Goal: Transaction & Acquisition: Purchase product/service

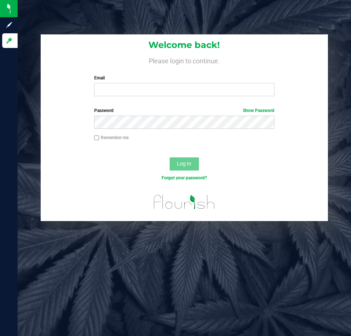
click at [130, 83] on div "Email Required Please format your email correctly." at bounding box center [184, 86] width 191 height 22
click at [131, 87] on input "Email" at bounding box center [184, 89] width 180 height 13
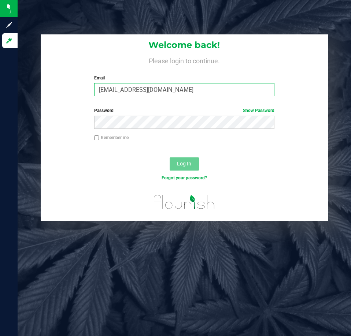
type input "[EMAIL_ADDRESS][DOMAIN_NAME]"
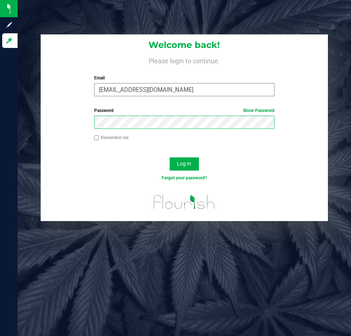
click at [170, 158] on button "Log In" at bounding box center [184, 164] width 29 height 13
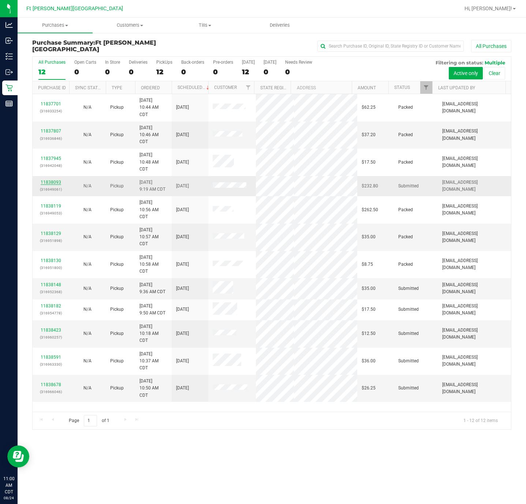
click at [50, 185] on link "11838093" at bounding box center [51, 182] width 21 height 5
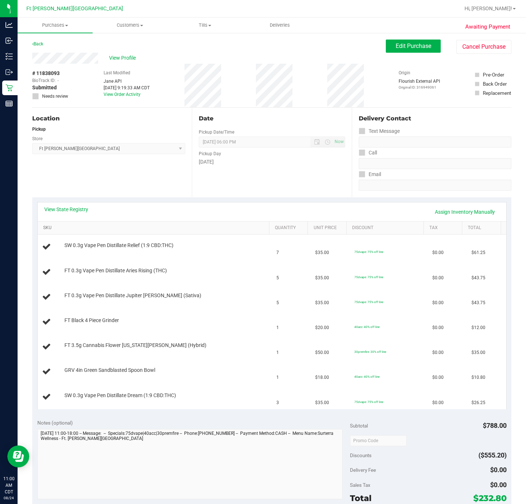
click at [49, 229] on link "SKU" at bounding box center [154, 228] width 223 height 6
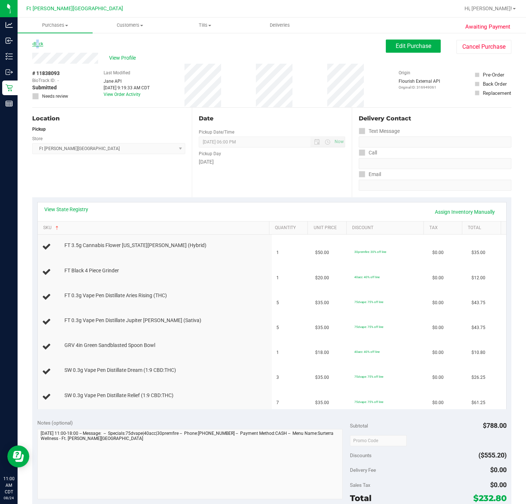
click at [36, 42] on link "Back" at bounding box center [37, 43] width 11 height 5
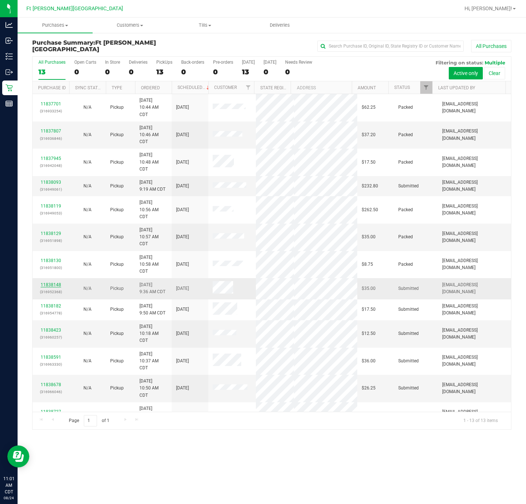
click at [58, 286] on link "11838148" at bounding box center [51, 284] width 21 height 5
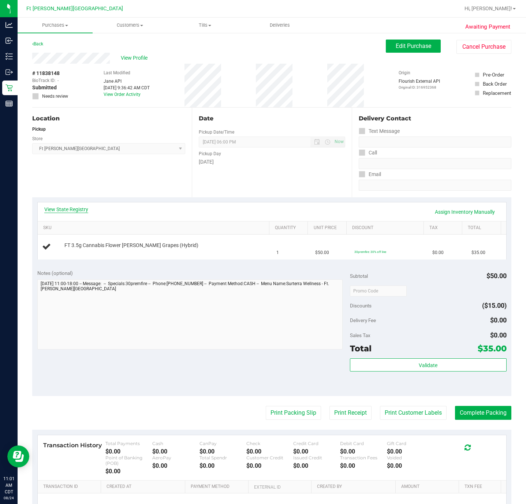
click at [75, 210] on link "View State Registry" at bounding box center [66, 209] width 44 height 7
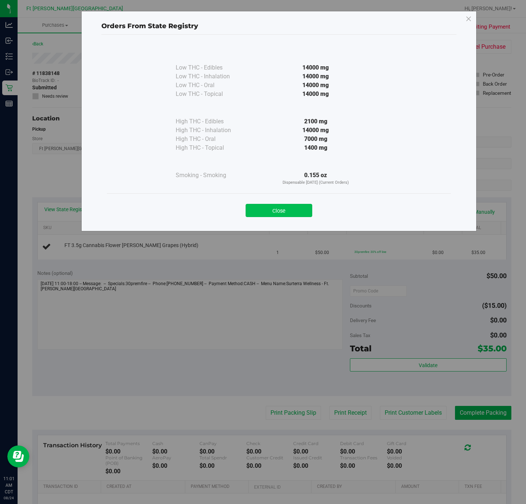
click at [276, 210] on button "Close" at bounding box center [279, 210] width 67 height 13
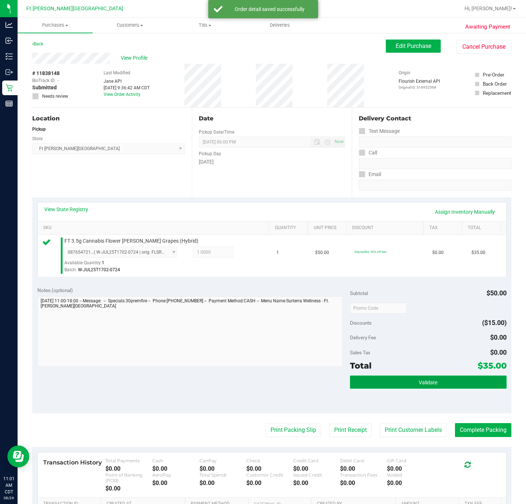
click at [351, 336] on button "Validate" at bounding box center [428, 382] width 156 height 13
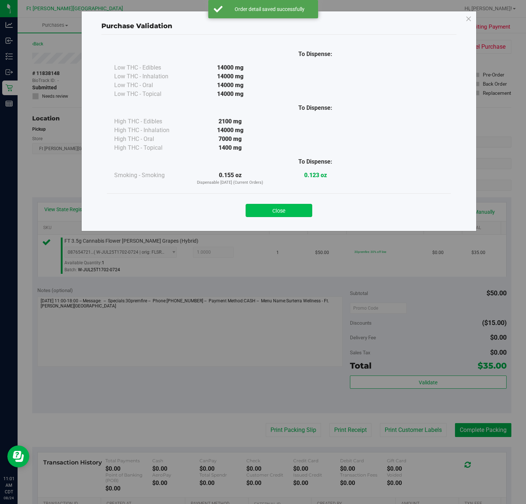
click at [291, 211] on button "Close" at bounding box center [279, 210] width 67 height 13
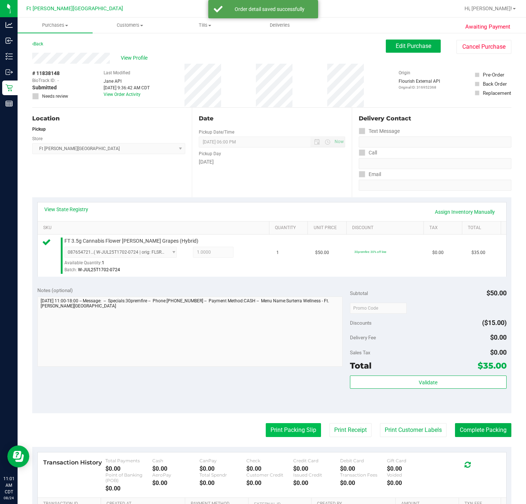
click at [303, 336] on button "Print Packing Slip" at bounding box center [293, 431] width 55 height 14
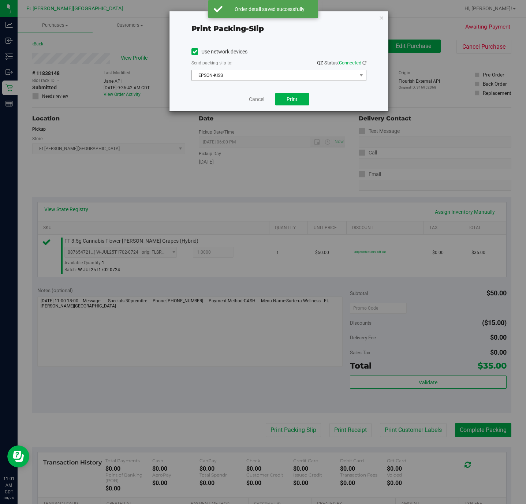
click at [321, 76] on span "EPSON-KISS" at bounding box center [274, 75] width 165 height 10
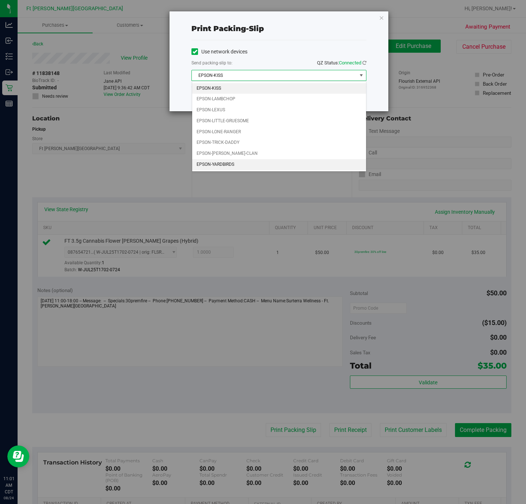
click at [276, 170] on li "EPSON-YARDBIRDS" at bounding box center [279, 164] width 174 height 11
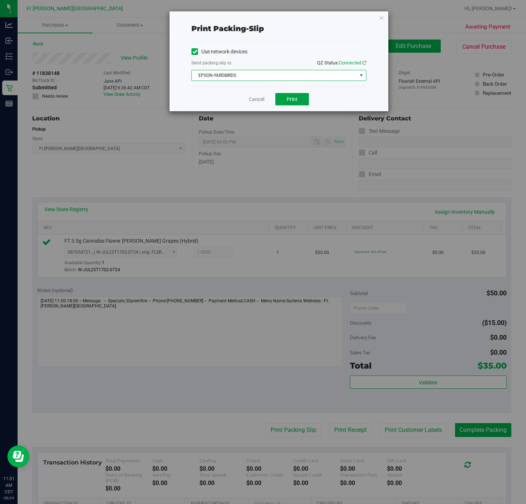
click at [302, 98] on button "Print" at bounding box center [293, 99] width 34 height 12
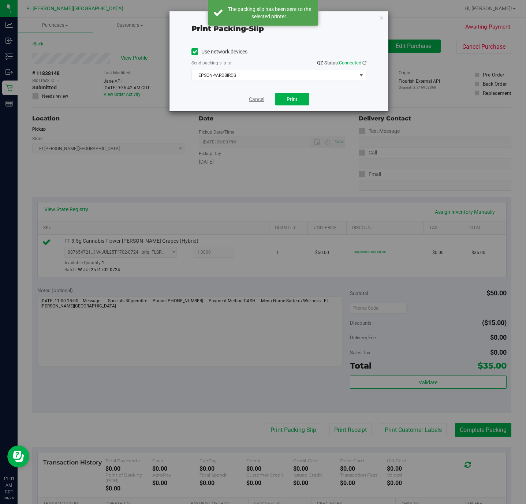
click at [251, 99] on link "Cancel" at bounding box center [256, 100] width 15 height 8
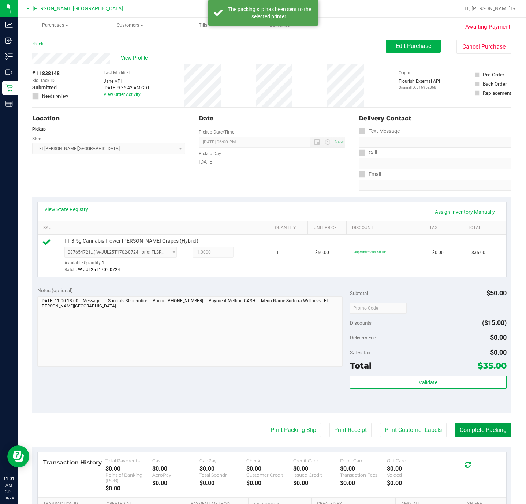
click at [351, 336] on button "Complete Packing" at bounding box center [483, 431] width 56 height 14
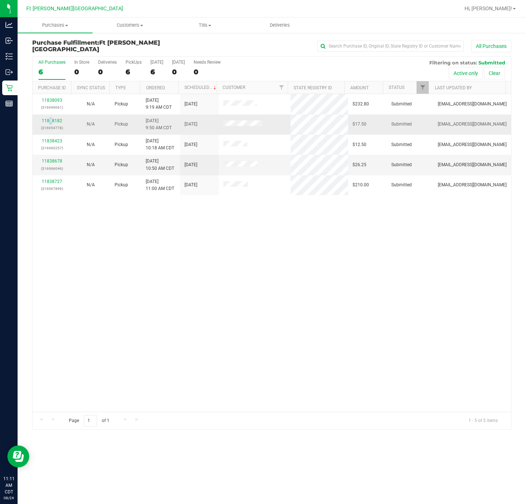
click at [51, 118] on div "11838182 (316954778)" at bounding box center [52, 125] width 30 height 14
click at [52, 121] on link "11838182" at bounding box center [52, 120] width 21 height 5
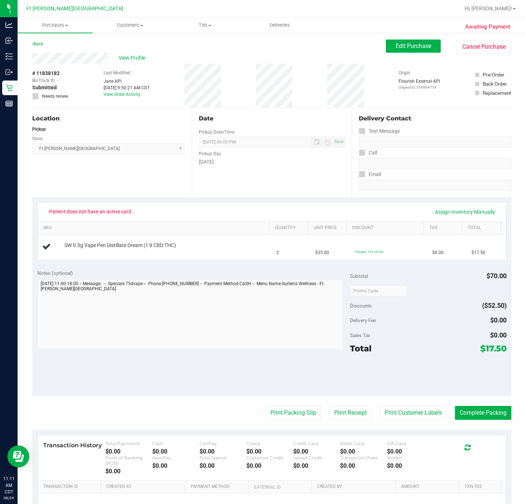
click at [351, 40] on div "Edit Purchase Cancel Purchase" at bounding box center [449, 47] width 126 height 14
click at [351, 48] on span "Edit Purchase" at bounding box center [414, 45] width 36 height 7
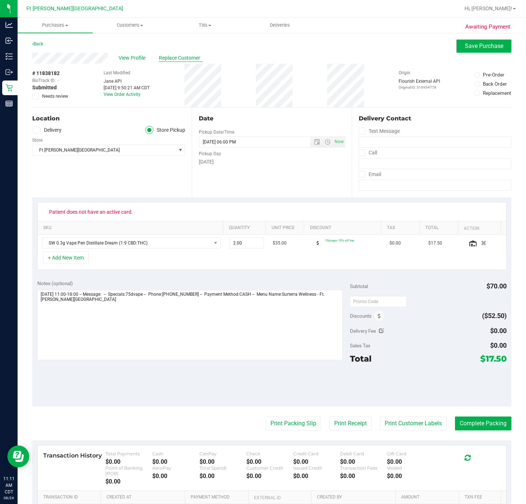
click at [178, 56] on span "Replace Customer" at bounding box center [181, 58] width 44 height 8
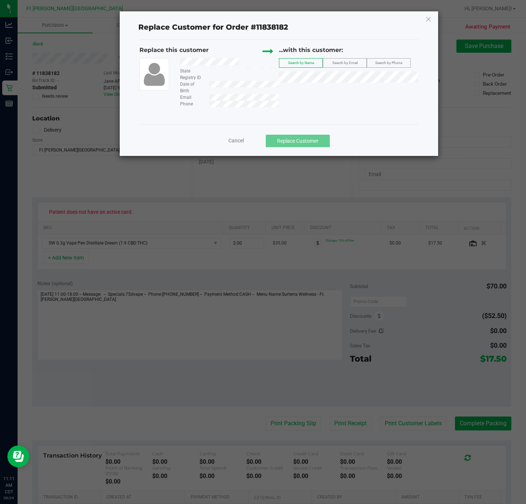
drag, startPoint x: 344, startPoint y: 64, endPoint x: 348, endPoint y: 70, distance: 7.7
click at [345, 64] on span "Search by Email" at bounding box center [345, 63] width 25 height 4
click at [351, 91] on span "([EMAIL_ADDRESS][DOMAIN_NAME])" at bounding box center [367, 92] width 85 height 6
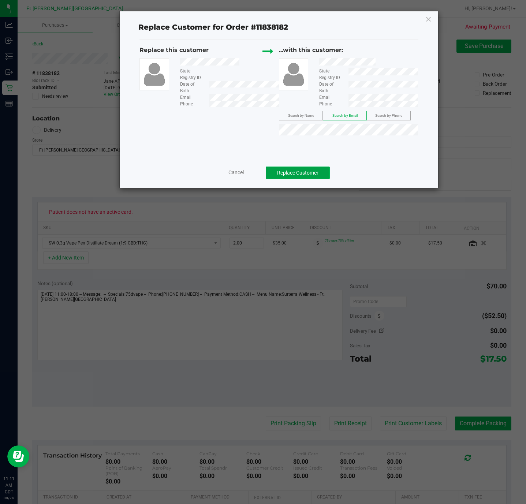
click at [320, 168] on button "Replace Customer" at bounding box center [298, 173] width 64 height 12
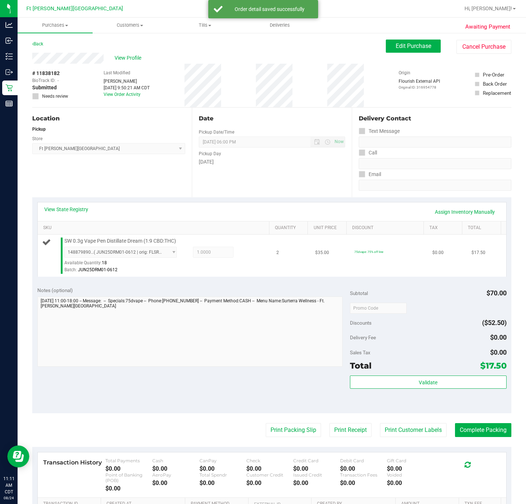
click at [287, 264] on td "2" at bounding box center [291, 256] width 39 height 42
click at [351, 336] on button "Validate" at bounding box center [428, 382] width 156 height 13
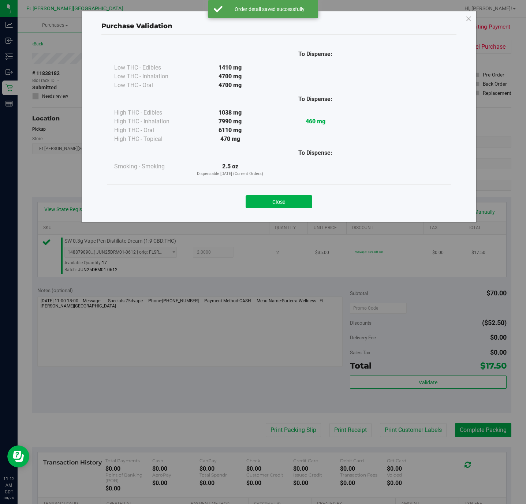
drag, startPoint x: 293, startPoint y: 203, endPoint x: 321, endPoint y: 251, distance: 55.2
click at [295, 203] on button "Close" at bounding box center [279, 201] width 67 height 13
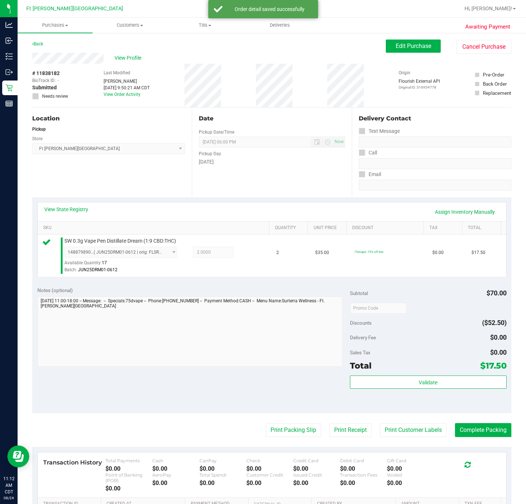
click at [351, 336] on purchase-details "Back Edit Purchase Cancel Purchase View Profile # 11838182 BioTrack ID: - Submi…" at bounding box center [272, 315] width 480 height 550
click at [351, 336] on button "Print Customer Labels" at bounding box center [413, 431] width 67 height 14
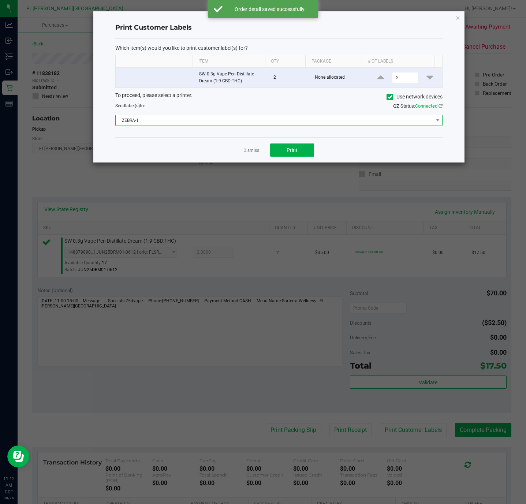
click at [282, 121] on span "ZEBRA-1" at bounding box center [275, 120] width 318 height 10
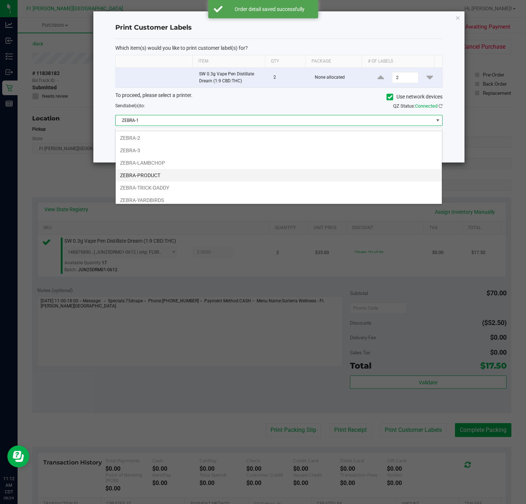
scroll to position [16, 0]
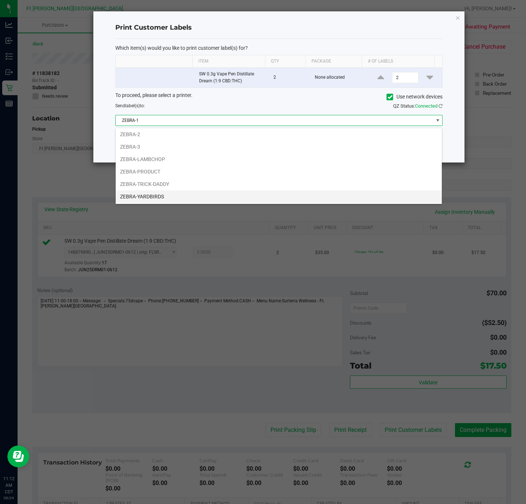
click at [169, 193] on li "ZEBRA-YARDBIRDS" at bounding box center [279, 197] width 326 height 12
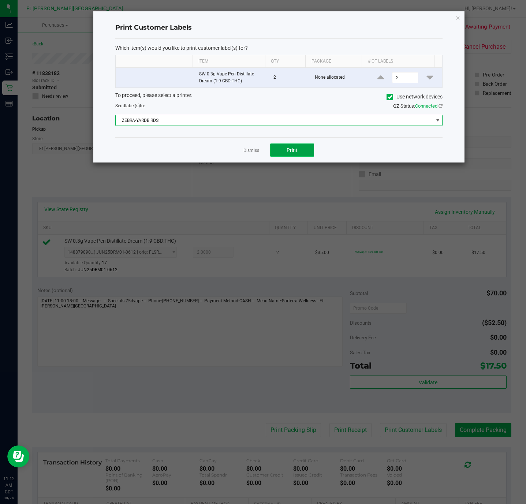
click at [283, 156] on button "Print" at bounding box center [292, 150] width 44 height 13
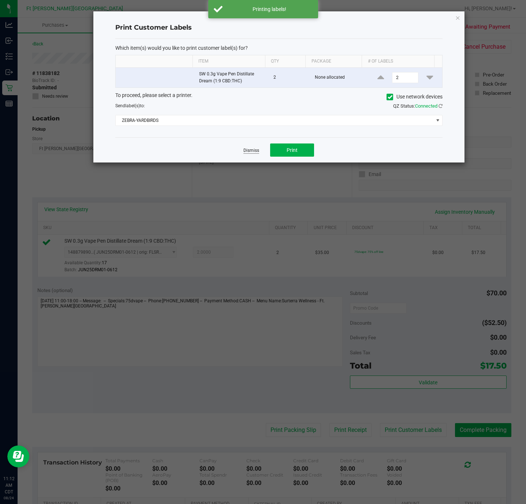
click at [253, 152] on link "Dismiss" at bounding box center [252, 151] width 16 height 6
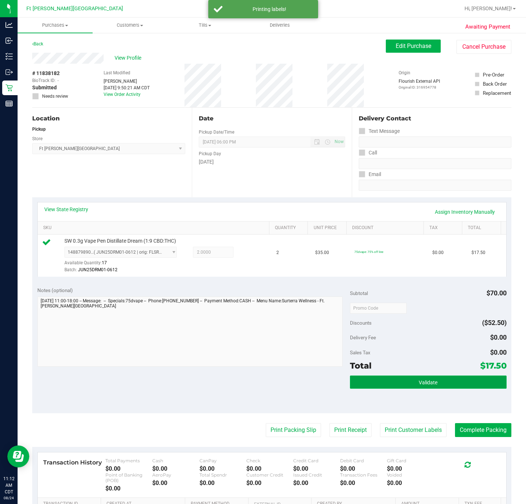
click at [351, 336] on button "Validate" at bounding box center [428, 382] width 156 height 13
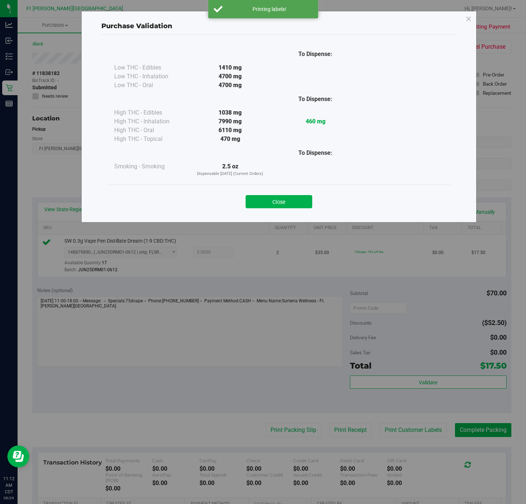
click at [351, 336] on div "Purchase Validation To Dispense: Low THC - Edibles 1410 mg" at bounding box center [266, 252] width 532 height 504
click at [303, 198] on button "Close" at bounding box center [279, 201] width 67 height 13
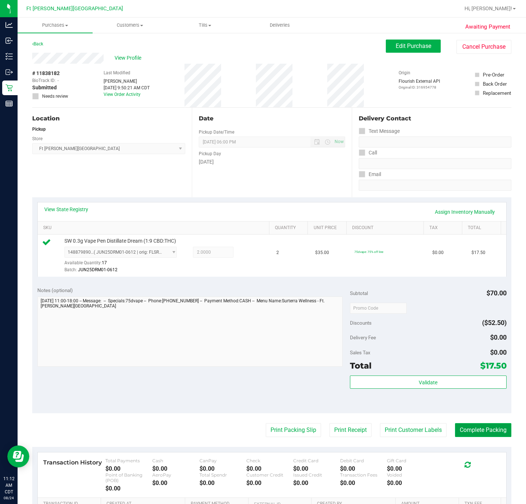
click at [351, 336] on button "Complete Packing" at bounding box center [483, 431] width 56 height 14
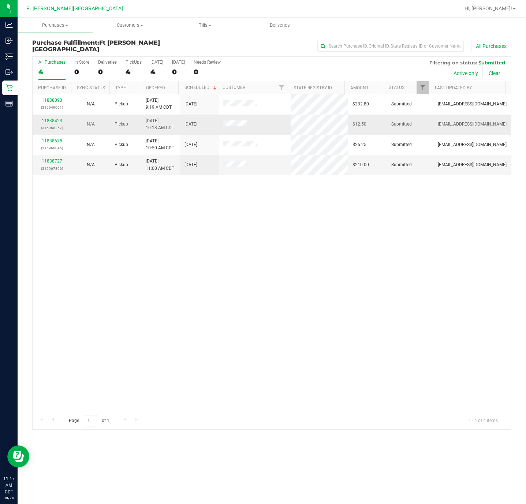
click at [48, 121] on link "11838423" at bounding box center [52, 120] width 21 height 5
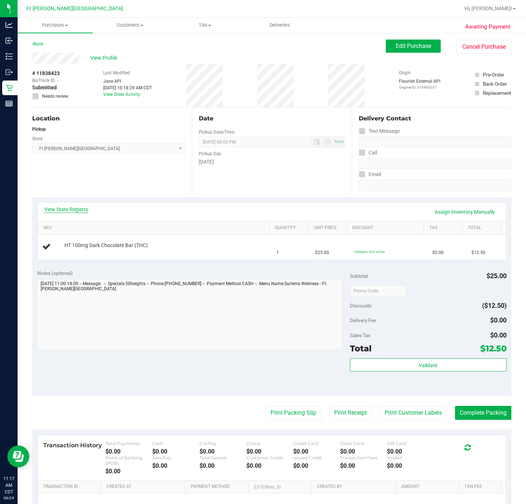
click at [60, 210] on link "View State Registry" at bounding box center [66, 209] width 44 height 7
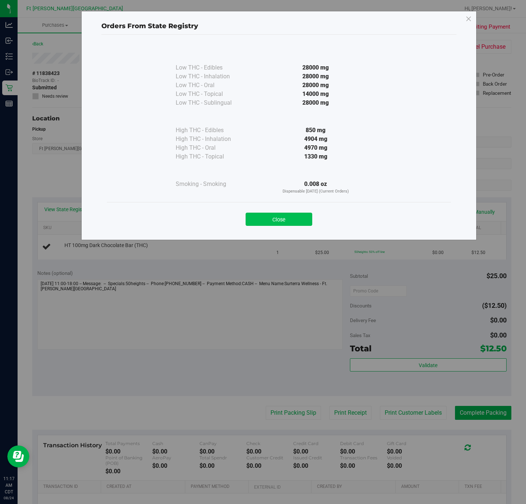
click at [270, 216] on button "Close" at bounding box center [279, 219] width 67 height 13
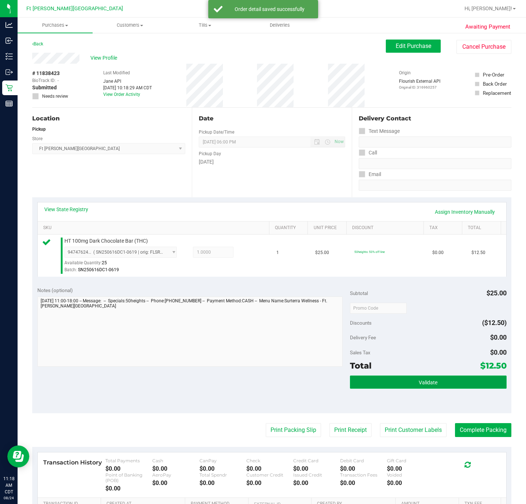
click at [351, 336] on button "Validate" at bounding box center [428, 382] width 156 height 13
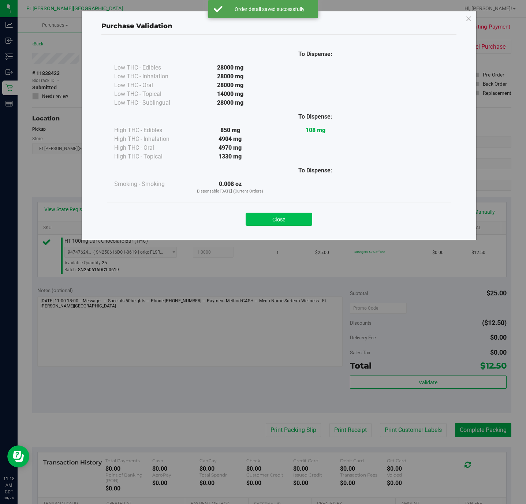
click at [296, 222] on button "Close" at bounding box center [279, 219] width 67 height 13
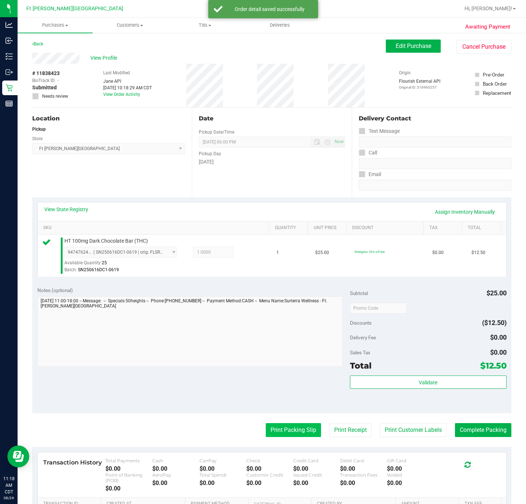
click at [296, 336] on button "Print Packing Slip" at bounding box center [293, 431] width 55 height 14
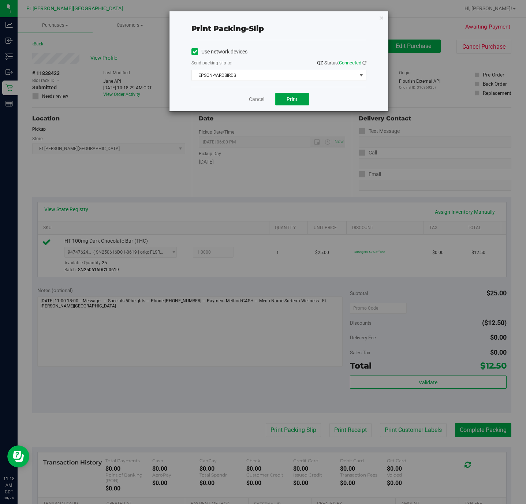
click at [303, 105] on button "Print" at bounding box center [293, 99] width 34 height 12
click at [260, 100] on link "Cancel" at bounding box center [256, 100] width 15 height 8
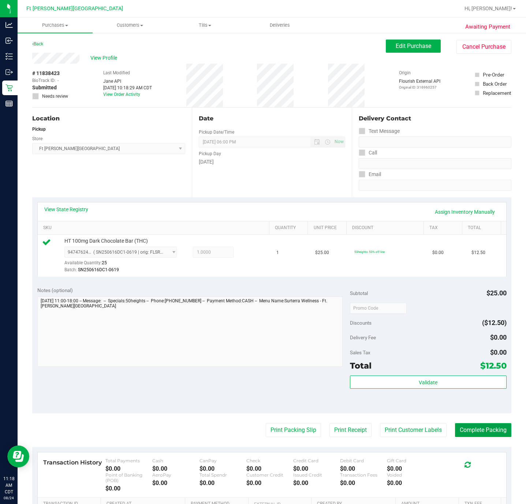
click at [351, 336] on button "Complete Packing" at bounding box center [483, 431] width 56 height 14
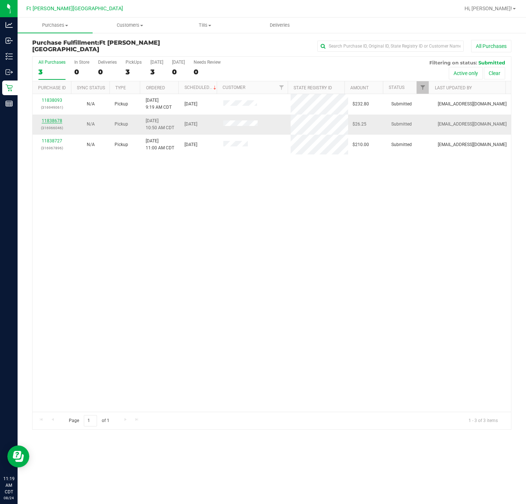
click at [57, 120] on link "11838678" at bounding box center [52, 120] width 21 height 5
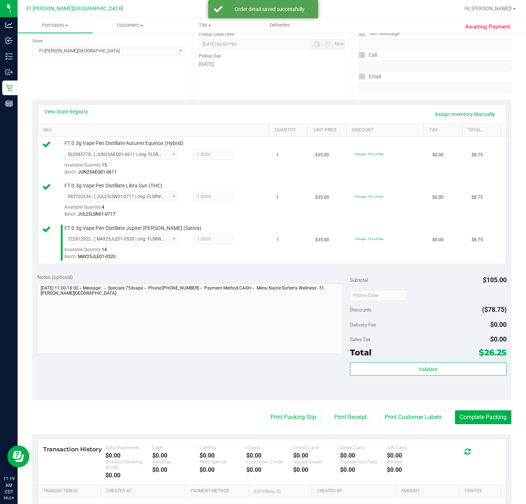
scroll to position [188, 0]
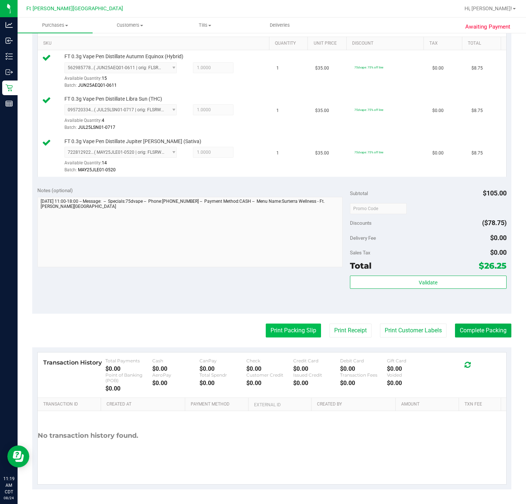
click at [277, 331] on button "Print Packing Slip" at bounding box center [293, 331] width 55 height 14
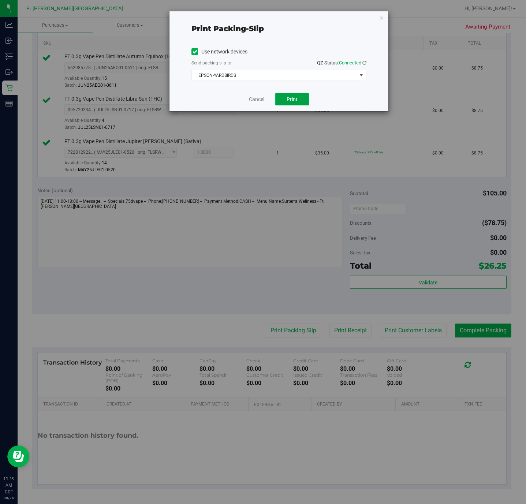
click at [283, 101] on button "Print" at bounding box center [293, 99] width 34 height 12
click at [255, 100] on link "Cancel" at bounding box center [256, 100] width 15 height 8
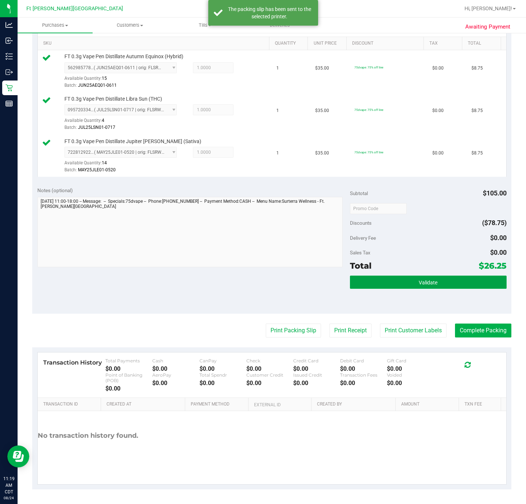
click at [351, 280] on span "Validate" at bounding box center [428, 283] width 19 height 6
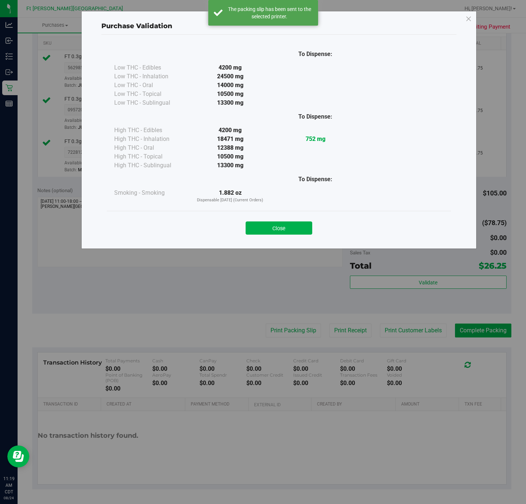
drag, startPoint x: 468, startPoint y: 320, endPoint x: 476, endPoint y: 331, distance: 13.7
click at [351, 334] on div "Purchase Validation To Dispense: Low THC - Edibles 4200 mg" at bounding box center [266, 252] width 532 height 504
click at [316, 229] on div "Close" at bounding box center [278, 226] width 333 height 18
drag, startPoint x: 304, startPoint y: 225, endPoint x: 336, endPoint y: 249, distance: 40.5
click at [305, 226] on button "Close" at bounding box center [279, 228] width 67 height 13
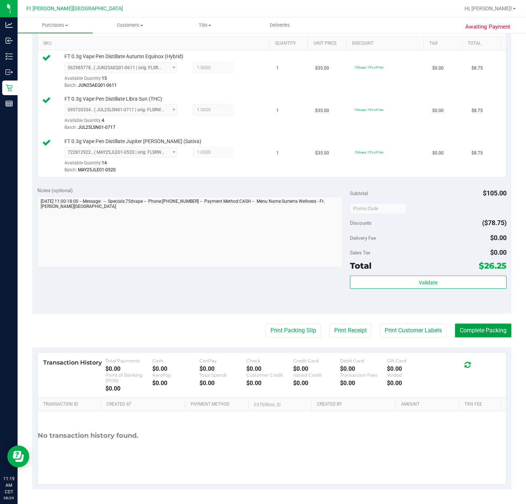
click at [351, 330] on button "Complete Packing" at bounding box center [483, 331] width 56 height 14
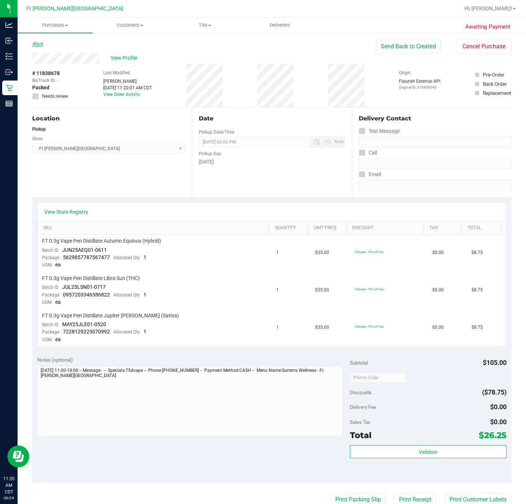
click at [42, 44] on link "Back" at bounding box center [37, 43] width 11 height 5
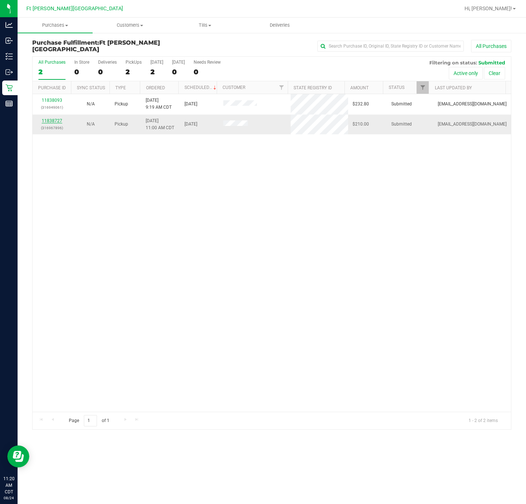
click at [53, 122] on link "11838727" at bounding box center [52, 120] width 21 height 5
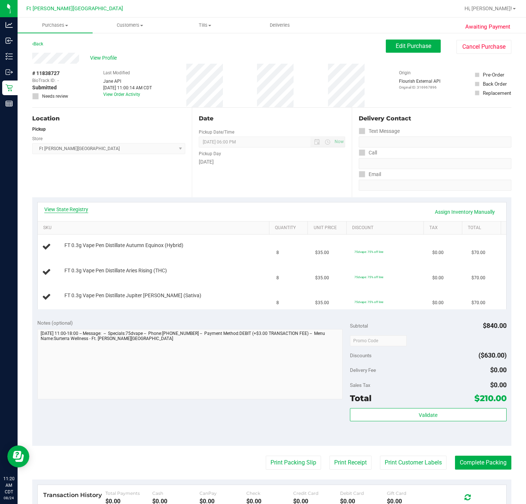
click at [78, 211] on link "View State Registry" at bounding box center [66, 209] width 44 height 7
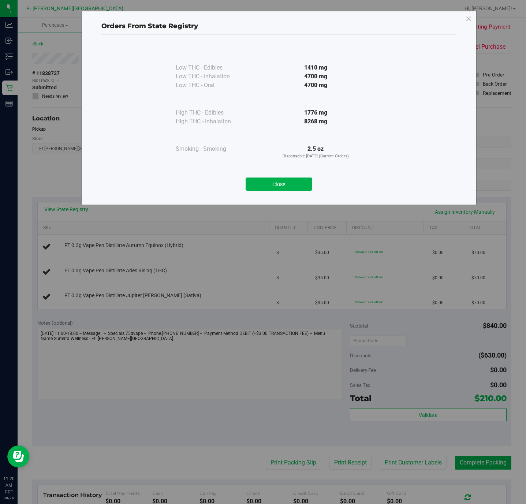
click at [278, 177] on div "Close" at bounding box center [278, 182] width 333 height 18
click at [293, 180] on button "Close" at bounding box center [279, 184] width 67 height 13
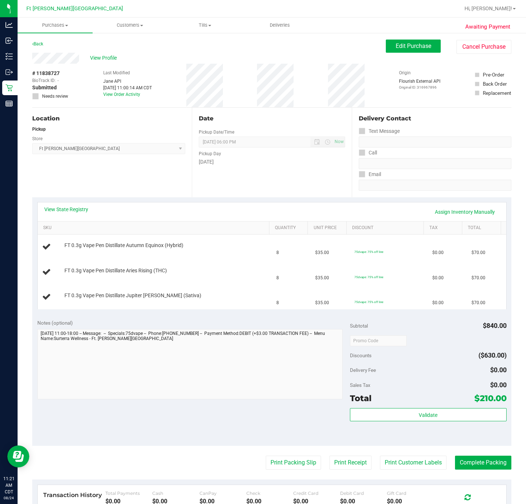
click at [74, 206] on link "View State Registry" at bounding box center [66, 209] width 44 height 7
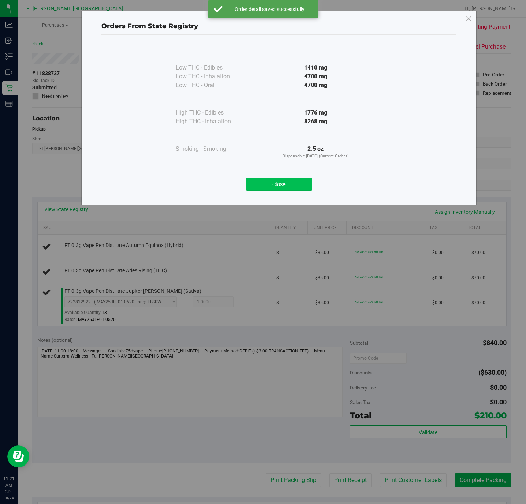
click at [294, 180] on button "Close" at bounding box center [279, 184] width 67 height 13
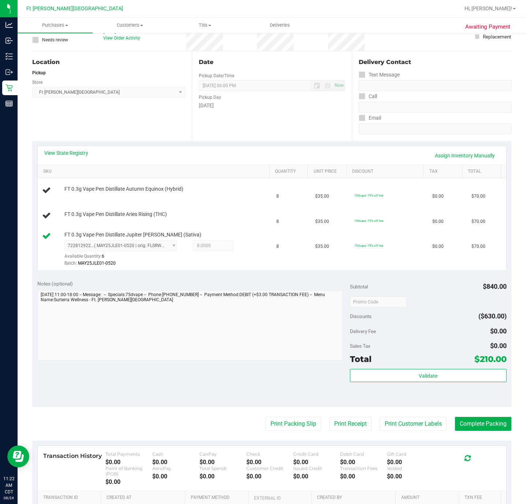
scroll to position [153, 0]
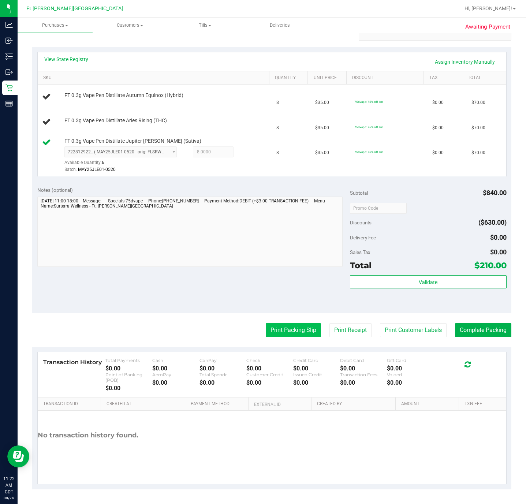
click at [277, 329] on button "Print Packing Slip" at bounding box center [293, 331] width 55 height 14
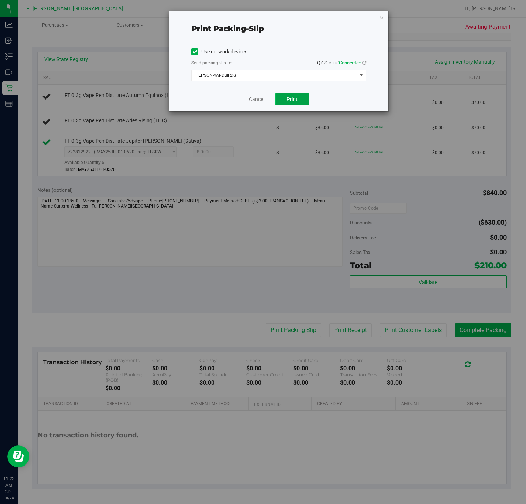
click at [292, 97] on button "Print" at bounding box center [293, 99] width 34 height 12
click at [253, 98] on link "Cancel" at bounding box center [256, 100] width 15 height 8
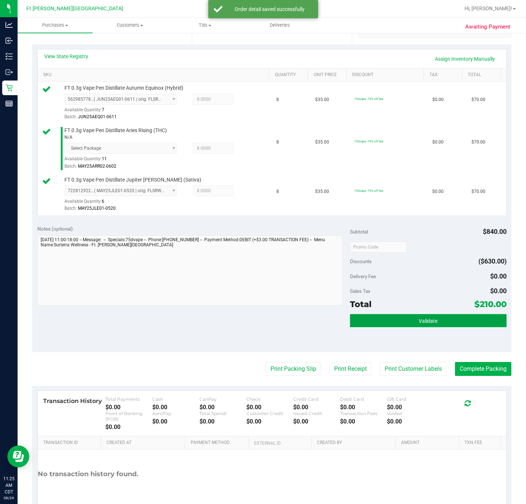
click at [351, 327] on button "Validate" at bounding box center [428, 320] width 156 height 13
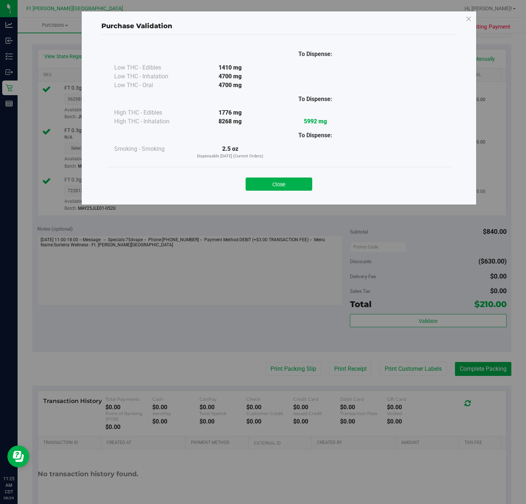
click at [274, 180] on button "Close" at bounding box center [279, 184] width 67 height 13
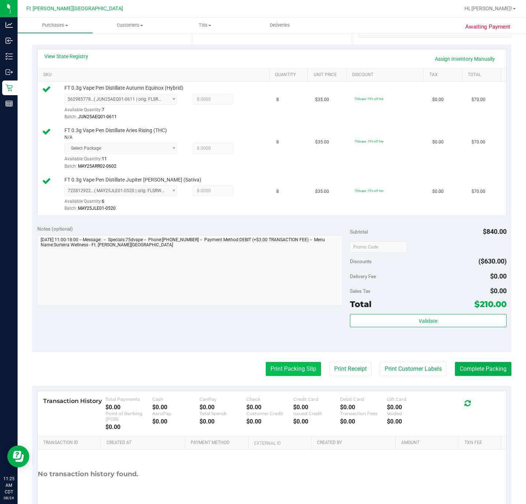
click at [296, 336] on button "Print Packing Slip" at bounding box center [293, 369] width 55 height 14
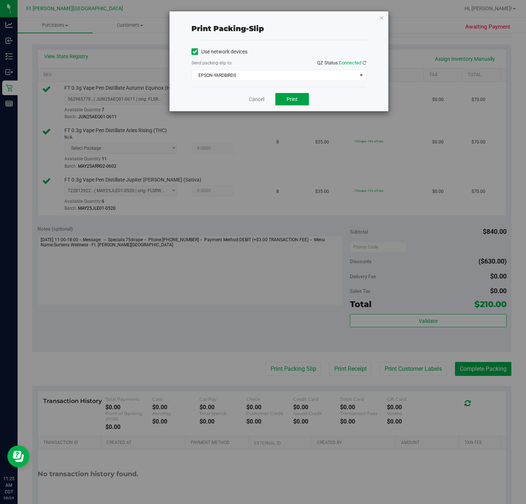
click at [300, 98] on button "Print" at bounding box center [293, 99] width 34 height 12
click at [256, 98] on link "Cancel" at bounding box center [256, 100] width 15 height 8
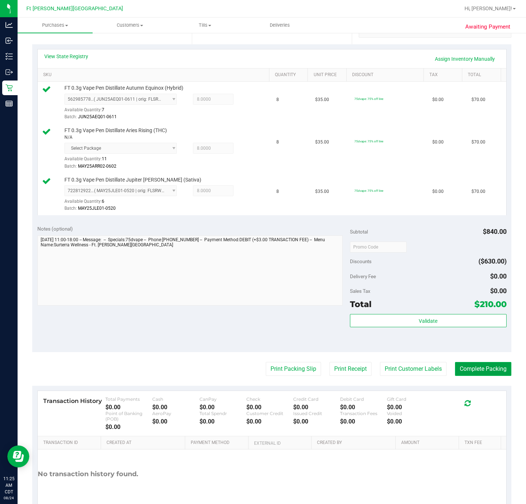
click at [351, 336] on button "Complete Packing" at bounding box center [483, 369] width 56 height 14
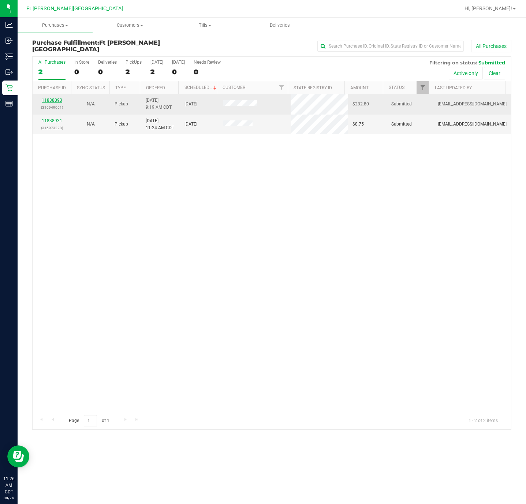
click at [61, 101] on link "11838093" at bounding box center [52, 100] width 21 height 5
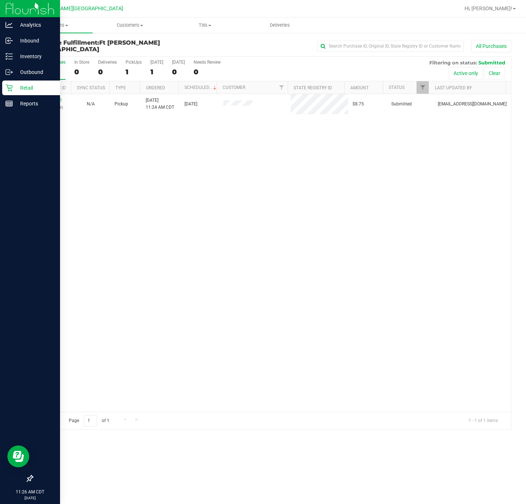
click at [14, 85] on p "Retail" at bounding box center [35, 88] width 44 height 9
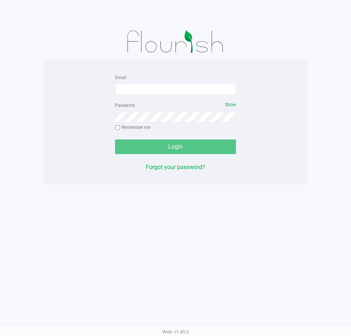
click at [151, 81] on div "Email" at bounding box center [175, 84] width 121 height 22
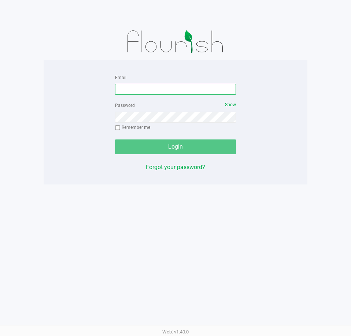
click at [158, 90] on input "Email" at bounding box center [175, 89] width 121 height 11
type input "[EMAIL_ADDRESS][DOMAIN_NAME]"
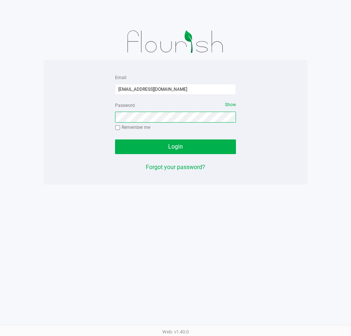
click at [115, 140] on button "Login" at bounding box center [175, 147] width 121 height 15
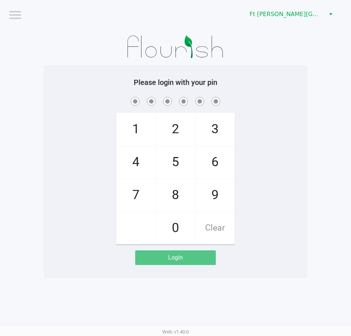
click at [239, 54] on div at bounding box center [176, 47] width 264 height 37
checkbox input "true"
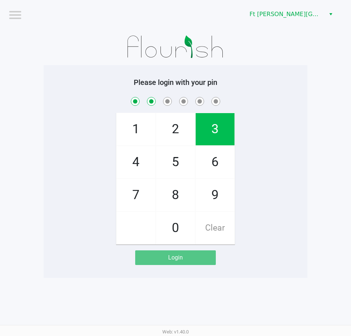
checkbox input "true"
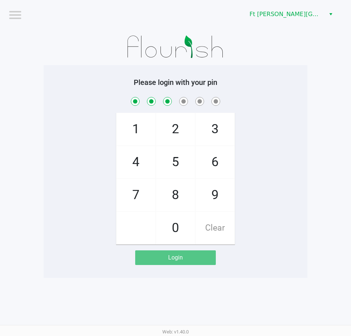
checkbox input "true"
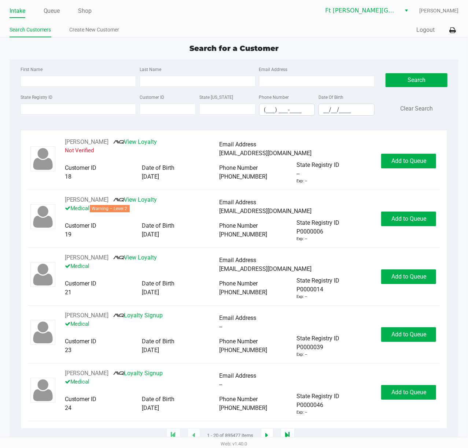
drag, startPoint x: 239, startPoint y: 54, endPoint x: 202, endPoint y: 14, distance: 54.5
click at [202, 13] on ul "Intake Queue Shop" at bounding box center [122, 11] width 225 height 12
click at [206, 16] on ul "Intake Queue Shop" at bounding box center [122, 11] width 225 height 12
click at [55, 12] on link "Queue" at bounding box center [52, 11] width 16 height 10
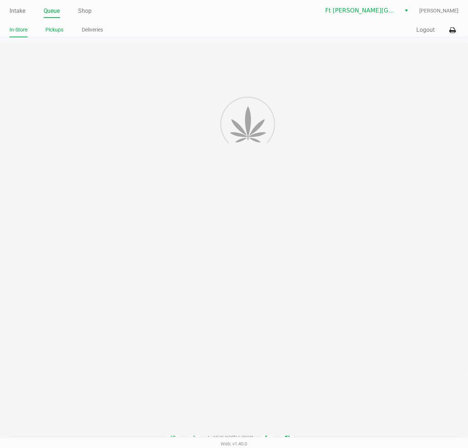
drag, startPoint x: 58, startPoint y: 21, endPoint x: 56, endPoint y: 30, distance: 9.6
click at [57, 31] on link "Pickups" at bounding box center [55, 29] width 18 height 9
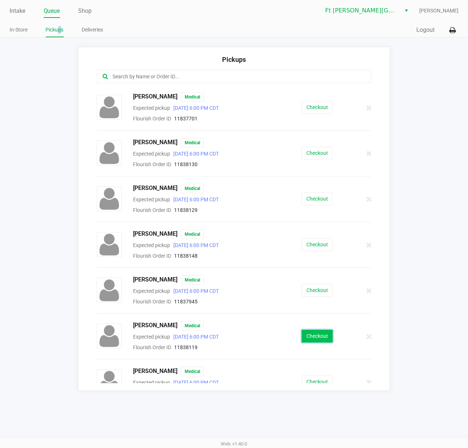
click at [307, 336] on button "Checkout" at bounding box center [317, 336] width 31 height 13
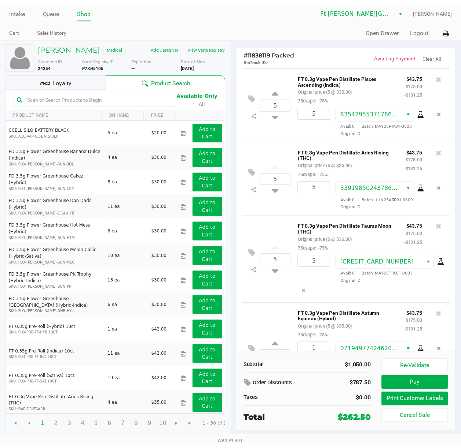
scroll to position [200, 0]
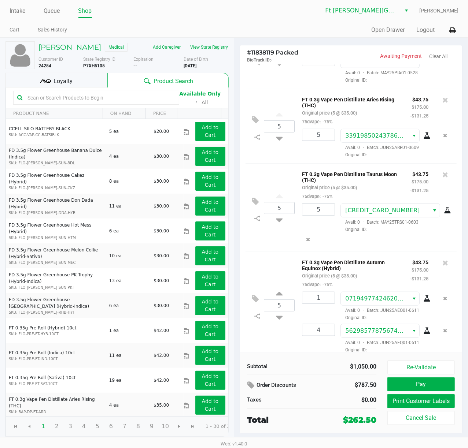
drag, startPoint x: 76, startPoint y: 82, endPoint x: 81, endPoint y: 87, distance: 6.5
click at [76, 82] on div "Loyalty" at bounding box center [56, 80] width 102 height 15
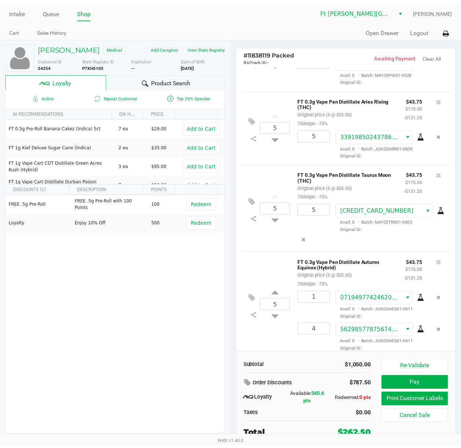
scroll to position [222, 0]
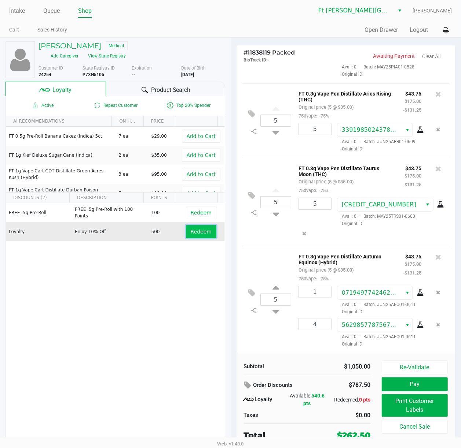
click at [198, 225] on button "Redeem" at bounding box center [201, 231] width 30 height 13
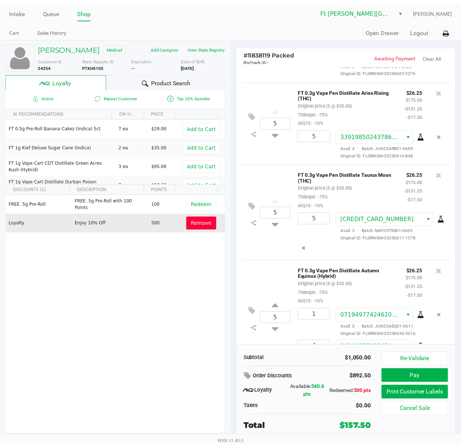
scroll to position [278, 0]
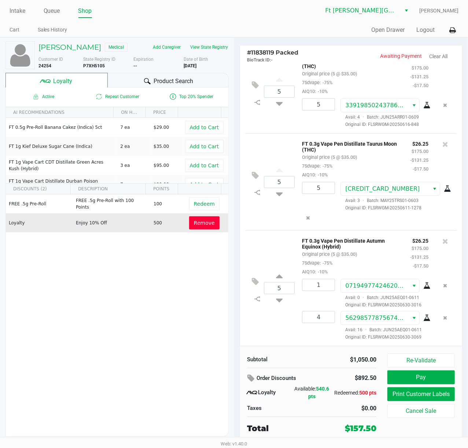
click at [276, 244] on div "5 FT 0.3g Vape Pen Distillate Autumn Equinox (Hybrid) Original price (5 @ $35.0…" at bounding box center [350, 288] width 211 height 116
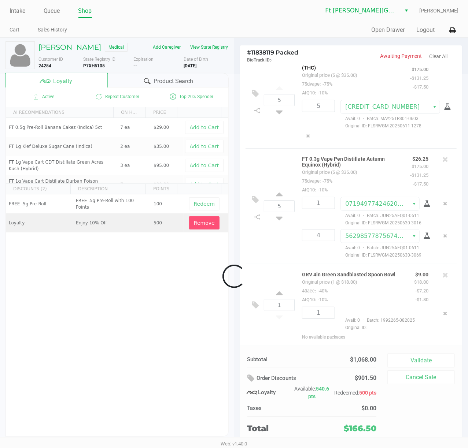
scroll to position [356, 0]
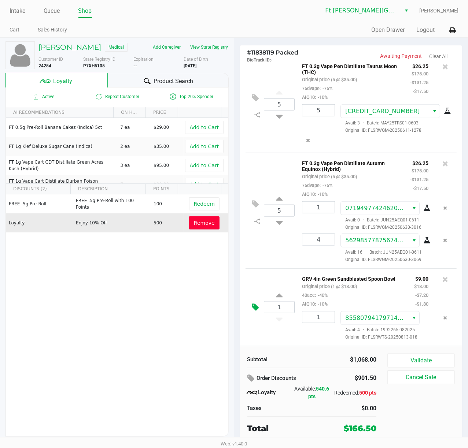
click at [258, 307] on icon at bounding box center [255, 307] width 7 height 8
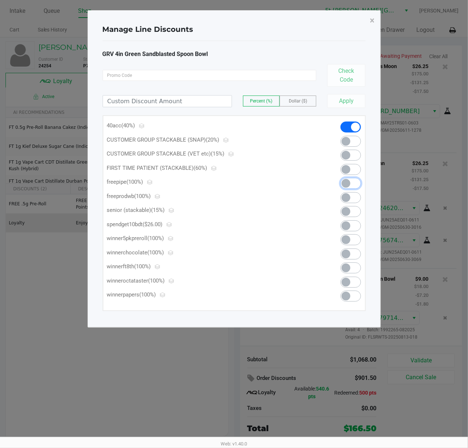
click at [348, 180] on span at bounding box center [345, 183] width 9 height 9
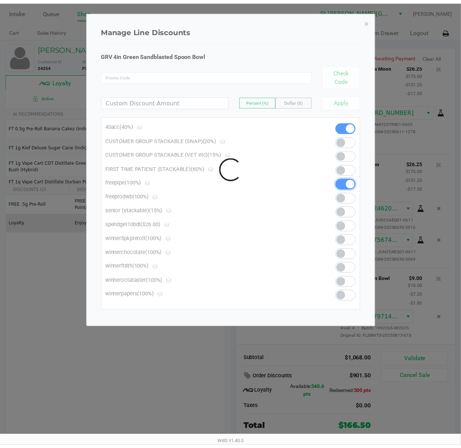
scroll to position [354, 0]
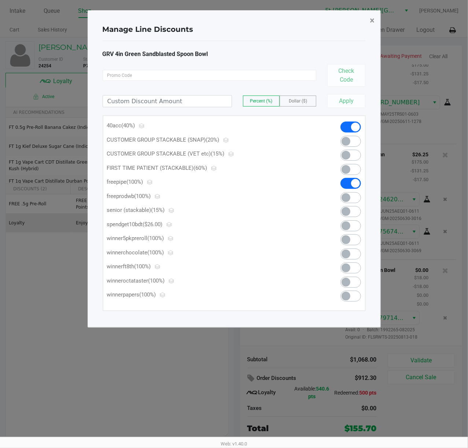
click at [351, 18] on span "×" at bounding box center [372, 20] width 5 height 10
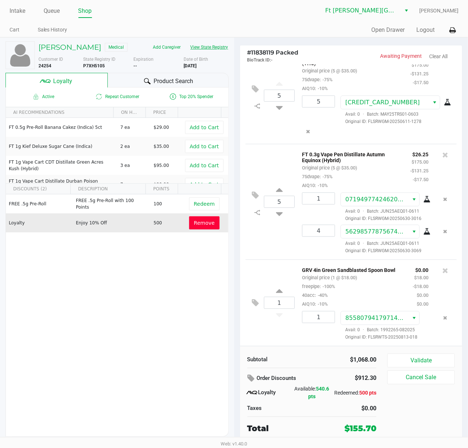
click at [211, 46] on button "View State Registry" at bounding box center [207, 47] width 43 height 12
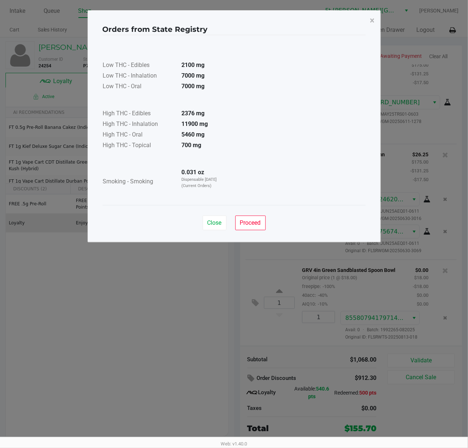
click at [254, 215] on div "Close Proceed" at bounding box center [234, 220] width 263 height 30
click at [258, 226] on span "Proceed" at bounding box center [250, 222] width 21 height 7
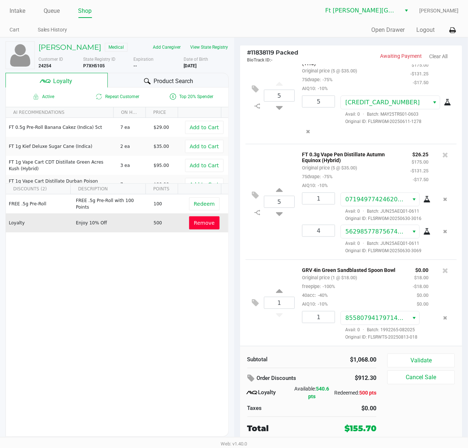
click at [257, 217] on div "Close Proceed" at bounding box center [234, 202] width 263 height 30
click at [167, 82] on span "Product Search" at bounding box center [174, 81] width 40 height 9
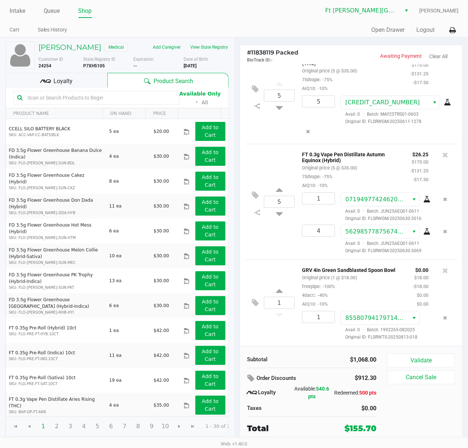
click at [126, 99] on input "text" at bounding box center [100, 97] width 151 height 11
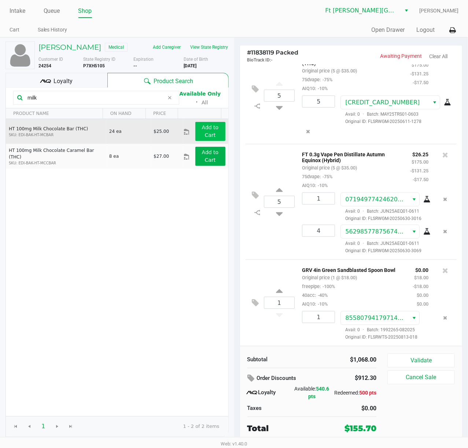
type input "milk"
click at [202, 131] on app-button-loader "Add to Cart" at bounding box center [210, 132] width 17 height 14
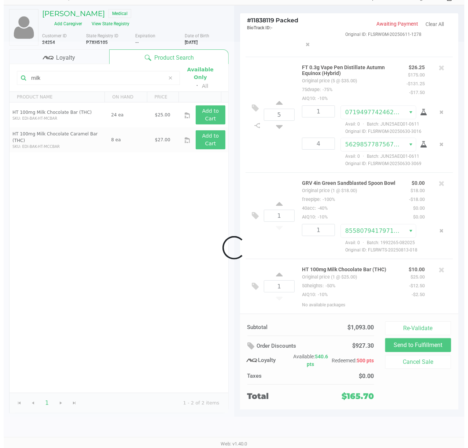
scroll to position [426, 0]
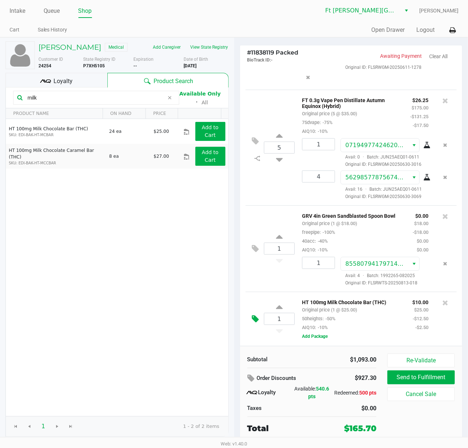
click at [256, 319] on icon at bounding box center [255, 319] width 7 height 8
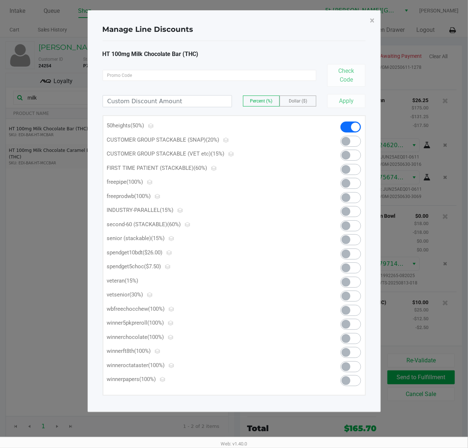
click at [347, 266] on span at bounding box center [345, 268] width 9 height 9
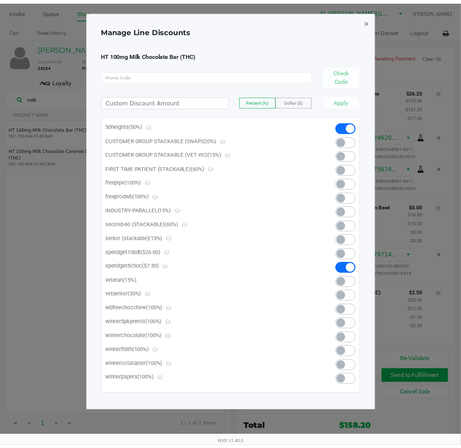
scroll to position [418, 0]
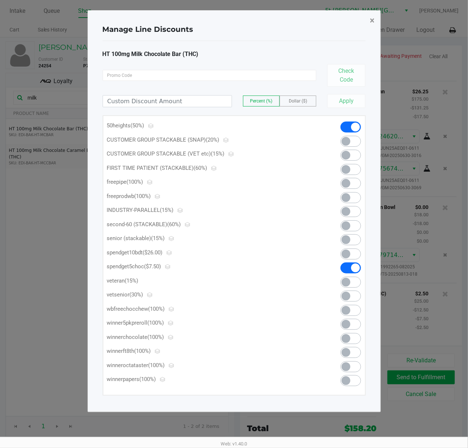
click at [351, 19] on button "×" at bounding box center [372, 20] width 16 height 21
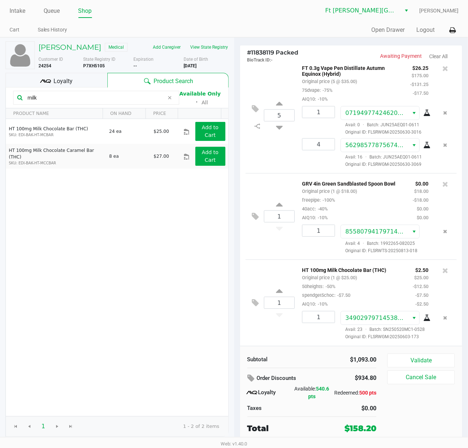
scroll to position [468, 0]
click at [351, 336] on button "Validate" at bounding box center [420, 361] width 67 height 14
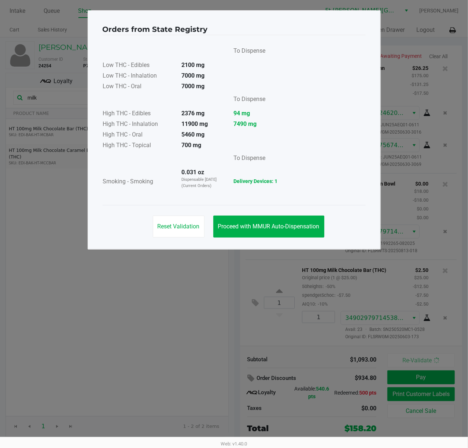
click at [266, 210] on div "Reset Validation Proceed with MMUR Auto-Dispensation" at bounding box center [234, 223] width 263 height 37
click at [267, 217] on button "Proceed with MMUR Auto-Dispensation" at bounding box center [268, 227] width 111 height 22
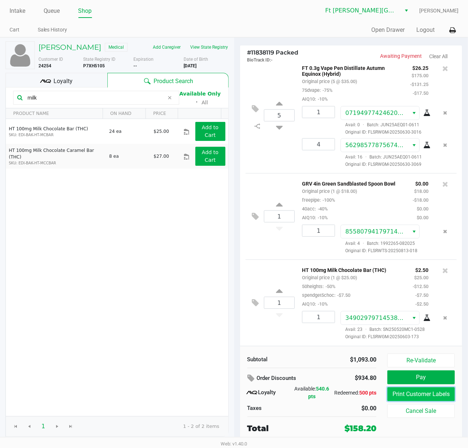
click at [351, 336] on button "Print Customer Labels" at bounding box center [420, 395] width 67 height 14
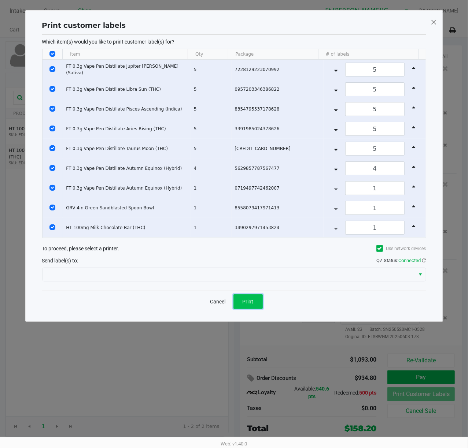
click at [249, 302] on span "Print" at bounding box center [248, 302] width 11 height 6
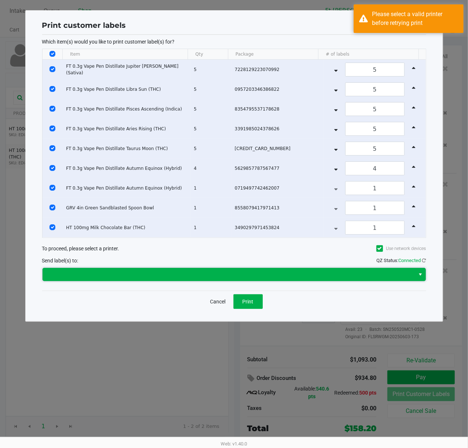
click at [227, 273] on span at bounding box center [229, 274] width 364 height 9
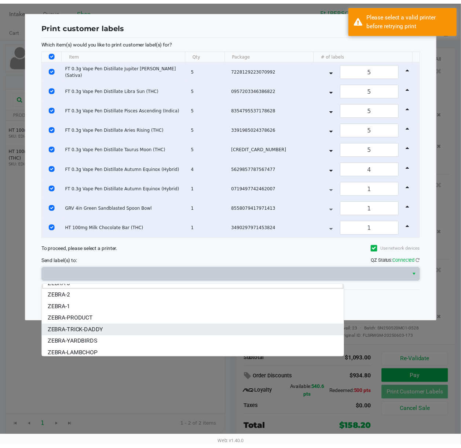
scroll to position [9, 0]
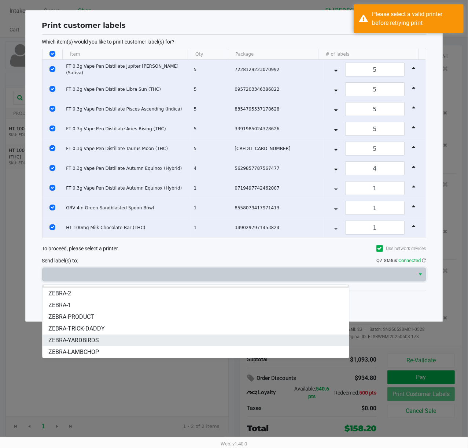
click at [131, 336] on li "ZEBRA-YARDBIRDS" at bounding box center [195, 341] width 306 height 12
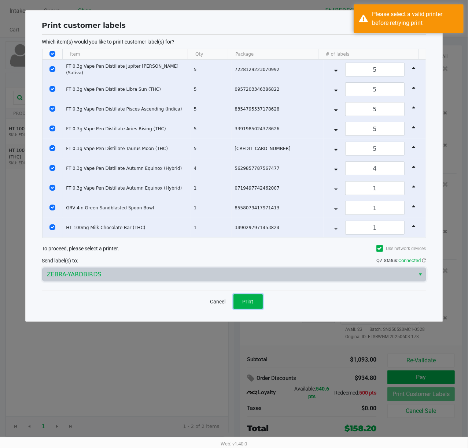
click at [252, 308] on button "Print" at bounding box center [247, 302] width 29 height 15
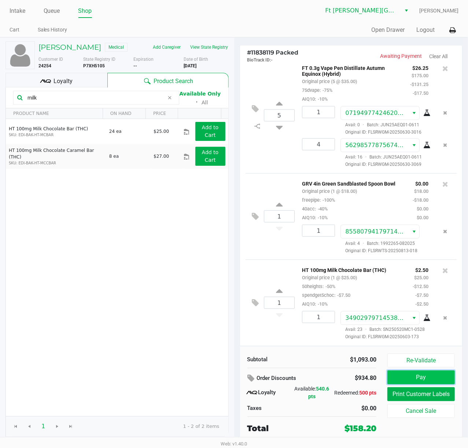
click at [351, 336] on button "Pay" at bounding box center [420, 378] width 67 height 14
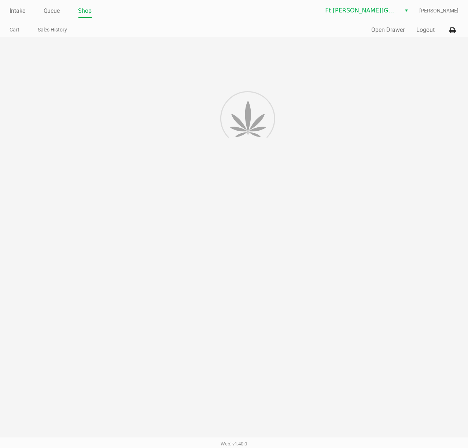
scroll to position [565, 0]
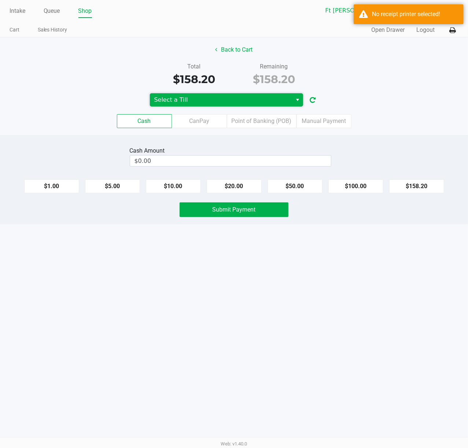
click at [241, 97] on span "Select a Till" at bounding box center [221, 100] width 134 height 9
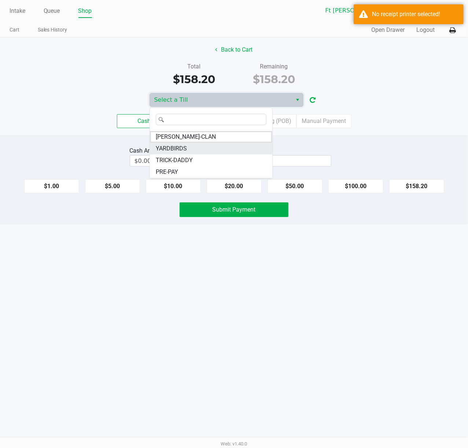
click at [204, 148] on li "YARDBIRDS" at bounding box center [211, 149] width 122 height 12
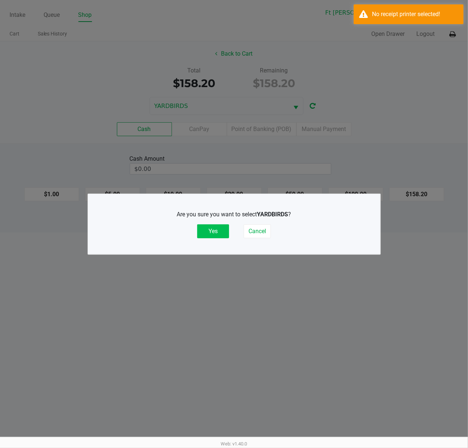
click at [208, 228] on button "Yes" at bounding box center [213, 232] width 32 height 14
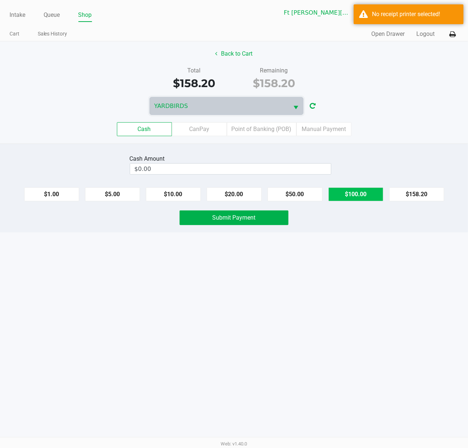
click at [351, 195] on button "$100.00" at bounding box center [355, 195] width 55 height 14
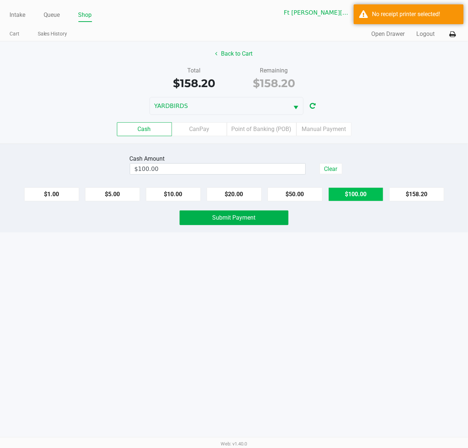
click at [351, 196] on button "$100.00" at bounding box center [355, 195] width 55 height 14
type input "$200.00"
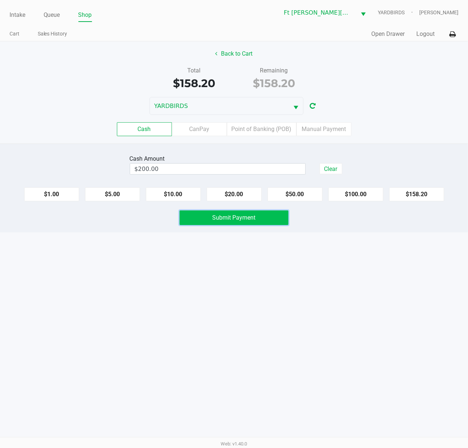
click at [248, 218] on span "Submit Payment" at bounding box center [233, 217] width 43 height 7
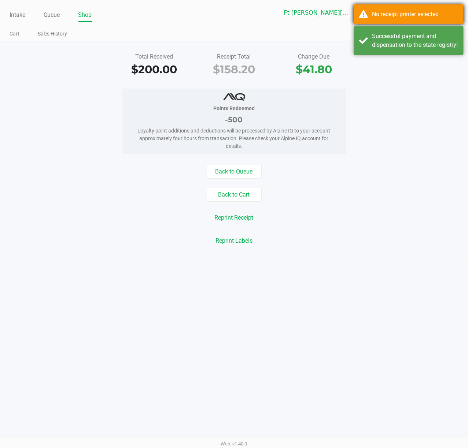
click at [351, 12] on div "No receipt printer selected" at bounding box center [415, 14] width 86 height 9
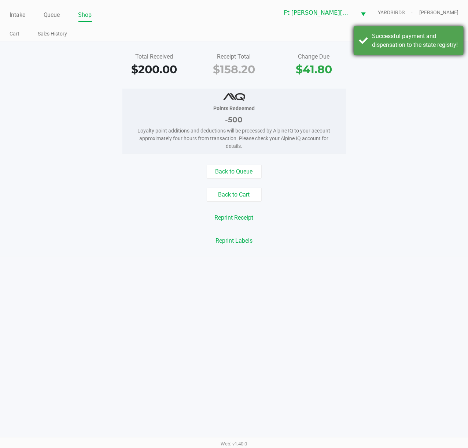
click at [351, 34] on div "Successful payment and dispensation to the state registry!" at bounding box center [415, 41] width 86 height 18
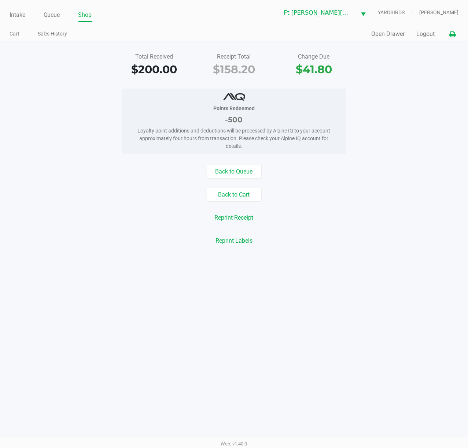
click at [351, 34] on icon at bounding box center [452, 34] width 6 height 5
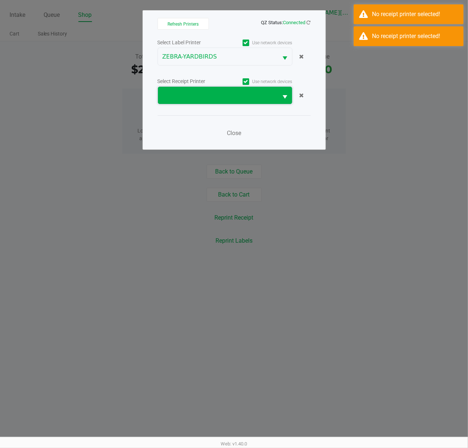
click at [251, 95] on span at bounding box center [217, 95] width 111 height 9
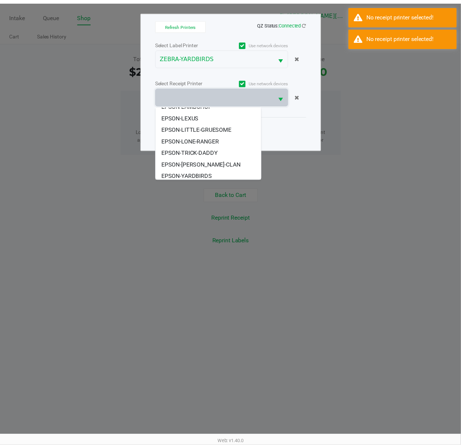
scroll to position [21, 0]
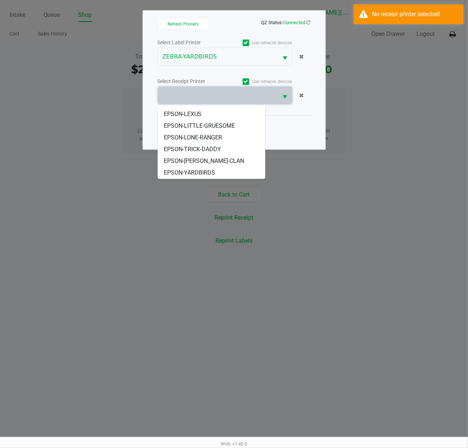
click at [207, 172] on span "EPSON-YARDBIRDS" at bounding box center [189, 173] width 51 height 9
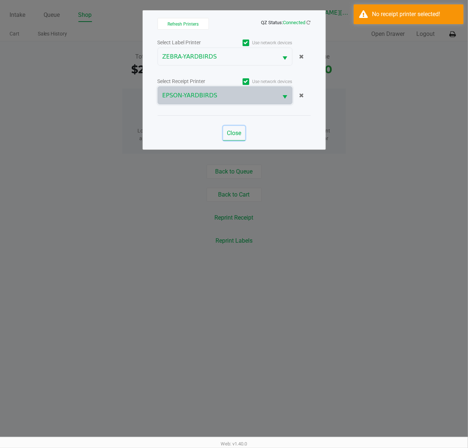
click at [229, 133] on span "Close" at bounding box center [234, 133] width 14 height 7
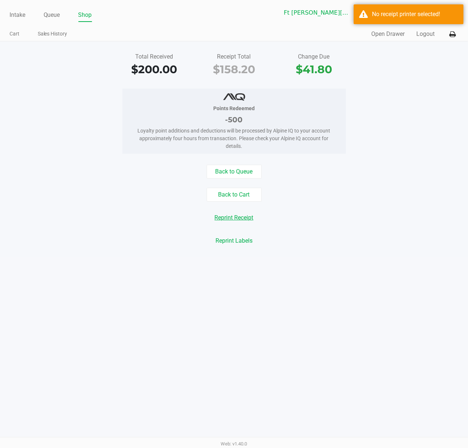
drag, startPoint x: 248, startPoint y: 219, endPoint x: 345, endPoint y: 62, distance: 184.7
click at [248, 219] on button "Reprint Receipt" at bounding box center [234, 218] width 48 height 14
click at [351, 32] on button "Open Drawer" at bounding box center [387, 34] width 33 height 9
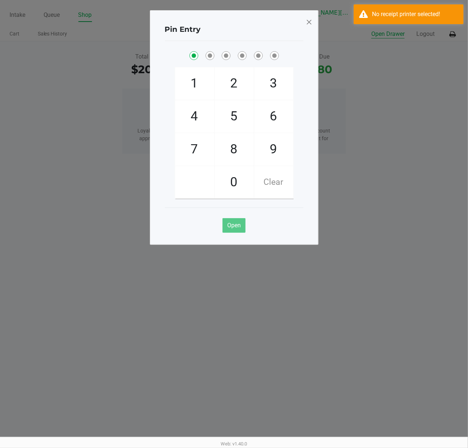
checkbox input "true"
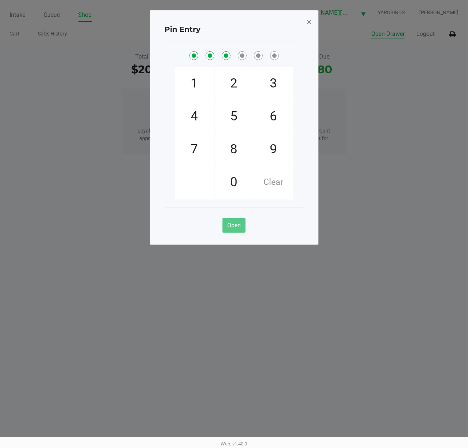
checkbox input "true"
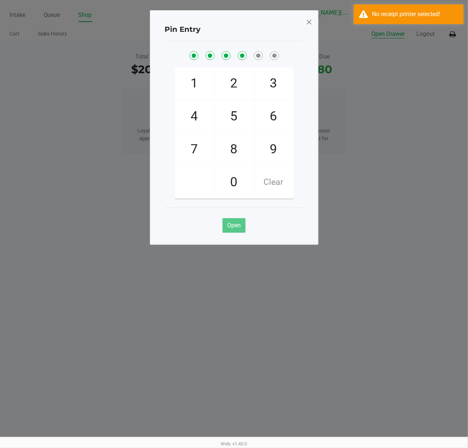
checkbox input "true"
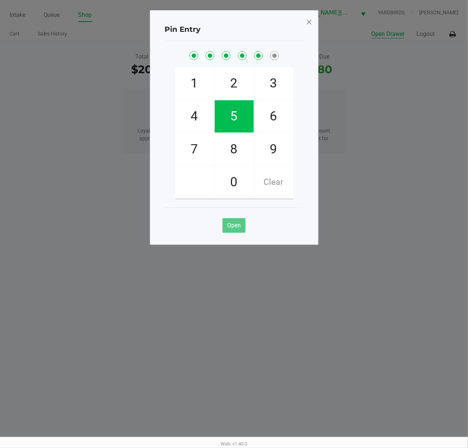
checkbox input "true"
click at [310, 23] on span at bounding box center [309, 22] width 7 height 12
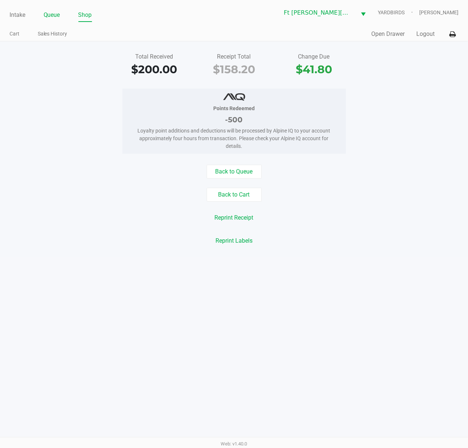
click at [52, 16] on link "Queue" at bounding box center [52, 15] width 16 height 10
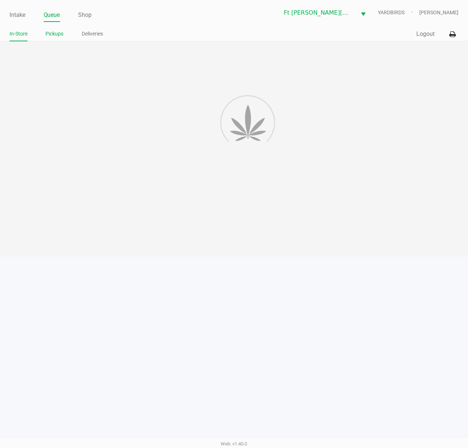
click at [51, 31] on link "Pickups" at bounding box center [55, 33] width 18 height 9
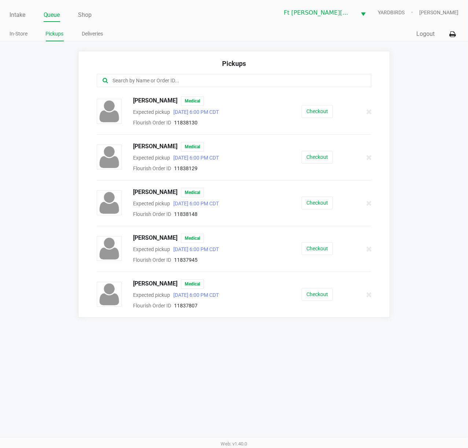
click at [60, 18] on ul "Intake Queue Shop" at bounding box center [122, 15] width 225 height 12
drag, startPoint x: 46, startPoint y: 19, endPoint x: 50, endPoint y: 23, distance: 6.2
click at [47, 19] on link "Queue" at bounding box center [52, 15] width 16 height 10
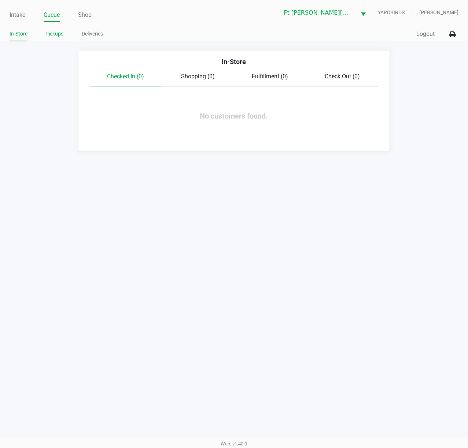
click at [53, 32] on link "Pickups" at bounding box center [55, 33] width 18 height 9
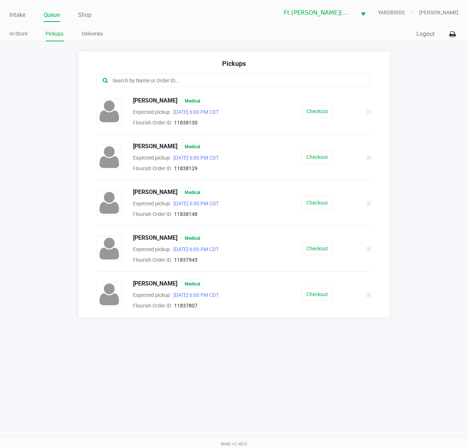
click at [56, 33] on link "Pickups" at bounding box center [55, 33] width 18 height 9
click at [51, 18] on link "Queue" at bounding box center [52, 15] width 16 height 10
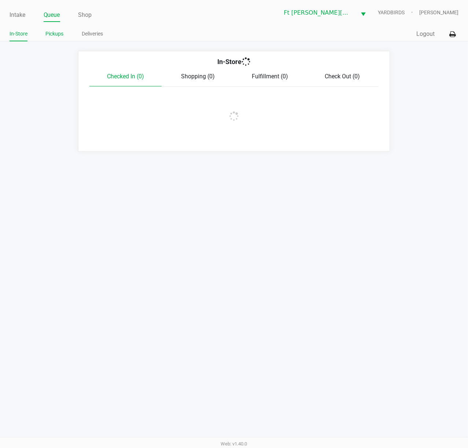
click at [53, 34] on link "Pickups" at bounding box center [55, 33] width 18 height 9
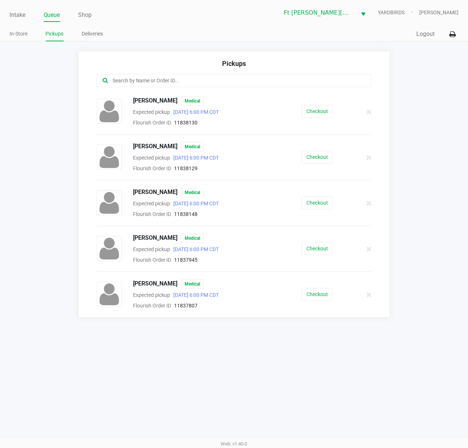
click at [59, 15] on link "Queue" at bounding box center [52, 15] width 16 height 10
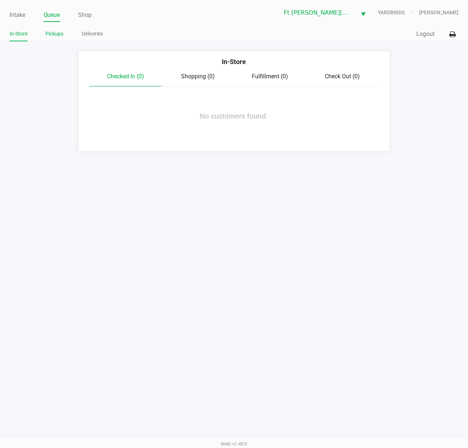
click at [54, 34] on link "Pickups" at bounding box center [55, 33] width 18 height 9
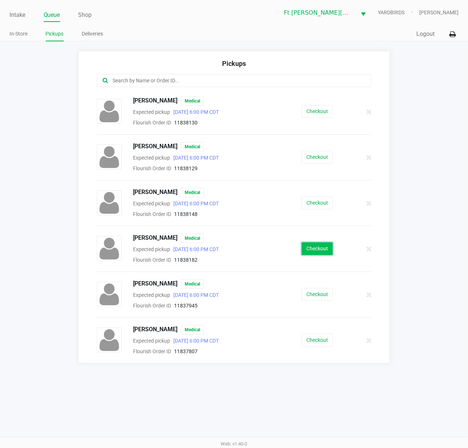
click at [316, 248] on button "Checkout" at bounding box center [317, 249] width 31 height 13
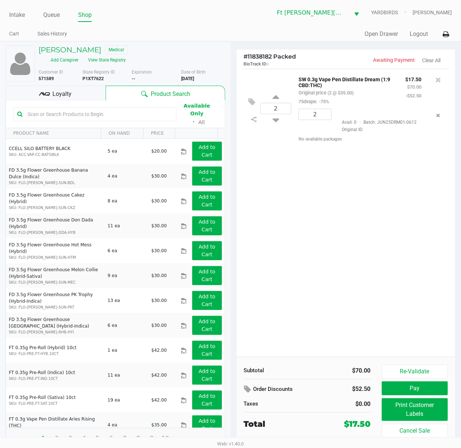
click at [70, 95] on span "Loyalty" at bounding box center [61, 94] width 19 height 9
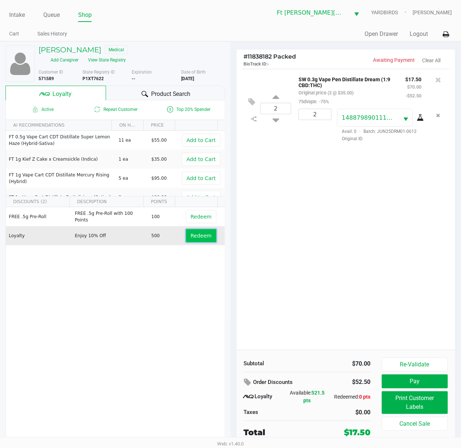
click at [200, 234] on span "Redeem" at bounding box center [201, 236] width 21 height 6
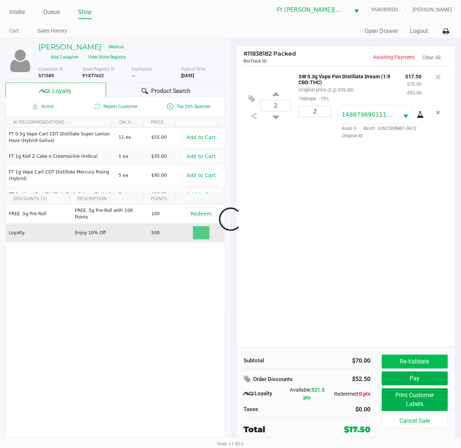
scroll to position [6, 0]
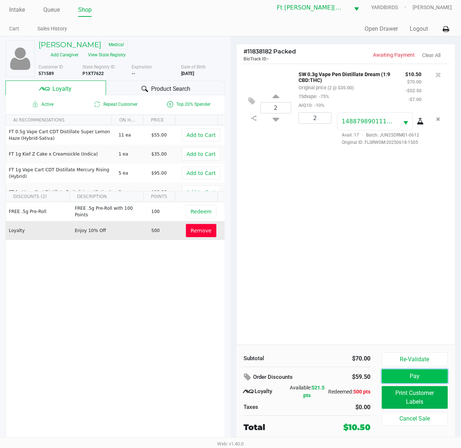
click at [351, 336] on button "Pay" at bounding box center [414, 377] width 66 height 14
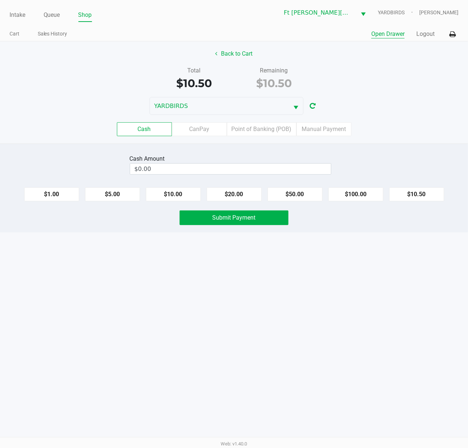
click at [351, 34] on button "Open Drawer" at bounding box center [387, 34] width 33 height 9
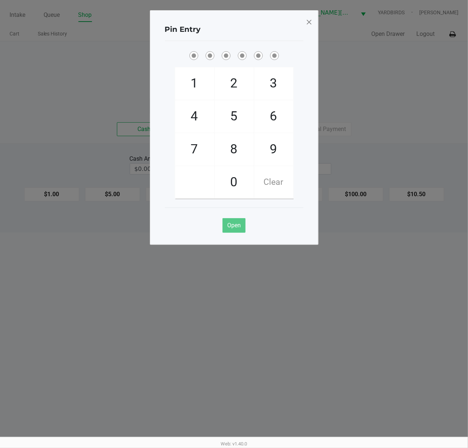
click at [314, 21] on div "Pin Entry 1 4 7 2 5 8 0 3 6 9 Clear Open" at bounding box center [234, 127] width 169 height 235
click at [312, 20] on span at bounding box center [309, 22] width 7 height 12
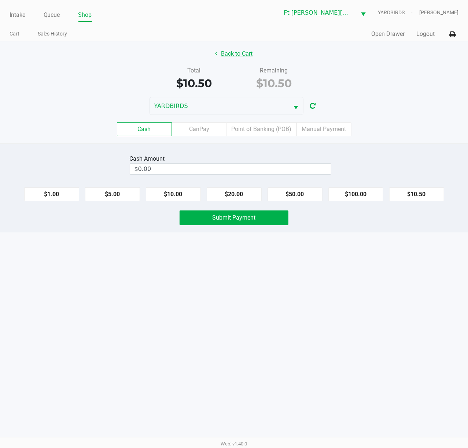
click at [249, 53] on button "Back to Cart" at bounding box center [234, 54] width 47 height 14
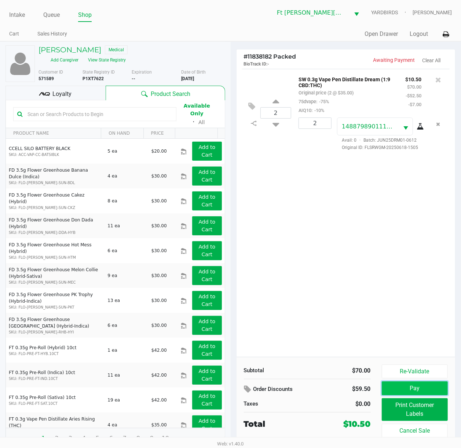
click at [351, 336] on button "Pay" at bounding box center [414, 389] width 66 height 14
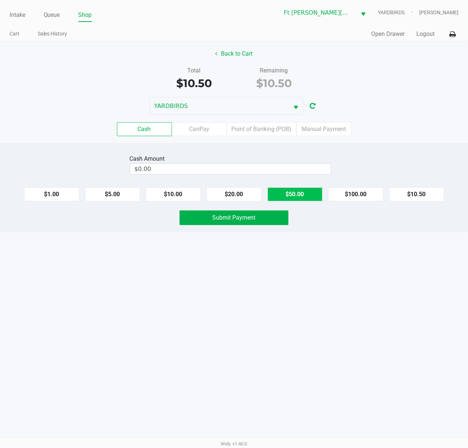
click at [316, 192] on button "$50.00" at bounding box center [294, 195] width 55 height 14
type input "$50.00"
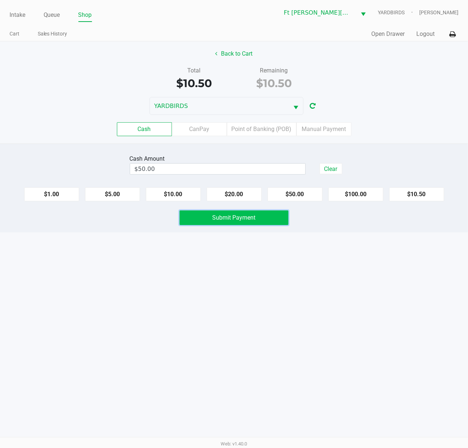
click at [259, 213] on button "Submit Payment" at bounding box center [234, 218] width 109 height 15
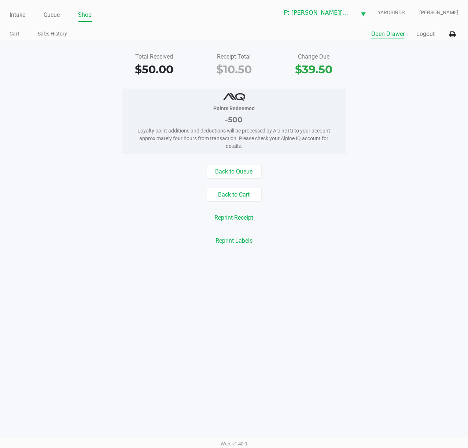
click at [351, 31] on button "Open Drawer" at bounding box center [387, 34] width 33 height 9
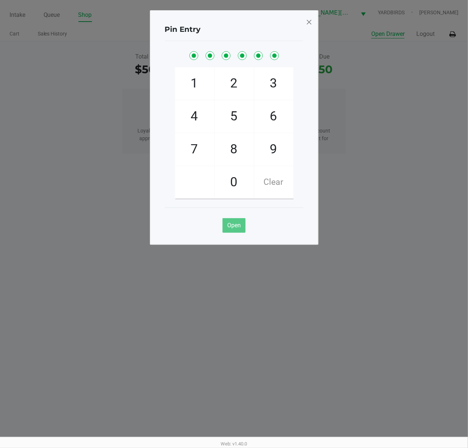
checkbox input "true"
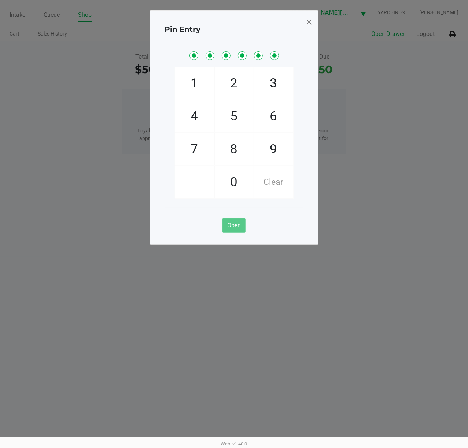
checkbox input "true"
click at [351, 30] on button "Open Drawer" at bounding box center [387, 34] width 33 height 9
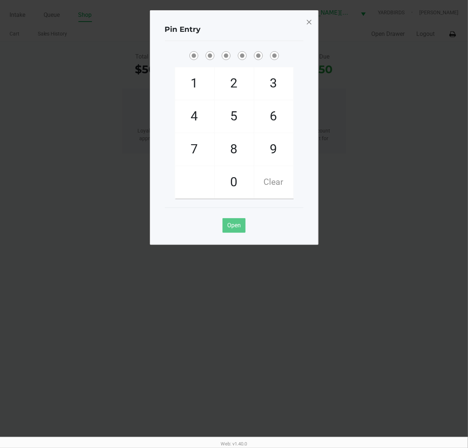
drag, startPoint x: 309, startPoint y: 21, endPoint x: 144, endPoint y: 24, distance: 165.6
click at [309, 21] on span at bounding box center [309, 22] width 7 height 12
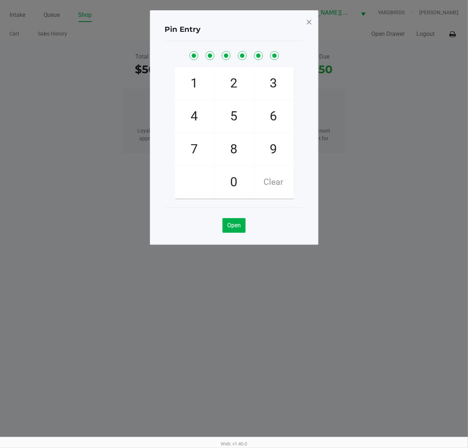
click at [309, 22] on span at bounding box center [309, 22] width 7 height 12
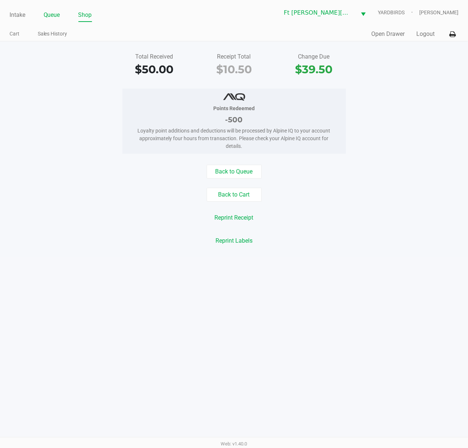
drag, startPoint x: 58, startPoint y: 11, endPoint x: 53, endPoint y: 18, distance: 8.2
click at [58, 12] on link "Queue" at bounding box center [52, 15] width 16 height 10
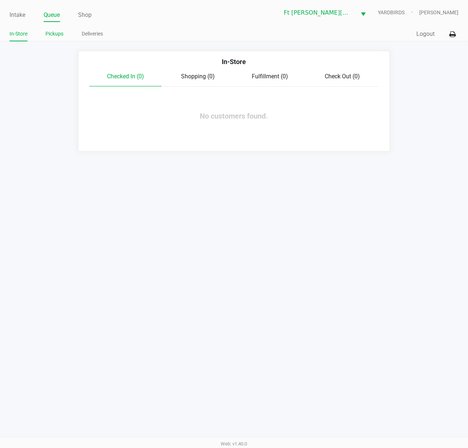
click at [53, 34] on link "Pickups" at bounding box center [55, 33] width 18 height 9
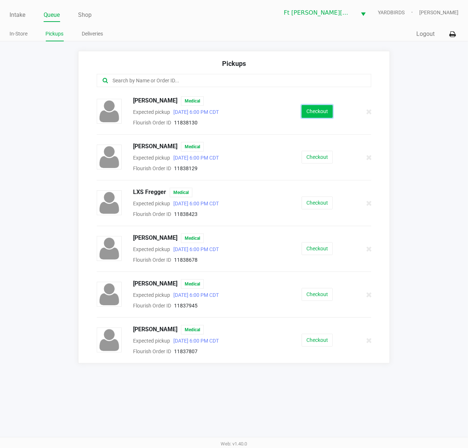
click at [318, 106] on button "Checkout" at bounding box center [317, 111] width 31 height 13
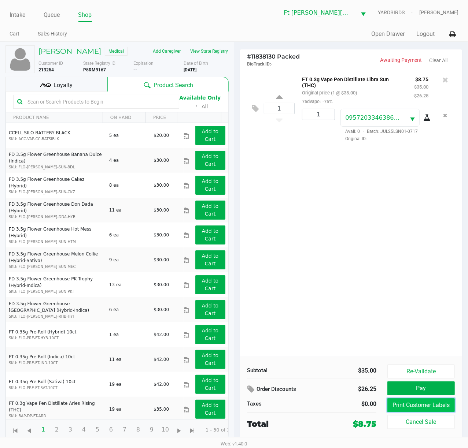
click at [351, 336] on button "Print Customer Labels" at bounding box center [420, 406] width 67 height 14
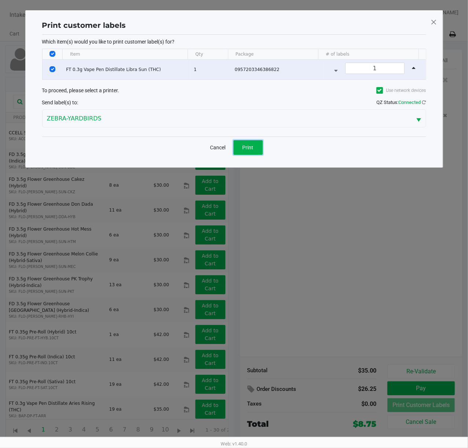
click at [260, 149] on button "Print" at bounding box center [247, 147] width 29 height 15
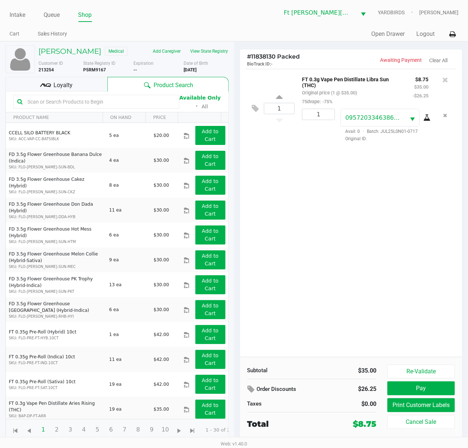
click at [48, 86] on icon at bounding box center [48, 86] width 5 height 4
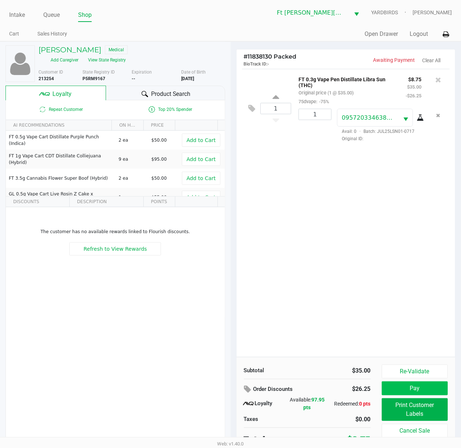
click at [351, 336] on button "Pay" at bounding box center [414, 389] width 66 height 14
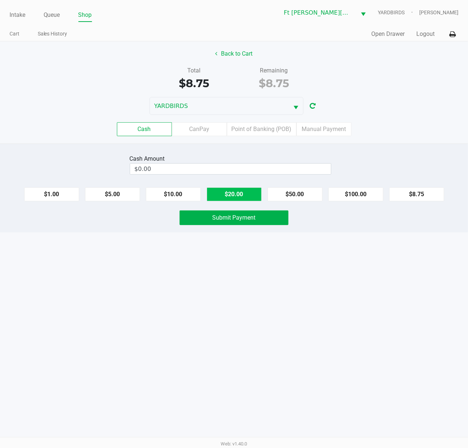
click at [232, 201] on button "$20.00" at bounding box center [234, 195] width 55 height 14
type input "$20.00"
click at [240, 221] on span "Submit Payment" at bounding box center [233, 217] width 43 height 7
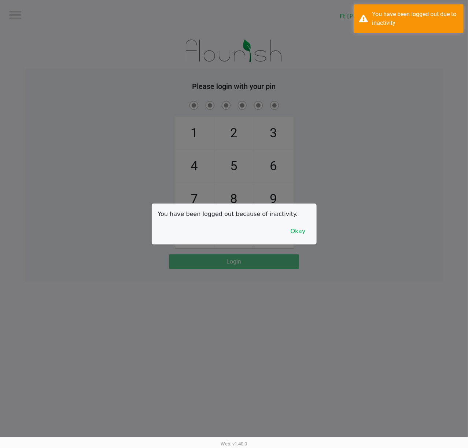
click at [52, 18] on div at bounding box center [234, 224] width 468 height 448
checkbox input "true"
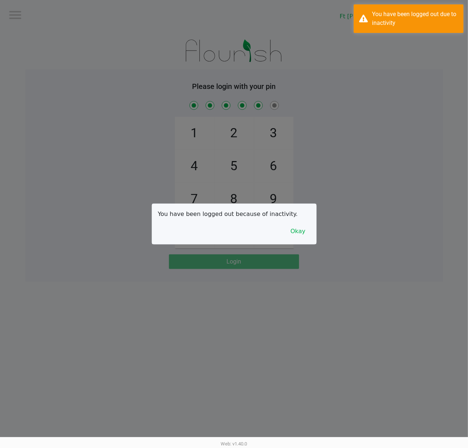
checkbox input "true"
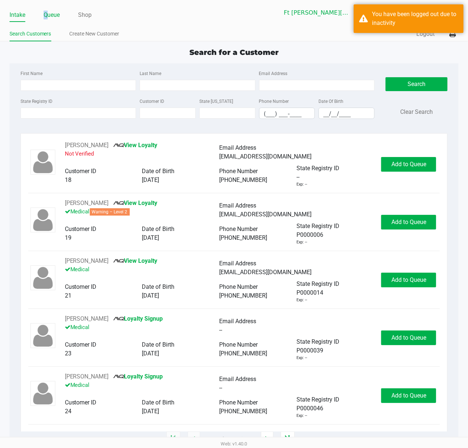
drag, startPoint x: 45, startPoint y: 15, endPoint x: 48, endPoint y: 19, distance: 4.9
click at [46, 15] on link "Queue" at bounding box center [52, 15] width 16 height 10
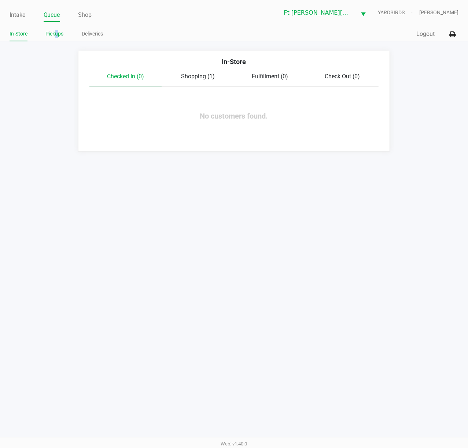
drag, startPoint x: 56, startPoint y: 38, endPoint x: 53, endPoint y: 36, distance: 3.9
click at [56, 38] on link "Pickups" at bounding box center [55, 33] width 18 height 9
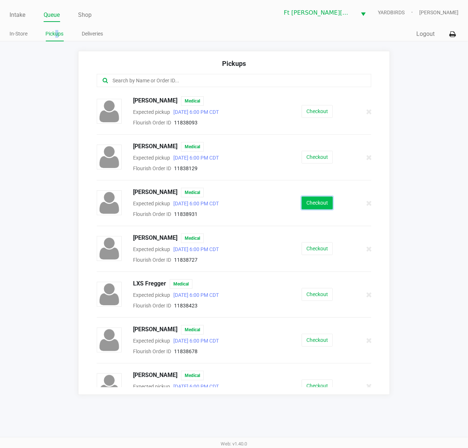
click at [321, 204] on button "Checkout" at bounding box center [317, 203] width 31 height 13
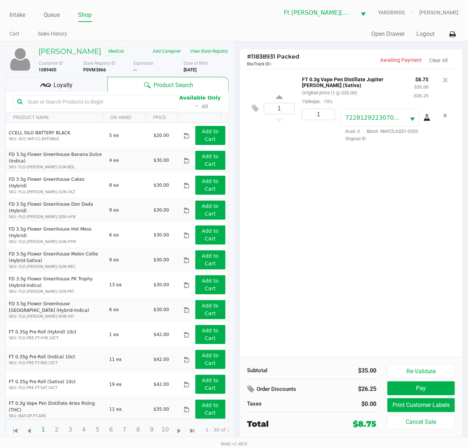
click at [64, 84] on span "Loyalty" at bounding box center [62, 85] width 19 height 9
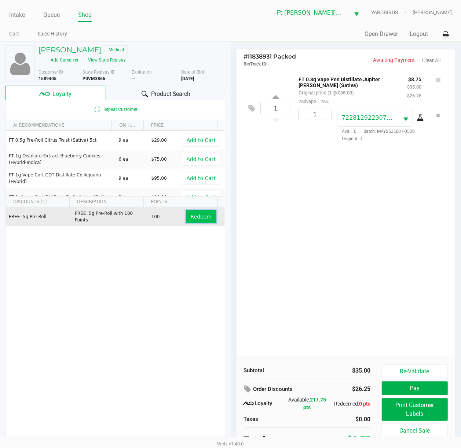
click at [197, 214] on span "Redeem" at bounding box center [201, 217] width 21 height 6
click at [154, 90] on div at bounding box center [230, 222] width 461 height 289
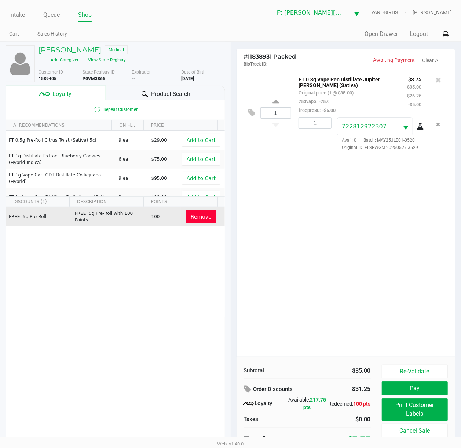
drag, startPoint x: 154, startPoint y: 83, endPoint x: 147, endPoint y: 90, distance: 10.4
click at [155, 90] on span "Product Search" at bounding box center [171, 94] width 40 height 9
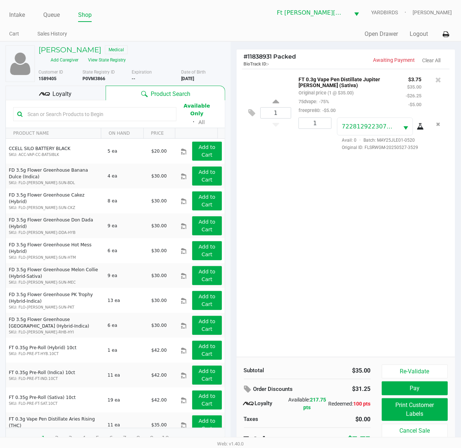
click at [94, 109] on input "text" at bounding box center [99, 114] width 148 height 11
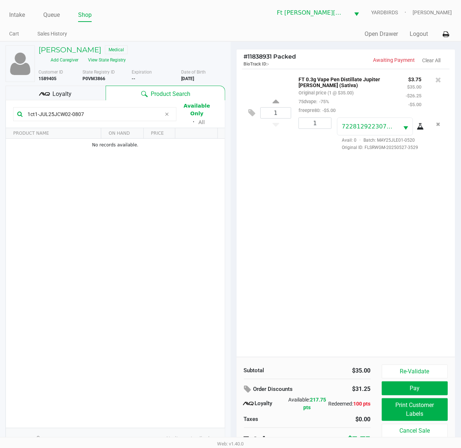
type input "1ct1-JUL25JCW02-0807"
click at [351, 269] on div "1 FT 0.3g Vape Pen Distillate Jupiter Leo (Sativa) Original price (1 @ $35.00) …" at bounding box center [345, 213] width 219 height 288
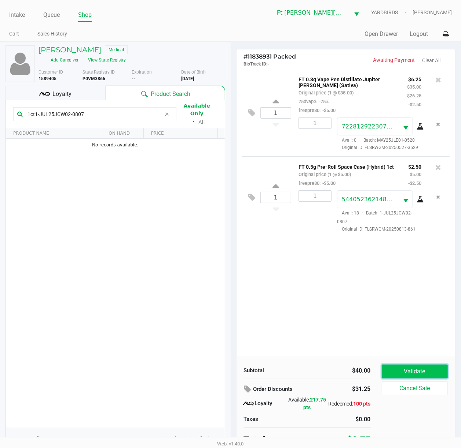
click at [351, 336] on button "Validate" at bounding box center [414, 372] width 66 height 14
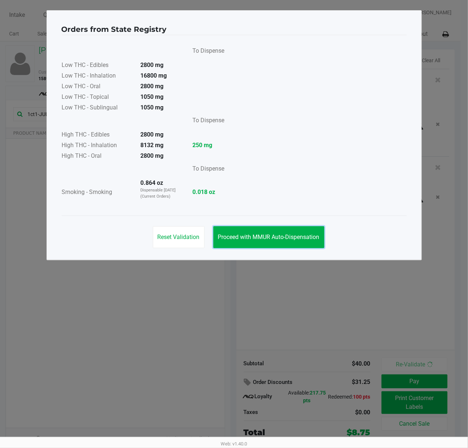
click at [287, 238] on span "Proceed with MMUR Auto-Dispensation" at bounding box center [268, 237] width 101 height 7
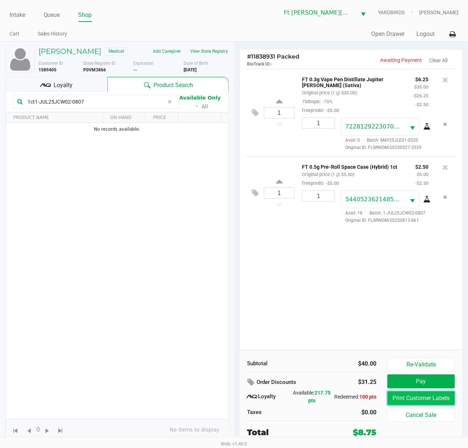
click at [351, 336] on button "Print Customer Labels" at bounding box center [420, 399] width 67 height 14
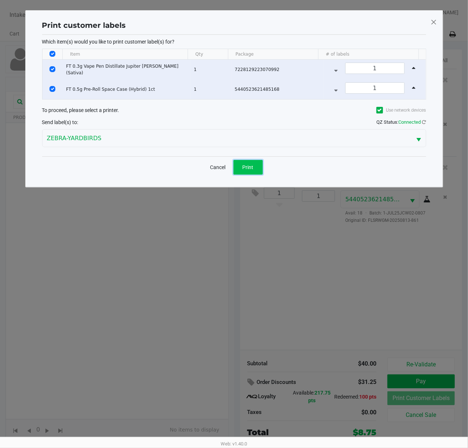
click at [254, 171] on button "Print" at bounding box center [247, 167] width 29 height 15
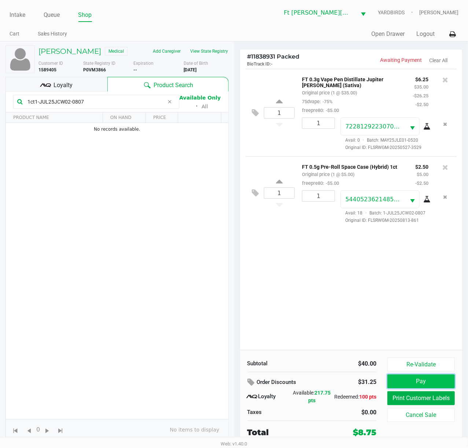
click at [351, 336] on button "Pay" at bounding box center [420, 382] width 67 height 14
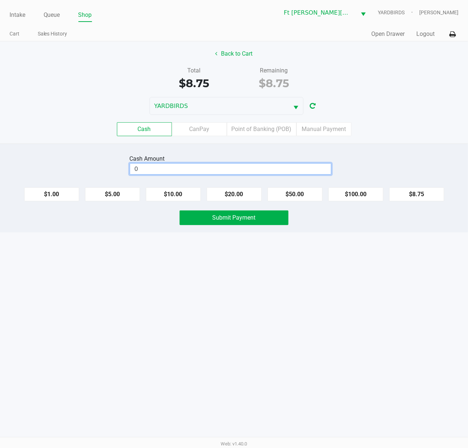
click at [255, 171] on input "0" at bounding box center [230, 169] width 201 height 11
type input "$9.00"
click at [256, 218] on button "Submit Payment" at bounding box center [234, 218] width 109 height 15
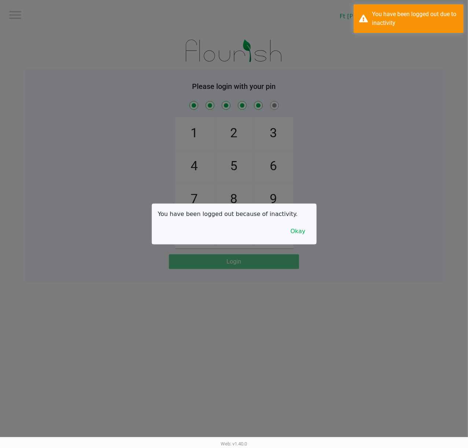
checkbox input "true"
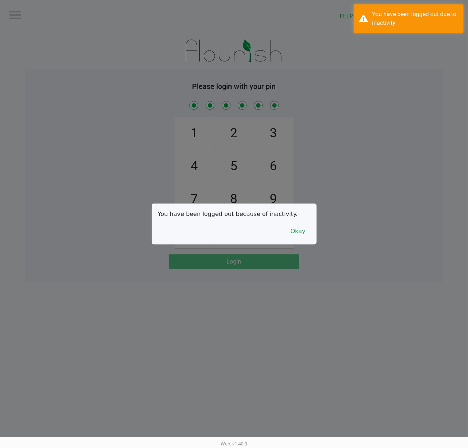
checkbox input "true"
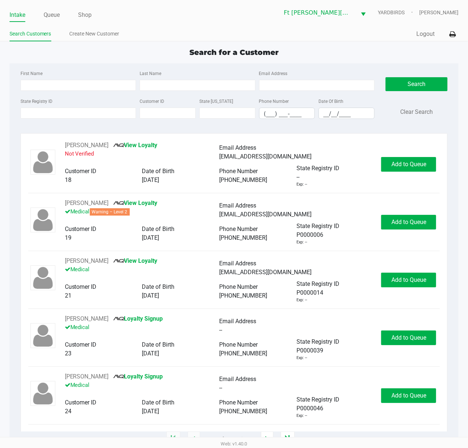
click at [66, 17] on ul "Intake Queue Shop" at bounding box center [122, 15] width 225 height 12
click at [52, 16] on link "Queue" at bounding box center [52, 15] width 16 height 10
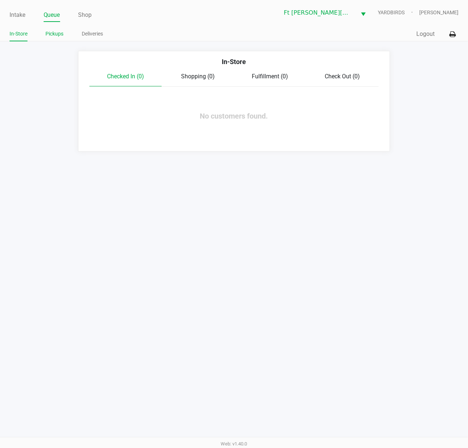
click at [53, 30] on link "Pickups" at bounding box center [55, 33] width 18 height 9
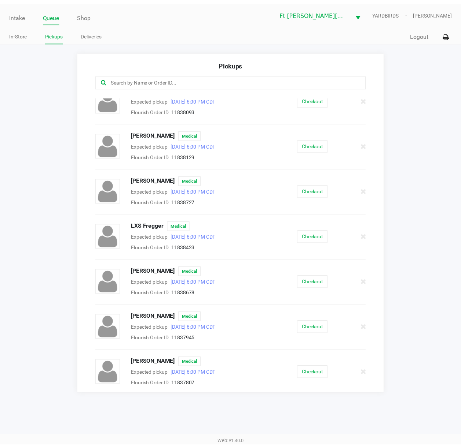
scroll to position [16, 0]
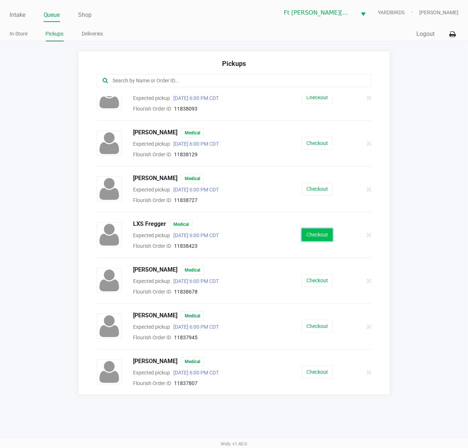
click at [315, 232] on button "Checkout" at bounding box center [317, 235] width 31 height 13
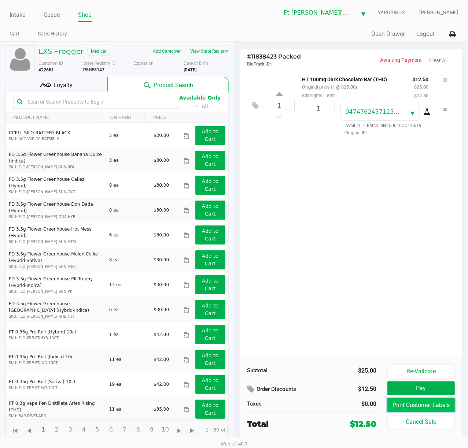
click at [351, 336] on button "Print Customer Labels" at bounding box center [420, 406] width 67 height 14
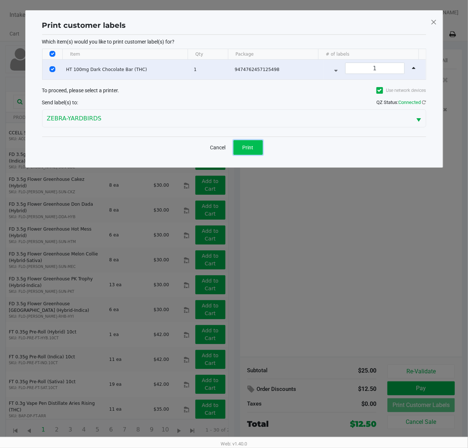
drag, startPoint x: 253, startPoint y: 150, endPoint x: 244, endPoint y: 144, distance: 10.8
click at [251, 148] on span "Print" at bounding box center [248, 148] width 11 height 6
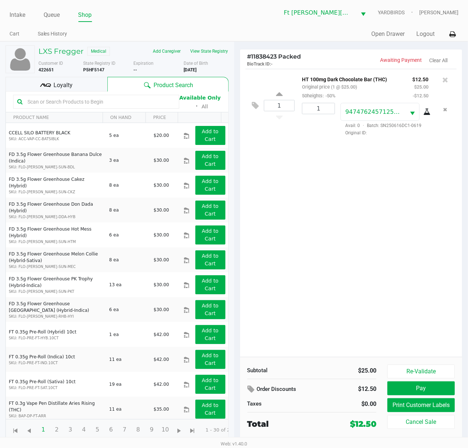
click at [59, 84] on span "Loyalty" at bounding box center [62, 85] width 19 height 9
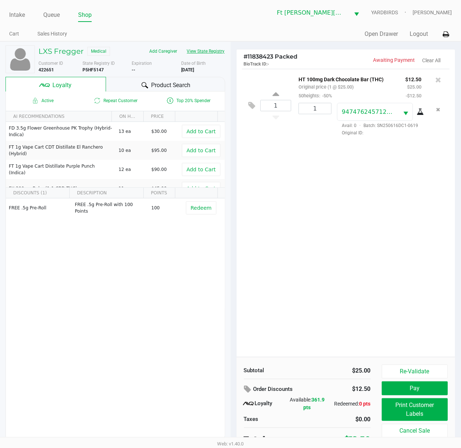
click at [218, 56] on button "View State Registry" at bounding box center [203, 51] width 43 height 12
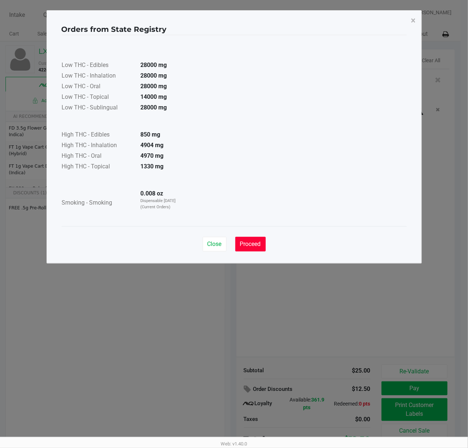
drag, startPoint x: 261, startPoint y: 242, endPoint x: 320, endPoint y: 264, distance: 62.9
click at [260, 242] on span "Proceed" at bounding box center [250, 244] width 21 height 7
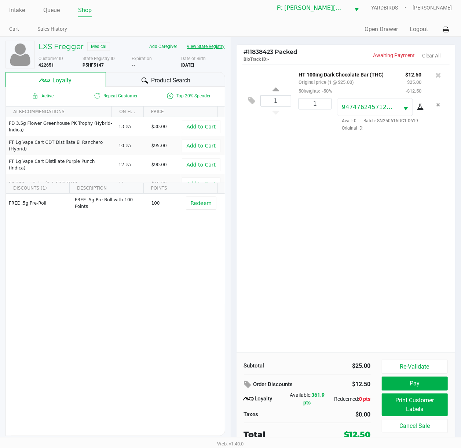
scroll to position [6, 0]
click at [351, 336] on button "Pay" at bounding box center [414, 384] width 66 height 14
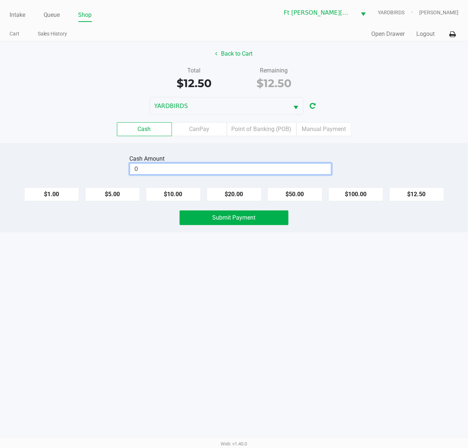
click at [281, 171] on input "0" at bounding box center [230, 169] width 201 height 11
type input "$15.50"
click at [273, 217] on button "Submit Payment" at bounding box center [234, 218] width 109 height 15
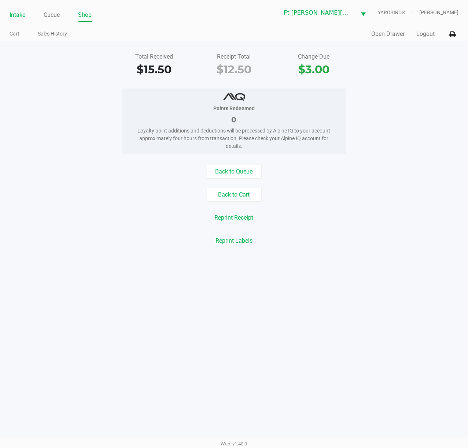
click at [21, 15] on link "Intake" at bounding box center [18, 15] width 16 height 10
click at [22, 15] on link "Intake" at bounding box center [18, 15] width 16 height 10
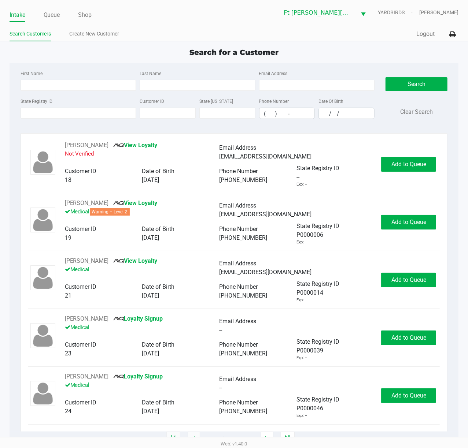
click at [104, 65] on div "First Name Last Name Email Address State Registry ID Customer ID State ID Phone…" at bounding box center [234, 96] width 438 height 67
click at [87, 112] on input "State Registry ID" at bounding box center [79, 113] width 116 height 11
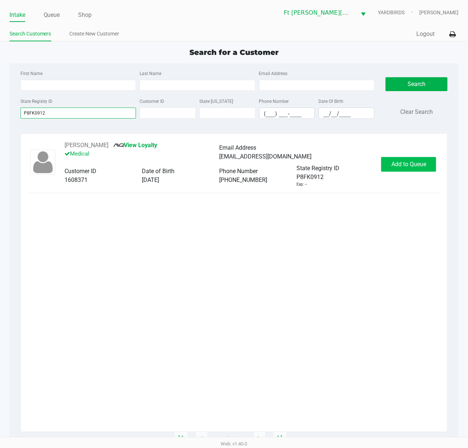
type input "P8FK0912"
click at [351, 165] on span "Add to Queue" at bounding box center [408, 164] width 35 height 7
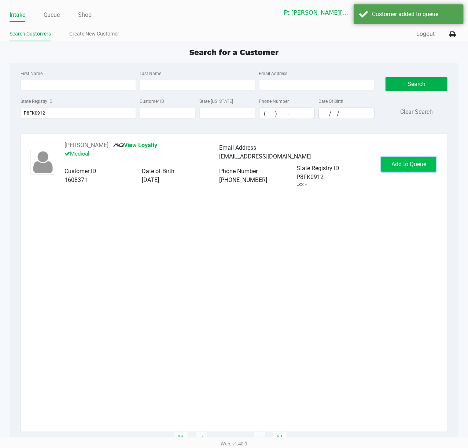
click at [351, 161] on span "Add to Queue" at bounding box center [408, 164] width 35 height 7
click at [351, 161] on div "In Queue" at bounding box center [410, 164] width 51 height 15
click at [351, 161] on span "In Queue" at bounding box center [428, 164] width 62 height 7
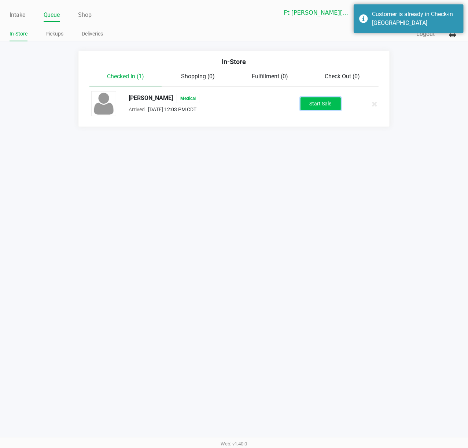
click at [315, 99] on button "Start Sale" at bounding box center [320, 103] width 40 height 13
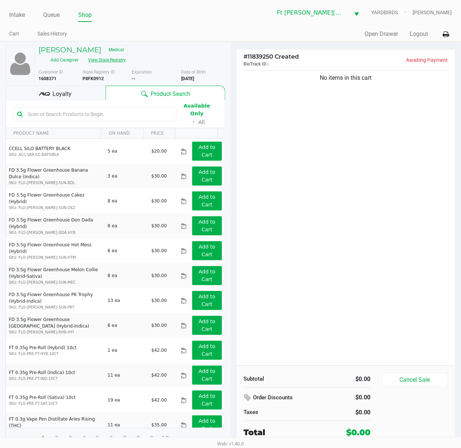
click at [123, 59] on button "View State Registry" at bounding box center [104, 60] width 43 height 12
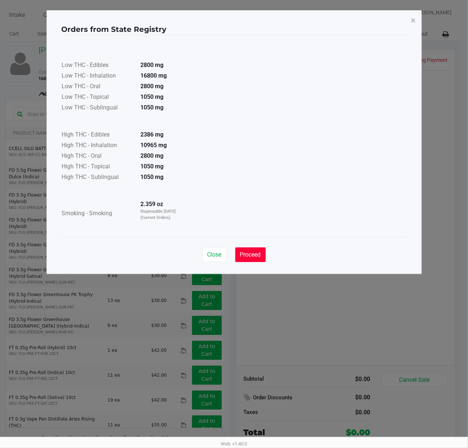
click at [251, 254] on span "Proceed" at bounding box center [250, 254] width 21 height 7
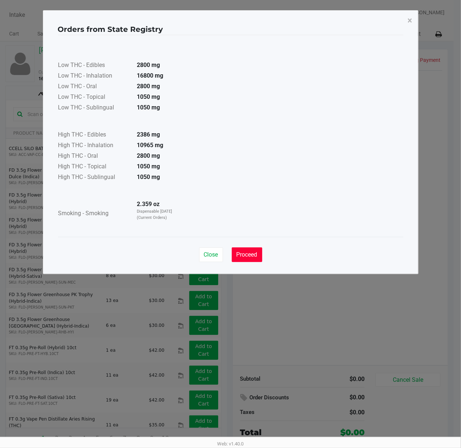
click at [249, 252] on div "Close Proceed" at bounding box center [230, 252] width 345 height 30
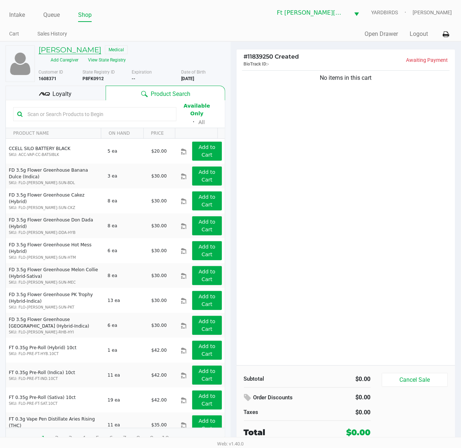
click at [84, 50] on h5 "ALEXANDER LARA" at bounding box center [69, 49] width 63 height 9
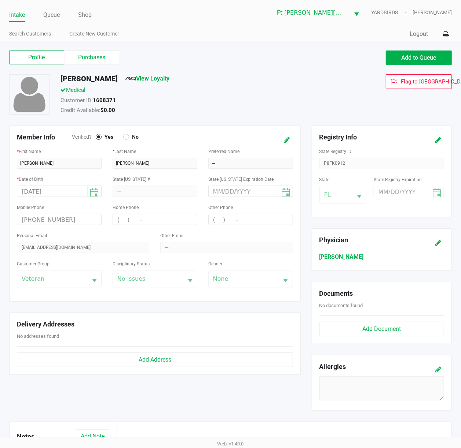
click at [89, 66] on div "Profile Purchases Add to Queue" at bounding box center [230, 62] width 453 height 26
click at [97, 51] on label "Purchases" at bounding box center [91, 58] width 55 height 14
click at [0, 0] on 1 "Purchases" at bounding box center [0, 0] width 0 height 0
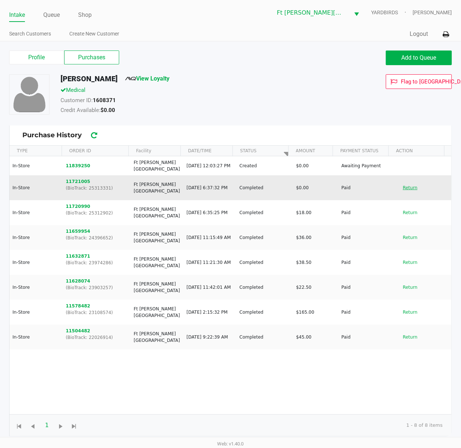
click at [351, 185] on button "Return" at bounding box center [410, 188] width 24 height 12
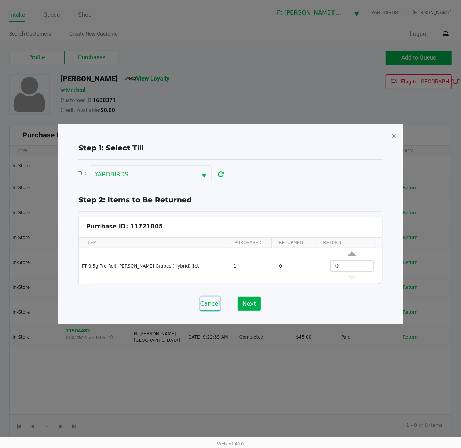
click at [210, 302] on button "Cancel" at bounding box center [210, 304] width 20 height 14
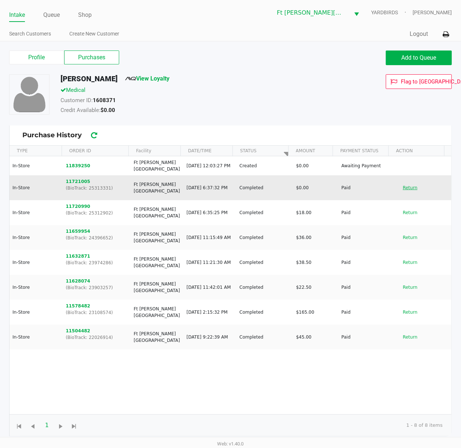
click at [351, 189] on button "Return" at bounding box center [410, 188] width 24 height 12
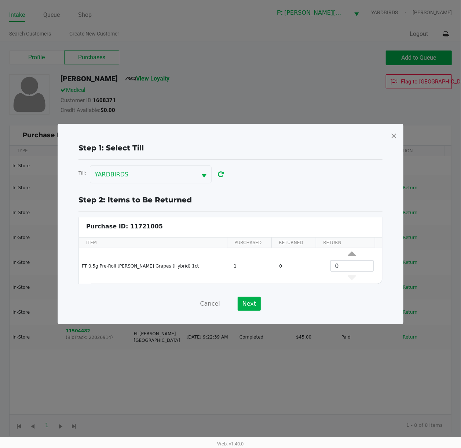
click at [351, 133] on div at bounding box center [230, 136] width 333 height 12
click at [351, 133] on span at bounding box center [393, 136] width 7 height 12
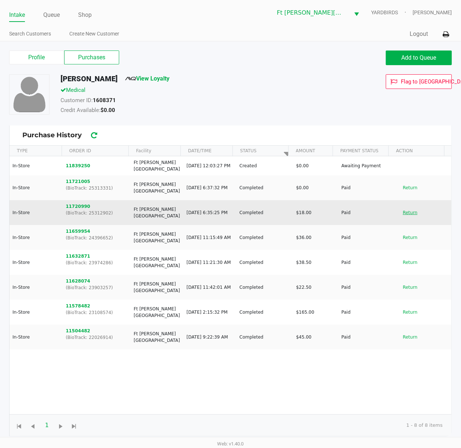
click at [351, 213] on button "Return" at bounding box center [410, 213] width 24 height 12
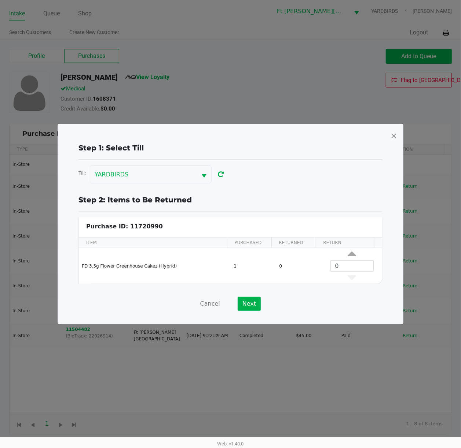
scroll to position [3, 0]
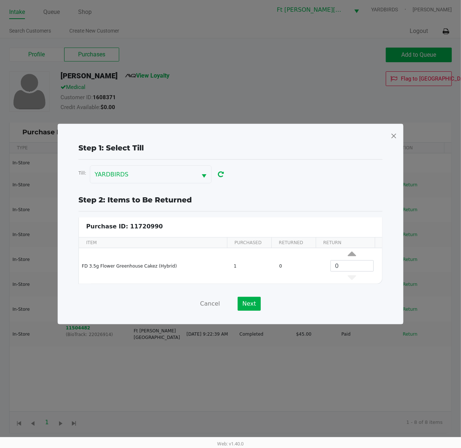
click at [351, 131] on span at bounding box center [393, 136] width 7 height 12
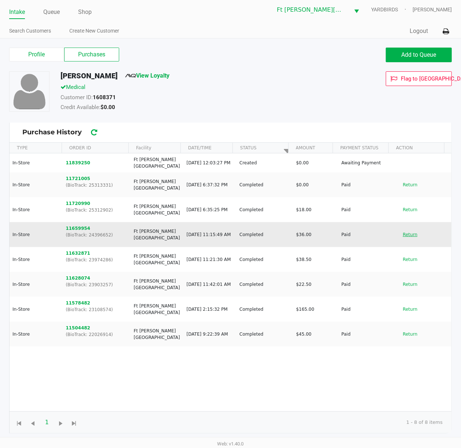
click at [351, 230] on button "Return" at bounding box center [410, 235] width 24 height 12
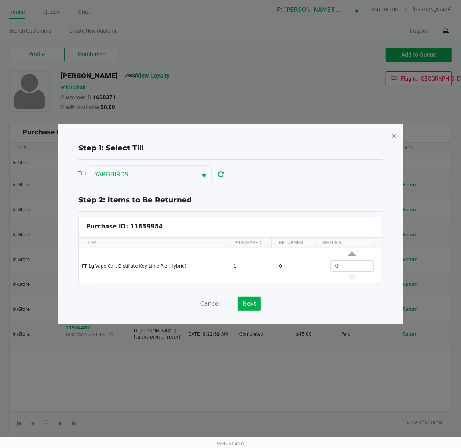
click at [351, 133] on div at bounding box center [230, 136] width 333 height 12
click at [351, 135] on span at bounding box center [393, 136] width 7 height 12
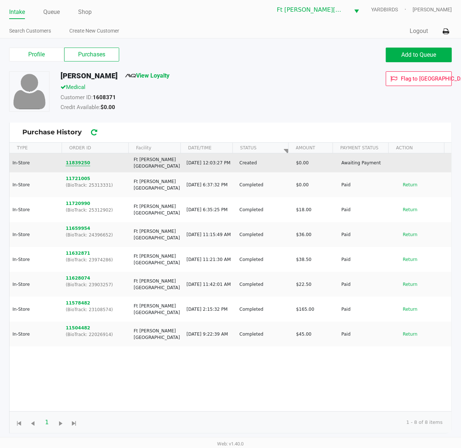
click at [77, 160] on button "11839250" at bounding box center [78, 163] width 25 height 7
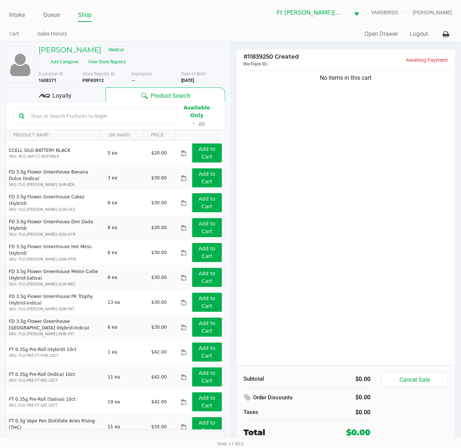
click at [97, 114] on input "text" at bounding box center [99, 116] width 142 height 11
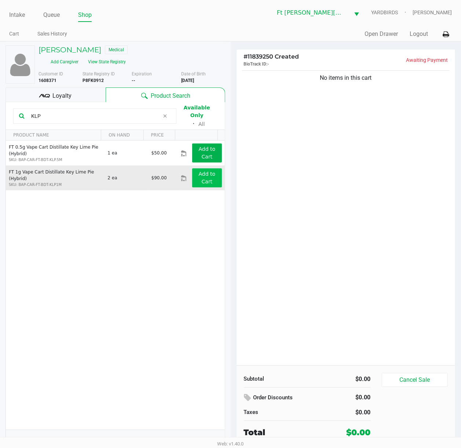
type input "KLP"
click at [206, 171] on app-button-loader "Add to Cart" at bounding box center [207, 178] width 17 height 14
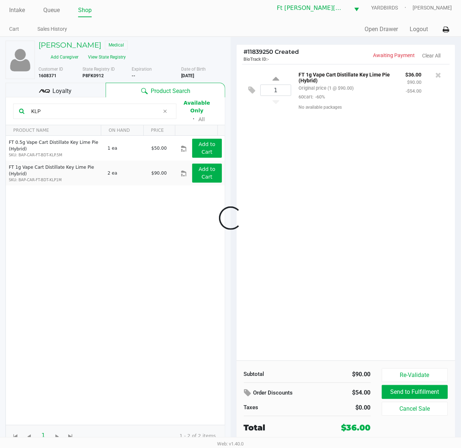
scroll to position [8, 0]
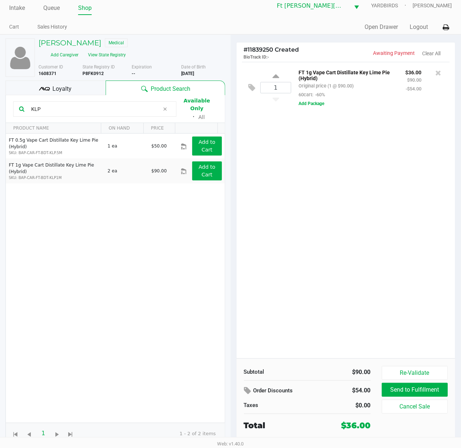
click at [300, 168] on div "1 FT 1g Vape Cart Distillate Key Lime Pie (Hybrid) Original price (1 @ $90.00) …" at bounding box center [345, 210] width 219 height 297
click at [76, 84] on div "Loyalty" at bounding box center [55, 88] width 100 height 15
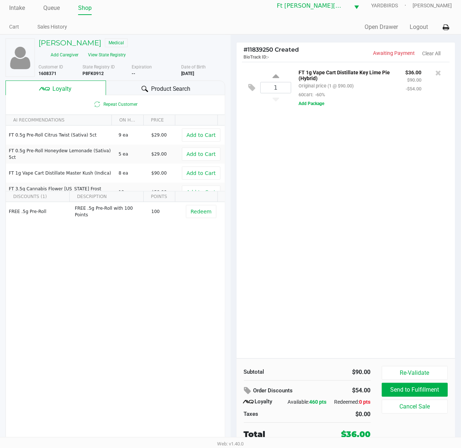
scroll to position [8, 0]
click at [289, 187] on div "1 FT 1g Vape Cart Distillate Key Lime Pie (Hybrid) Original price (1 @ $90.00) …" at bounding box center [345, 210] width 219 height 297
click at [170, 84] on div "Product Search" at bounding box center [165, 88] width 119 height 15
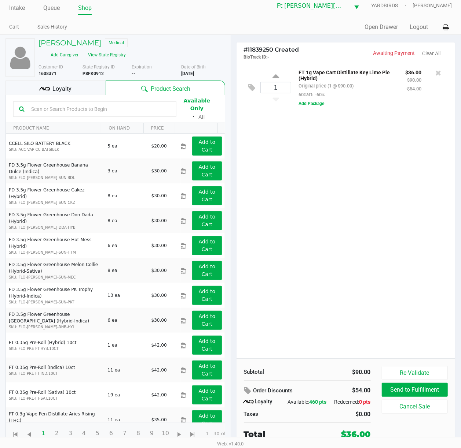
click at [110, 104] on input "text" at bounding box center [99, 109] width 142 height 11
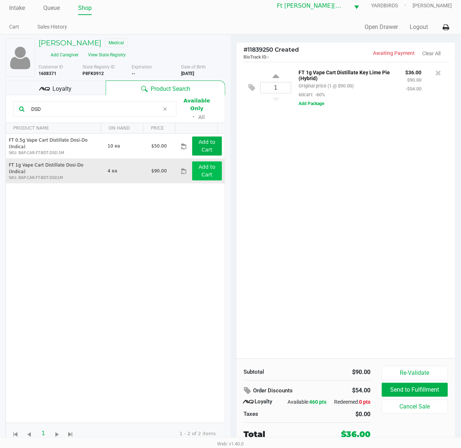
type input "DSD"
click at [201, 166] on app-button-loader "Add to Cart" at bounding box center [207, 171] width 17 height 14
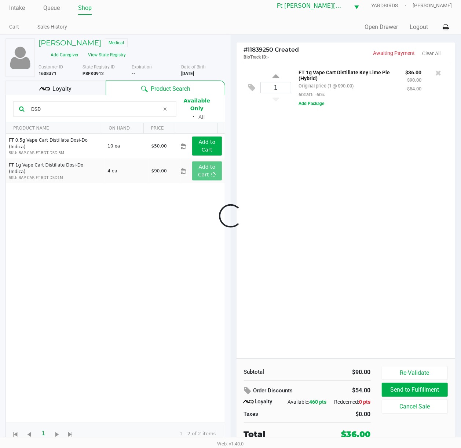
click at [304, 194] on div at bounding box center [230, 216] width 461 height 290
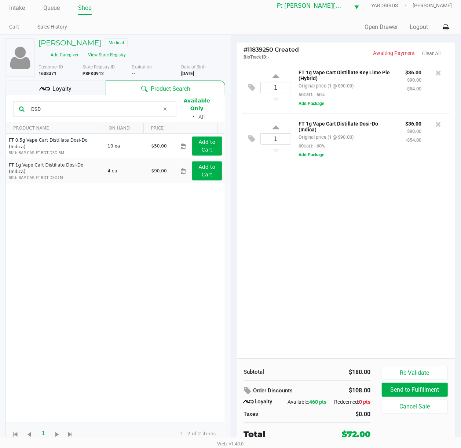
drag, startPoint x: 64, startPoint y: 84, endPoint x: 74, endPoint y: 90, distance: 11.7
click at [65, 85] on span "Loyalty" at bounding box center [61, 89] width 19 height 9
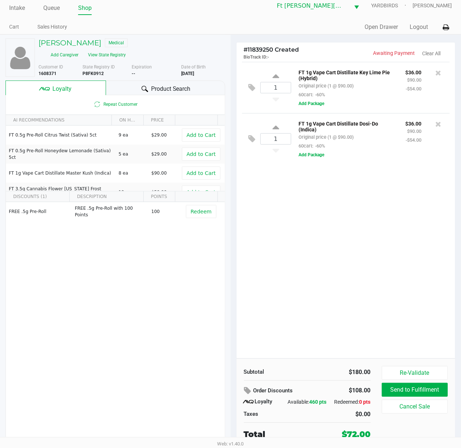
click at [351, 199] on div "1 FT 1g Vape Cart Distillate Key Lime Pie (Hybrid) Original price (1 @ $90.00) …" at bounding box center [345, 210] width 219 height 297
click at [351, 125] on icon at bounding box center [438, 124] width 6 height 7
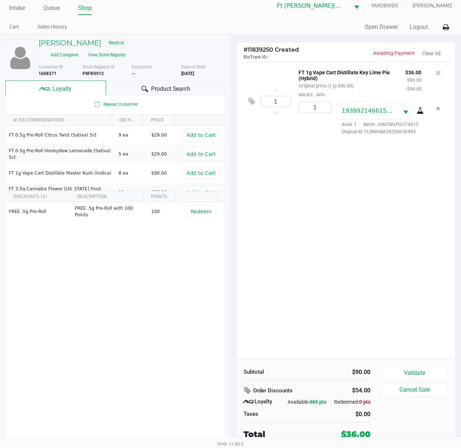
drag, startPoint x: 322, startPoint y: 202, endPoint x: 302, endPoint y: 191, distance: 22.8
click at [302, 189] on div "1 FT 1g Vape Cart Distillate Key Lime Pie (Hybrid) Original price (1 @ $90.00) …" at bounding box center [345, 210] width 219 height 297
click at [351, 336] on button "Validate" at bounding box center [414, 373] width 66 height 14
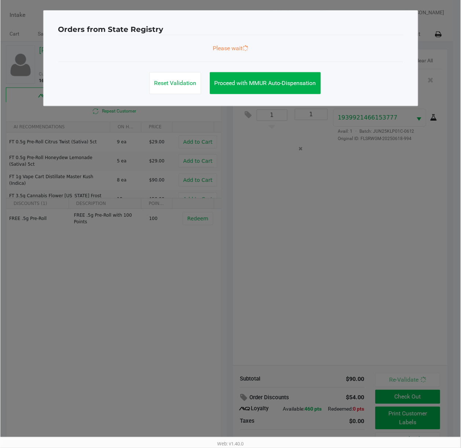
scroll to position [0, 0]
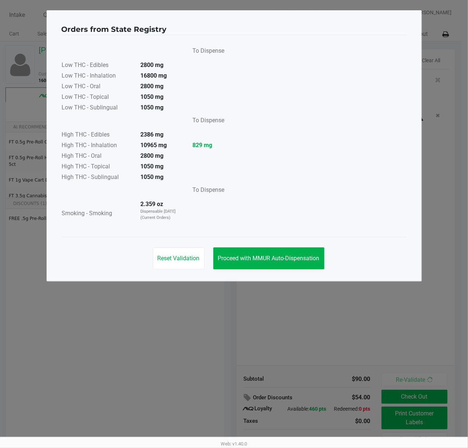
click at [285, 274] on div "Orders from State Registry To Dispense Low THC - Edibles 2800 mg Low THC - Inha…" at bounding box center [234, 145] width 375 height 271
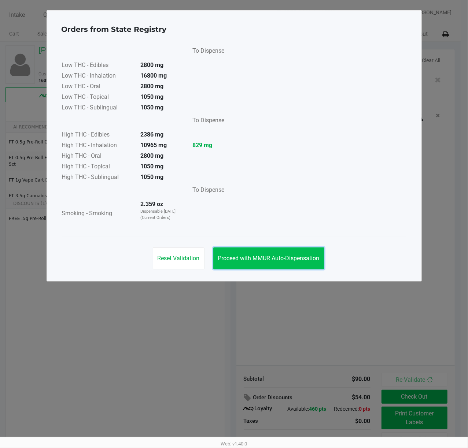
click at [277, 258] on span "Proceed with MMUR Auto-Dispensation" at bounding box center [268, 258] width 101 height 7
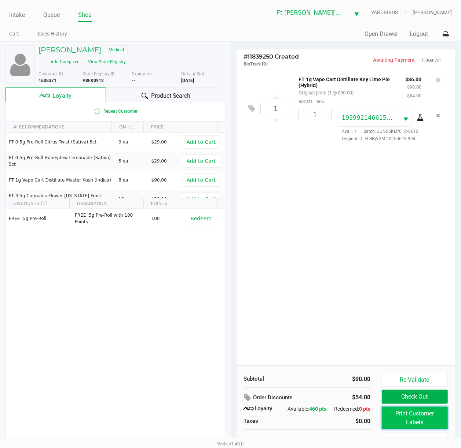
drag, startPoint x: 423, startPoint y: 418, endPoint x: 419, endPoint y: 415, distance: 4.7
click at [351, 336] on button "Print Customer Labels" at bounding box center [414, 418] width 66 height 23
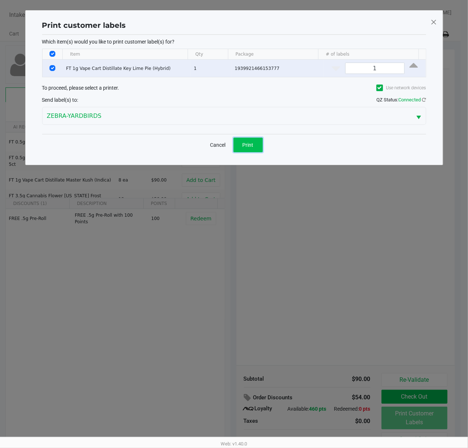
click at [247, 144] on span "Print" at bounding box center [248, 145] width 11 height 6
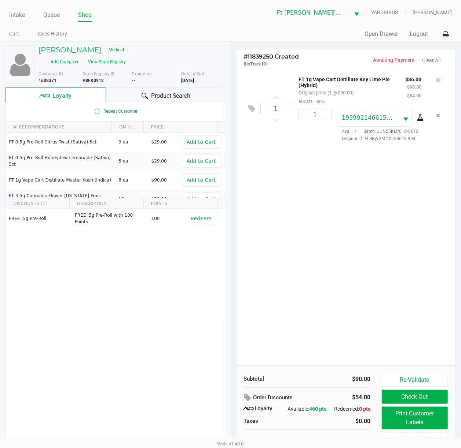
click at [351, 336] on button "Check Out" at bounding box center [414, 397] width 66 height 14
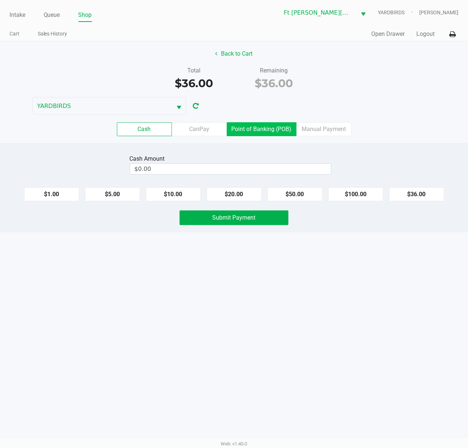
click at [281, 130] on label "Point of Banking (POB)" at bounding box center [262, 129] width 70 height 14
click at [0, 0] on 7 "Point of Banking (POB)" at bounding box center [0, 0] width 0 height 0
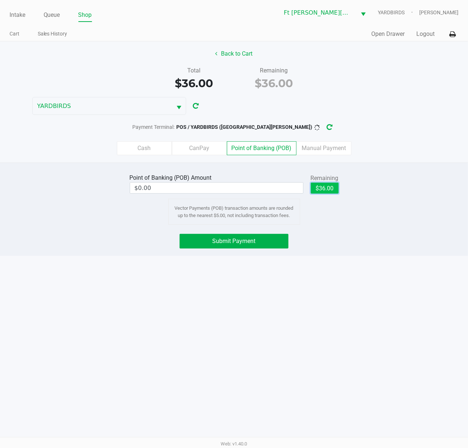
click at [329, 190] on button "$36.00" at bounding box center [325, 188] width 28 height 11
type input "$36.00"
click at [276, 241] on button "Submit Payment" at bounding box center [234, 241] width 109 height 15
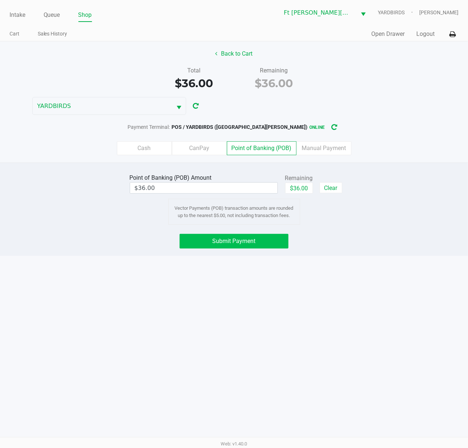
click at [228, 245] on span "Submit Payment" at bounding box center [233, 241] width 43 height 7
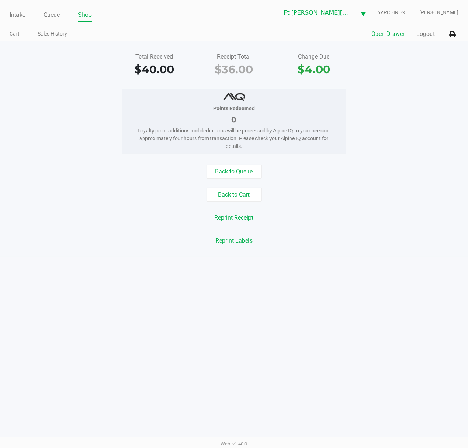
click at [351, 31] on button "Open Drawer" at bounding box center [387, 34] width 33 height 9
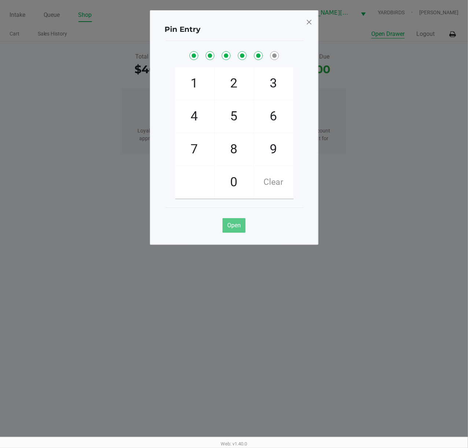
checkbox input "true"
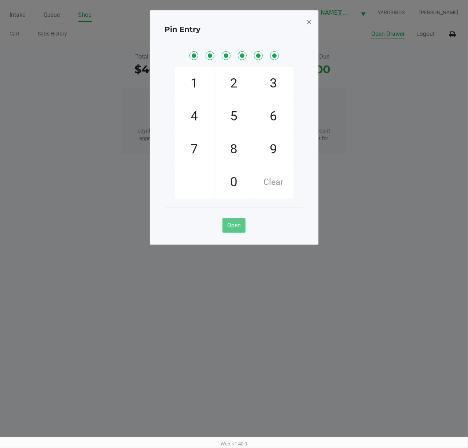
checkbox input "true"
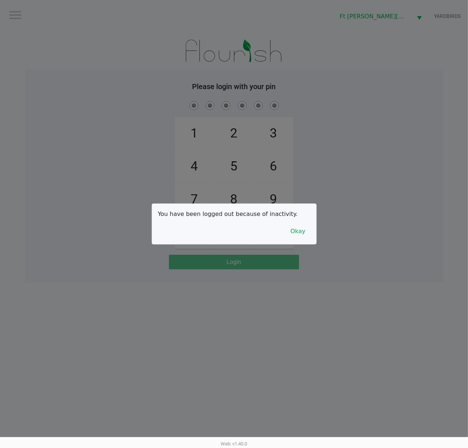
click at [67, 19] on div at bounding box center [234, 224] width 468 height 448
checkbox input "true"
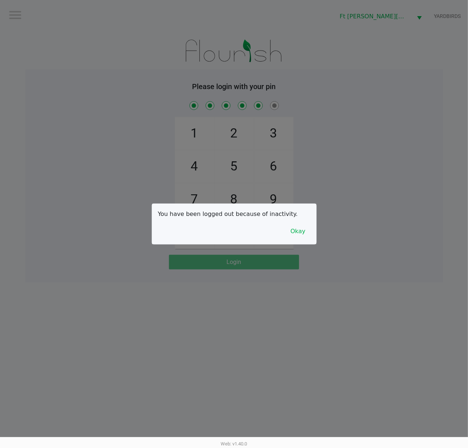
checkbox input "true"
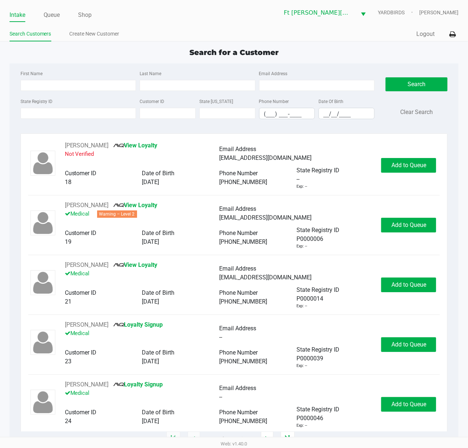
click at [117, 46] on app-point-of-sale "Intake Queue Shop Ft Walton Beach WC YARDBIRDS Stanley Harper Search Customers …" at bounding box center [234, 219] width 468 height 439
click at [96, 117] on input "State Registry ID" at bounding box center [79, 113] width 116 height 11
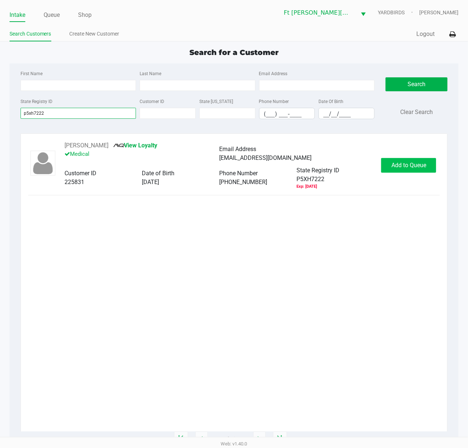
type input "p5xh7222"
click at [351, 167] on span "Add to Queue" at bounding box center [408, 165] width 35 height 7
click at [351, 165] on div "Add to Queue" at bounding box center [408, 165] width 55 height 15
click at [351, 165] on ngb-modal-window "Expired Document The customer has the following expired documents: Medical Card…" at bounding box center [234, 224] width 468 height 448
click at [351, 165] on span "Add to Queue" at bounding box center [408, 165] width 35 height 7
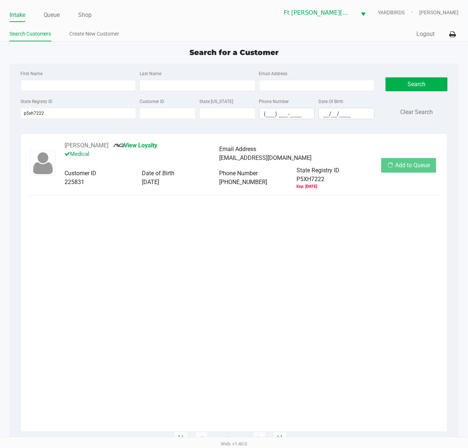
click at [351, 165] on body "Intake Queue Shop Ft Walton Beach WC YARDBIRDS Stanley Harper Search Customers …" at bounding box center [234, 218] width 468 height 437
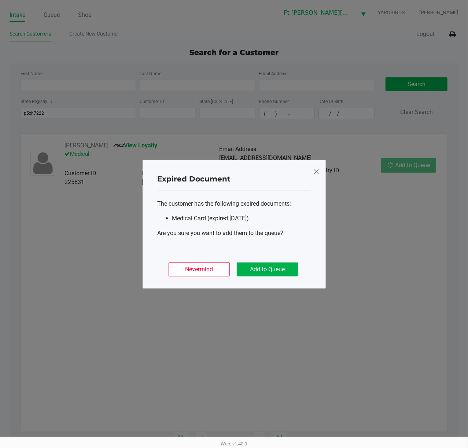
click at [262, 264] on button "Add to Queue" at bounding box center [267, 269] width 61 height 14
click at [280, 275] on div "Nevermind Add to Queue" at bounding box center [234, 266] width 153 height 29
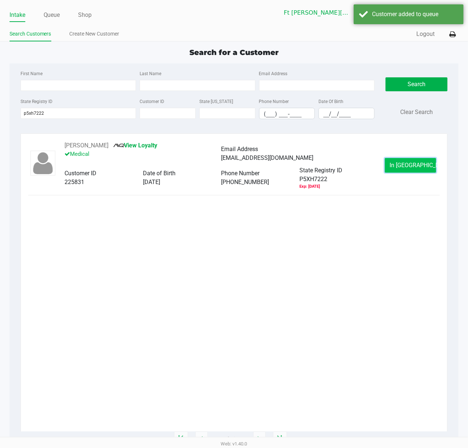
click at [351, 160] on button "In Queue" at bounding box center [410, 165] width 51 height 15
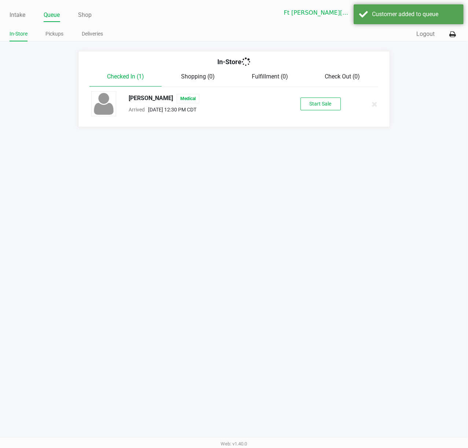
click at [351, 160] on div "Intake Queue Shop Ft Walton Beach WC YARDBIRDS Stanley Harper In-Store Pickups …" at bounding box center [234, 224] width 468 height 448
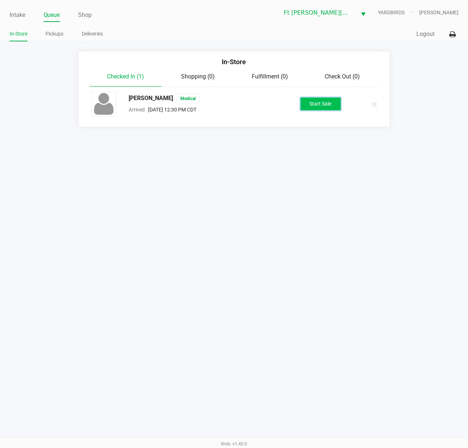
click at [319, 105] on button "Start Sale" at bounding box center [320, 103] width 40 height 13
click at [319, 105] on div "Start Sale" at bounding box center [320, 103] width 40 height 13
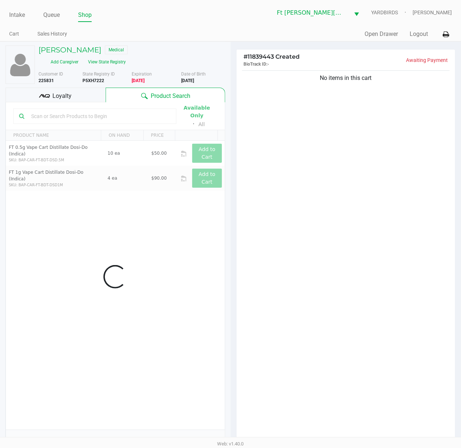
click at [76, 111] on input "text" at bounding box center [99, 116] width 142 height 11
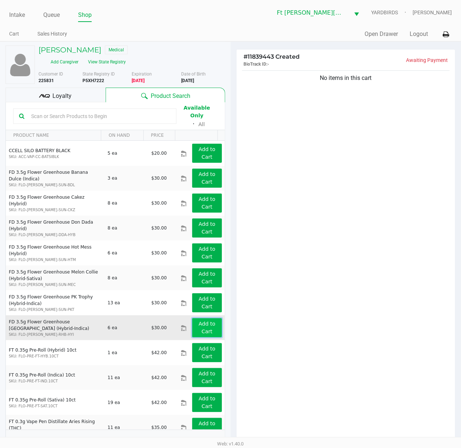
click at [199, 325] on app-button-loader "Add to Cart" at bounding box center [207, 328] width 17 height 14
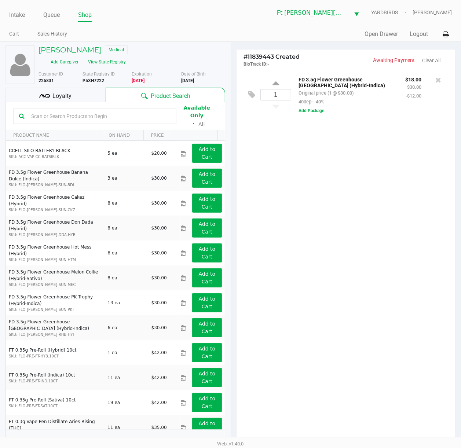
click at [89, 113] on input "text" at bounding box center [99, 116] width 142 height 11
drag, startPoint x: 89, startPoint y: 113, endPoint x: 96, endPoint y: 117, distance: 7.7
click at [95, 117] on input "text" at bounding box center [99, 116] width 142 height 11
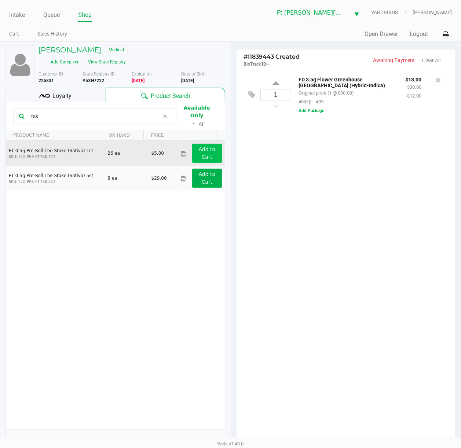
type input "tsk"
click at [200, 148] on button "Add to Cart" at bounding box center [206, 153] width 29 height 19
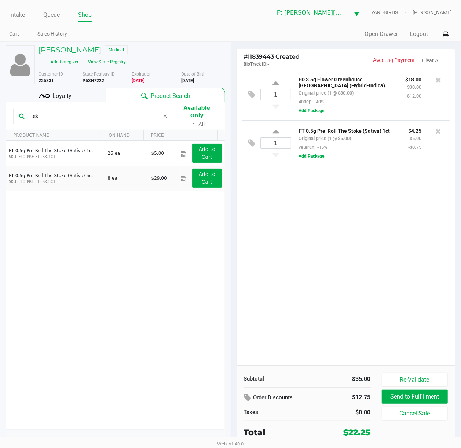
click at [70, 101] on div "Loyalty" at bounding box center [55, 95] width 100 height 15
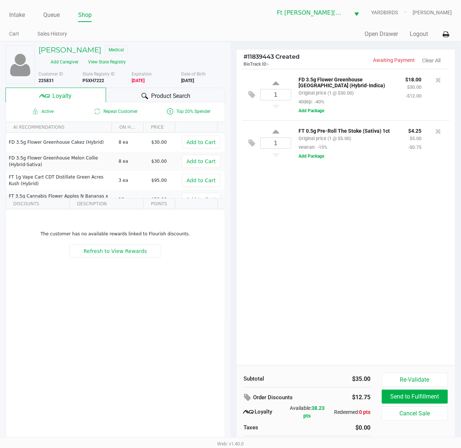
scroll to position [15, 0]
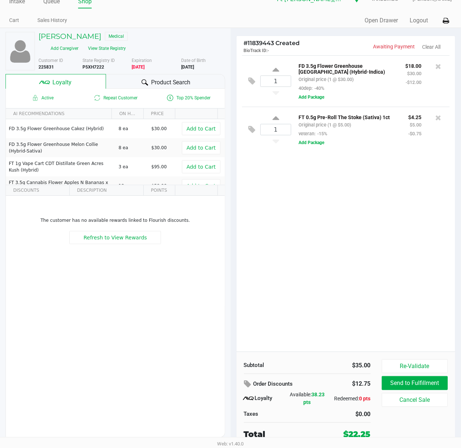
click at [315, 296] on div "1 FD 3.5g Flower Greenhouse Rainbow Harbor (Hybrid-Indica) Original price (1 @ …" at bounding box center [345, 203] width 219 height 296
click at [348, 296] on div at bounding box center [230, 211] width 461 height 294
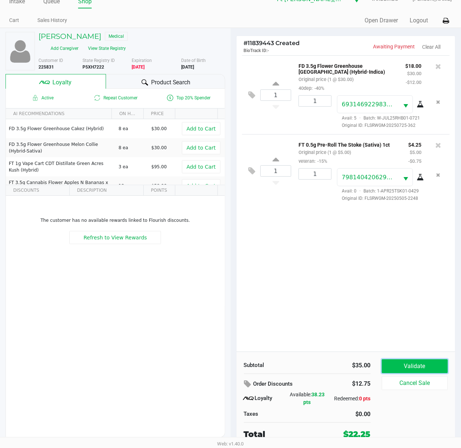
click at [351, 336] on button "Validate" at bounding box center [414, 366] width 66 height 14
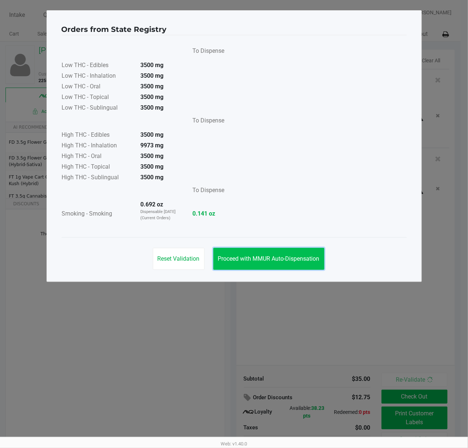
click at [305, 251] on button "Proceed with MMUR Auto-Dispensation" at bounding box center [268, 259] width 111 height 22
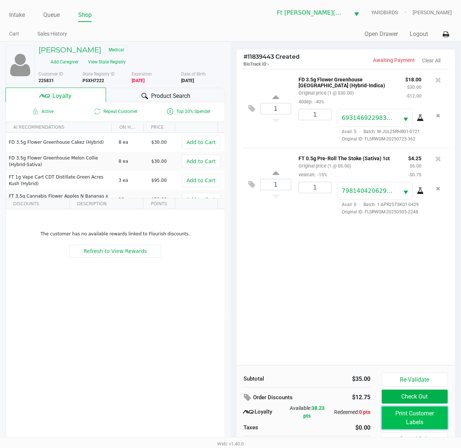
click at [351, 336] on button "Print Customer Labels" at bounding box center [414, 417] width 66 height 23
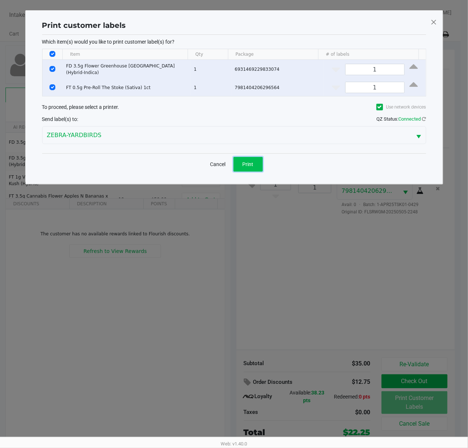
click at [260, 163] on button "Print" at bounding box center [247, 164] width 29 height 15
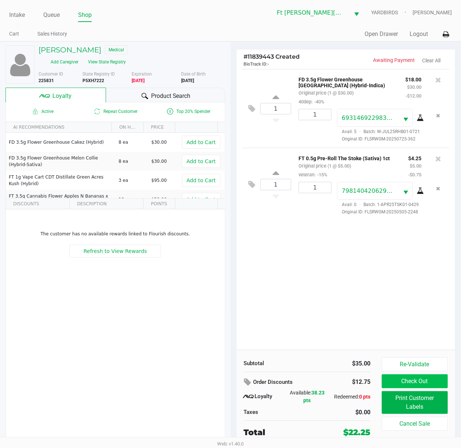
click at [351, 336] on button "Check Out" at bounding box center [414, 381] width 66 height 14
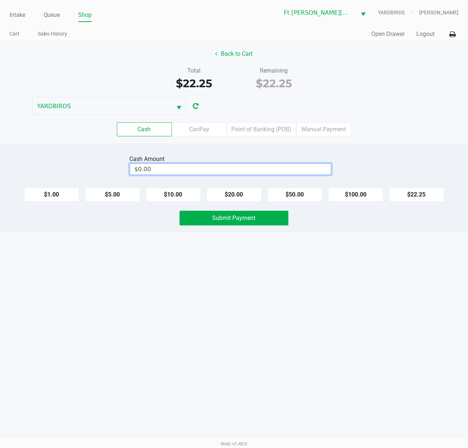
click at [292, 169] on input "$0.00" at bounding box center [230, 169] width 201 height 11
click at [260, 222] on button "Submit Payment" at bounding box center [234, 218] width 109 height 15
type input "$25.00"
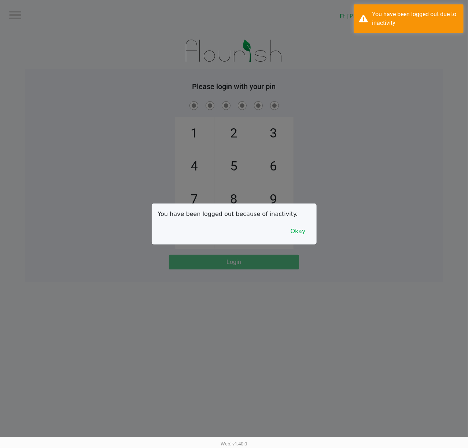
click at [58, 18] on div at bounding box center [234, 224] width 468 height 448
checkbox input "true"
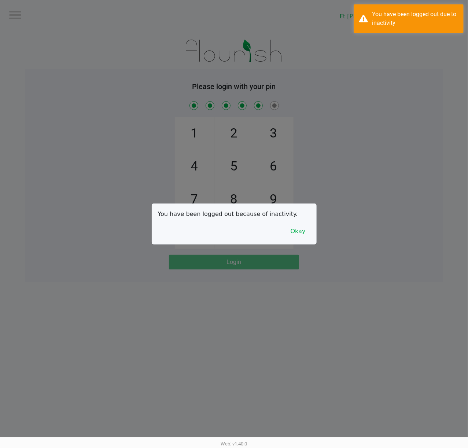
checkbox input "true"
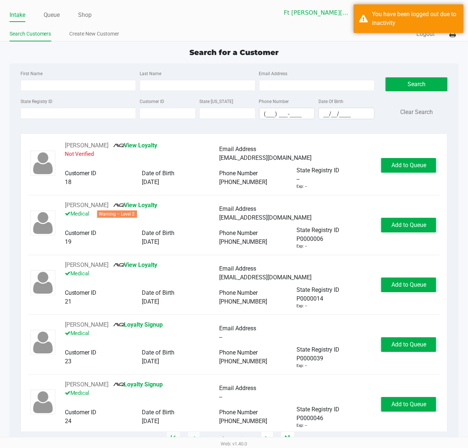
click at [74, 55] on div "Search for a Customer" at bounding box center [234, 52] width 460 height 11
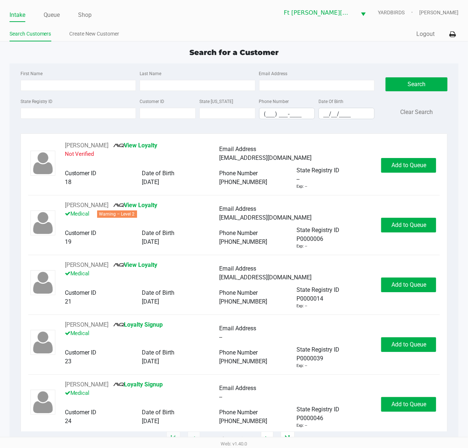
type input "STEVEN"
type input "WOMBLE"
type input "02/22/1979"
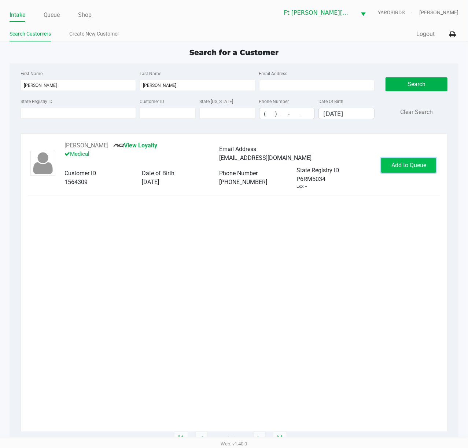
click at [351, 166] on span "Add to Queue" at bounding box center [408, 165] width 35 height 7
click at [351, 166] on div "Add to Queue" at bounding box center [408, 165] width 55 height 15
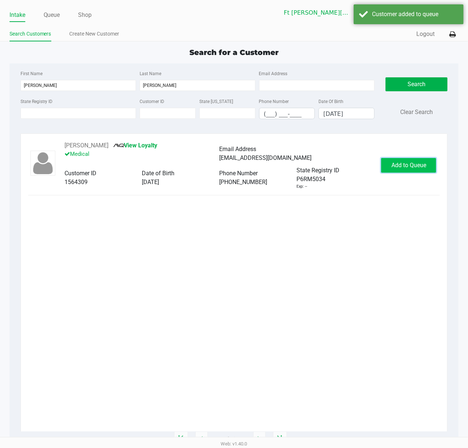
click at [351, 166] on span "Add to Queue" at bounding box center [408, 165] width 35 height 7
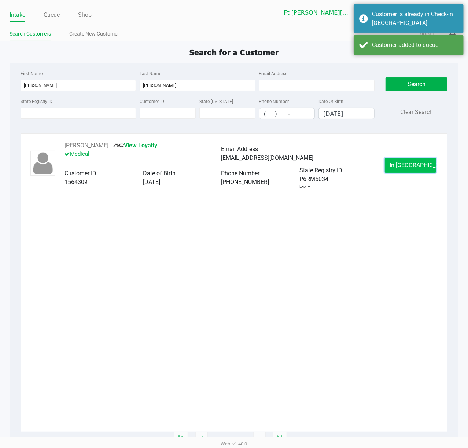
click at [351, 164] on span "In Queue" at bounding box center [420, 165] width 62 height 7
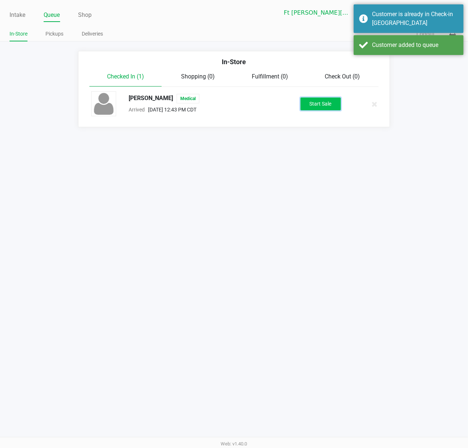
click at [316, 101] on button "Start Sale" at bounding box center [320, 103] width 40 height 13
click at [316, 101] on div "Start Sale" at bounding box center [320, 103] width 40 height 13
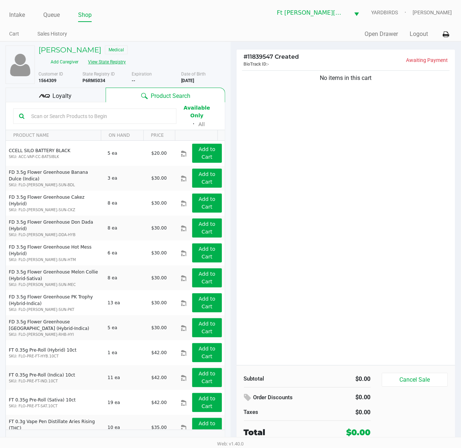
click at [118, 60] on button "View State Registry" at bounding box center [104, 62] width 43 height 12
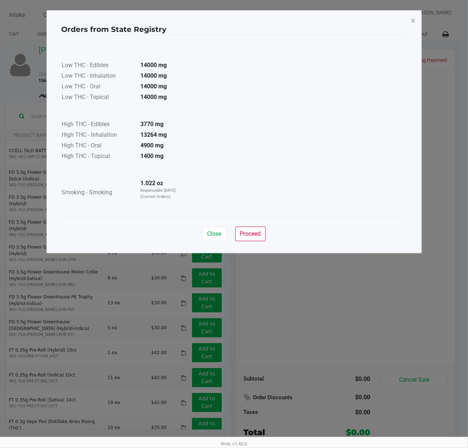
click at [246, 226] on div "Close Proceed" at bounding box center [234, 231] width 345 height 30
click at [245, 226] on div "Close Proceed" at bounding box center [234, 231] width 345 height 30
click at [245, 237] on span "Proceed" at bounding box center [250, 233] width 21 height 7
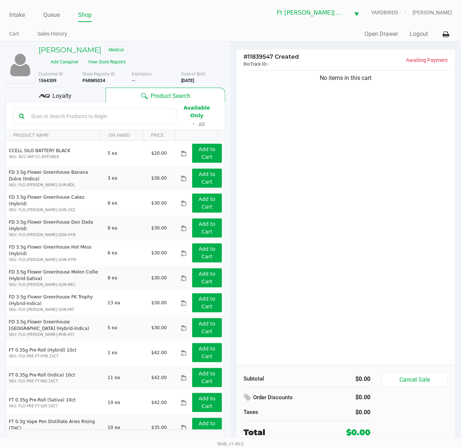
click at [242, 235] on div "Orders from State Registry × Low THC - Edibles 14000 mg Low THC - Inhalation 14…" at bounding box center [230, 113] width 375 height 243
click at [323, 222] on div "No items in this cart" at bounding box center [345, 217] width 219 height 296
click at [325, 222] on div "No items in this cart" at bounding box center [345, 217] width 219 height 296
click at [64, 115] on input "text" at bounding box center [99, 116] width 142 height 11
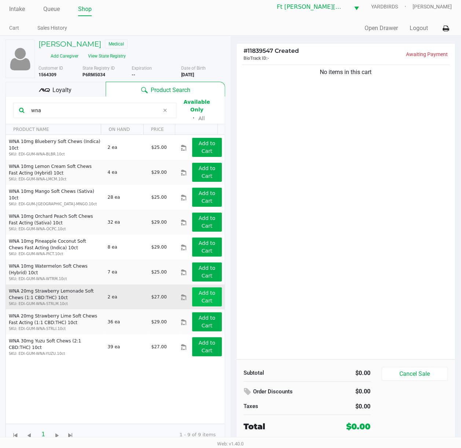
scroll to position [7, 0]
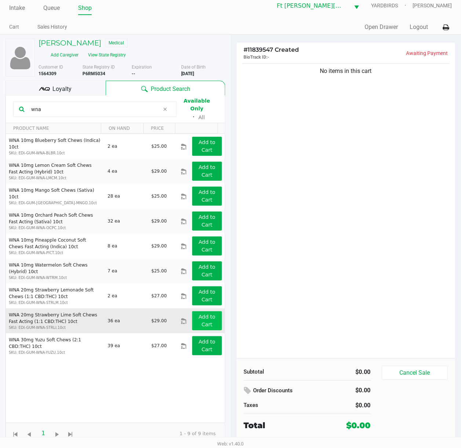
type input "wna"
click at [199, 314] on app-button-loader "Add to Cart" at bounding box center [207, 321] width 17 height 14
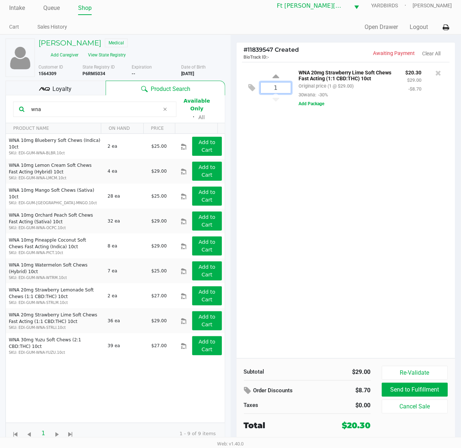
click at [280, 91] on input "1" at bounding box center [275, 87] width 30 height 11
type input "4"
click at [301, 160] on div "Loading STEVEN WOMBLE Medical Add Caregiver View State Registry Customer ID 156…" at bounding box center [230, 240] width 461 height 413
click at [67, 96] on kendo-grid-toolbar "wna Available Only ᛫ All" at bounding box center [115, 109] width 219 height 28
click at [65, 93] on span "Loyalty" at bounding box center [61, 89] width 19 height 9
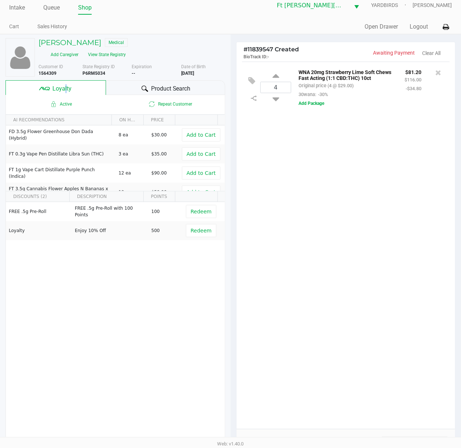
scroll to position [0, 0]
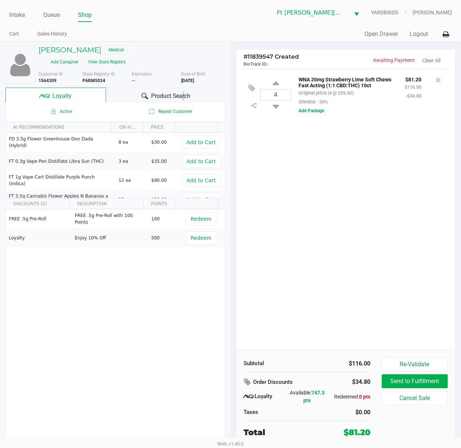
click at [181, 93] on span "Product Search" at bounding box center [171, 96] width 40 height 9
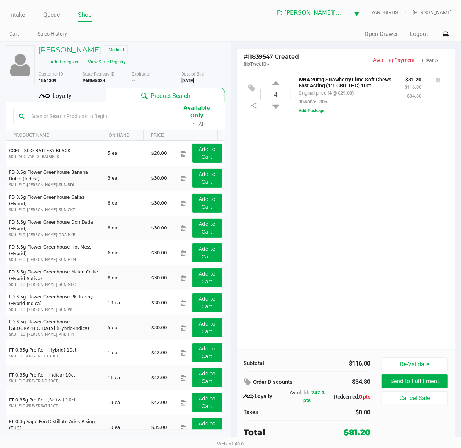
click at [136, 116] on input "text" at bounding box center [99, 116] width 142 height 11
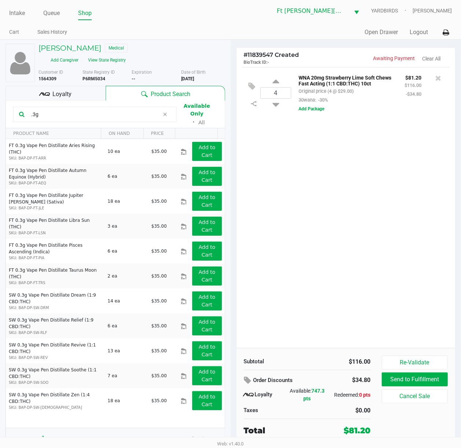
scroll to position [7, 0]
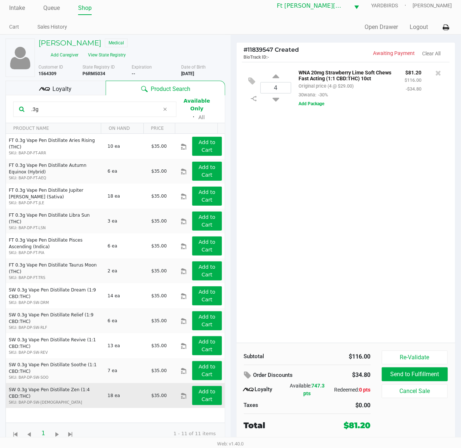
type input ".3g"
click at [214, 336] on div "Add to Cart" at bounding box center [206, 395] width 40 height 19
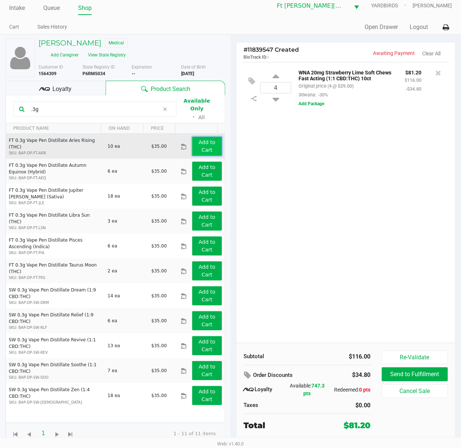
click at [208, 147] on button "Add to Cart" at bounding box center [206, 146] width 29 height 19
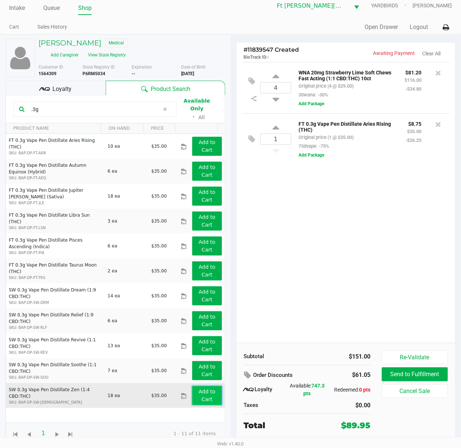
click at [199, 336] on app-button-loader "Add to Cart" at bounding box center [207, 395] width 17 height 14
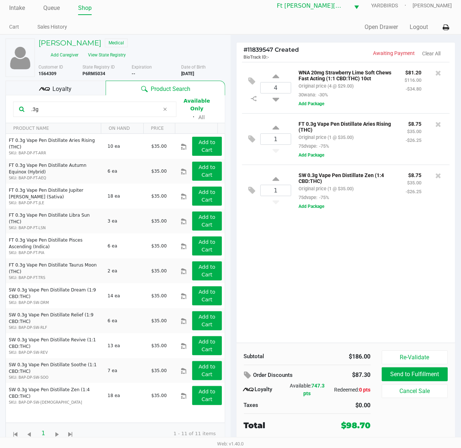
click at [78, 90] on div "Loyalty" at bounding box center [55, 88] width 100 height 15
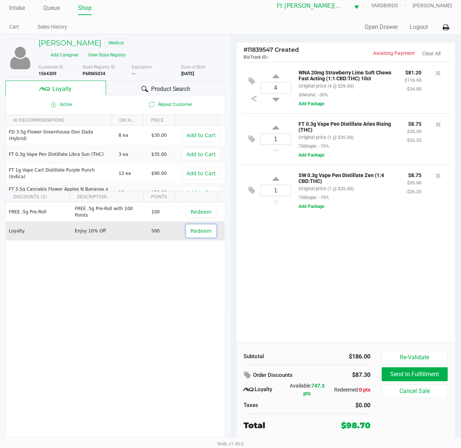
drag, startPoint x: 202, startPoint y: 233, endPoint x: 214, endPoint y: 240, distance: 14.8
click at [202, 233] on span "Redeem" at bounding box center [201, 231] width 21 height 6
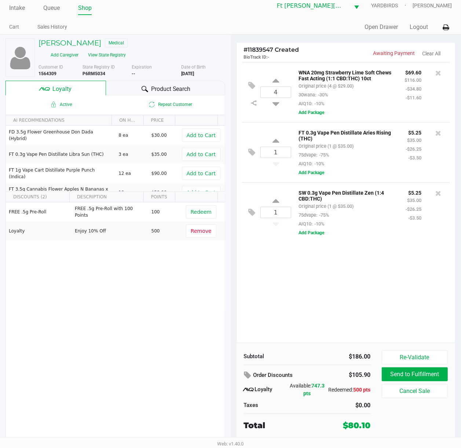
click at [322, 300] on div "4 WNA 20mg Strawberry Lime Soft Chews Fast Acting (1:1 CBD:THC) 10ct Original p…" at bounding box center [345, 202] width 219 height 281
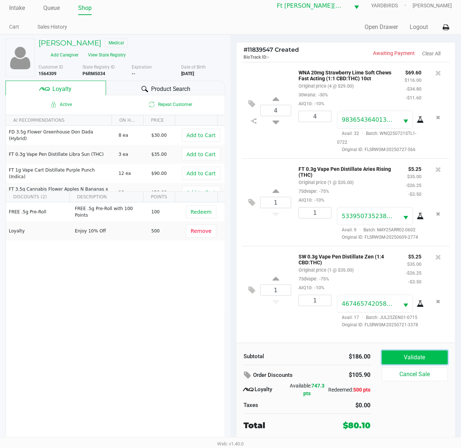
click at [351, 336] on button "Validate" at bounding box center [414, 357] width 66 height 14
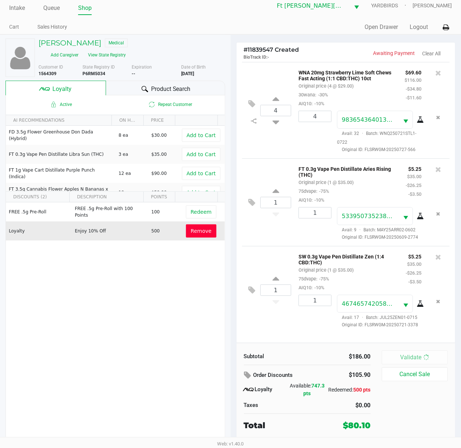
scroll to position [0, 0]
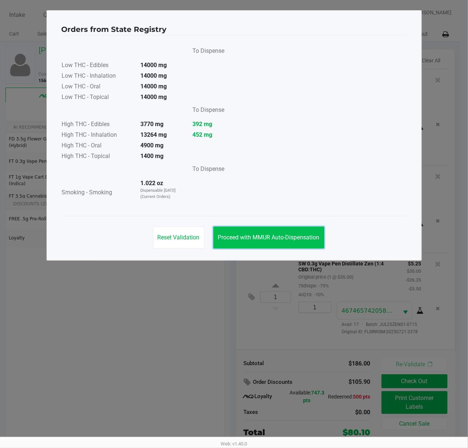
click at [276, 235] on span "Proceed with MMUR Auto-Dispensation" at bounding box center [268, 237] width 101 height 7
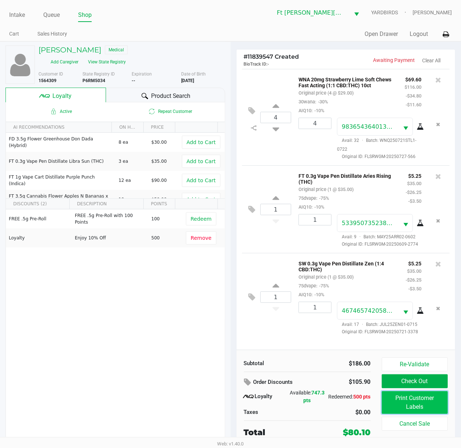
click at [351, 336] on button "Print Customer Labels" at bounding box center [414, 402] width 66 height 23
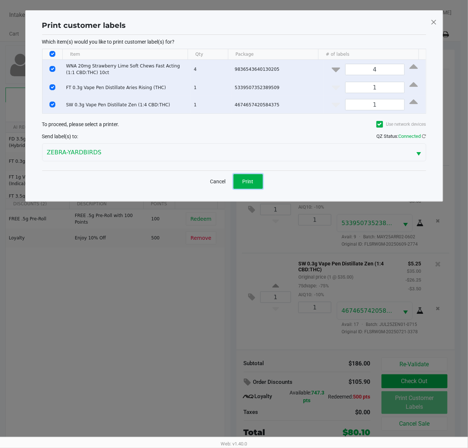
click at [244, 185] on button "Print" at bounding box center [247, 181] width 29 height 15
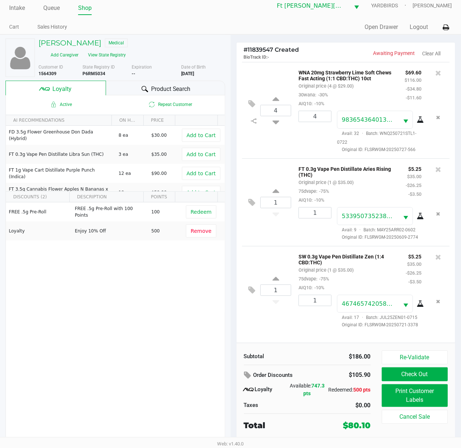
scroll to position [38, 0]
click at [351, 336] on button "Check Out" at bounding box center [414, 374] width 66 height 14
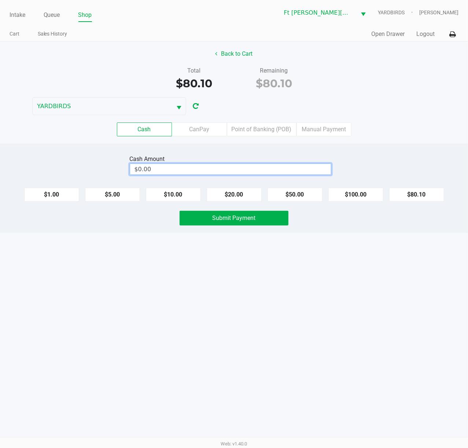
click at [288, 174] on input "$0.00" at bounding box center [230, 169] width 201 height 11
click at [227, 225] on button "Submit Payment" at bounding box center [234, 218] width 109 height 15
type input "$100.10"
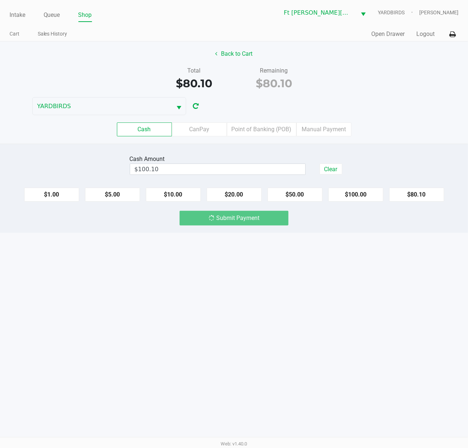
click at [228, 239] on div "Intake Queue Shop Ft Walton Beach WC YARDBIRDS Stanley Harper Cart Sales Histor…" at bounding box center [234, 224] width 468 height 448
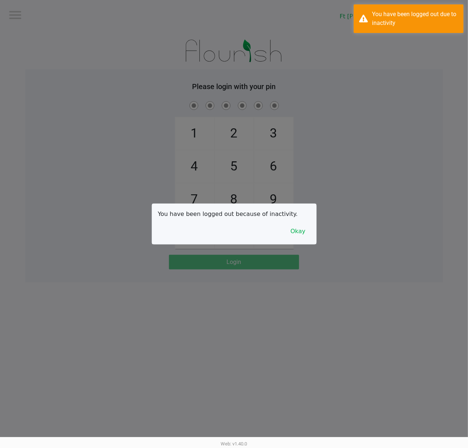
click at [26, 18] on div at bounding box center [234, 224] width 468 height 448
checkbox input "true"
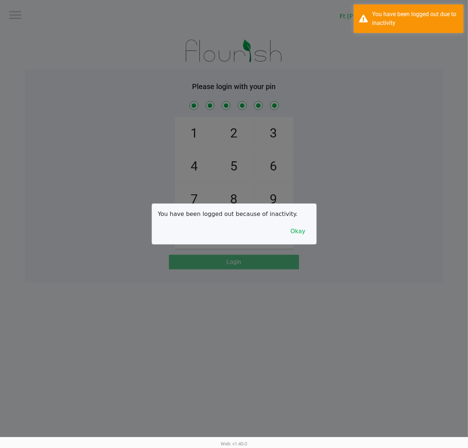
checkbox input "true"
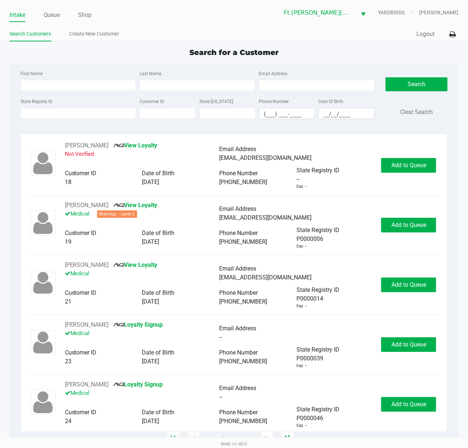
click at [74, 62] on div "Search for a Customer First Name Last Name Email Address State Registry ID Cust…" at bounding box center [234, 243] width 449 height 392
click at [80, 94] on div "First Name Last Name Email Address" at bounding box center [198, 83] width 358 height 28
click at [74, 110] on input "State Registry ID" at bounding box center [79, 113] width 116 height 11
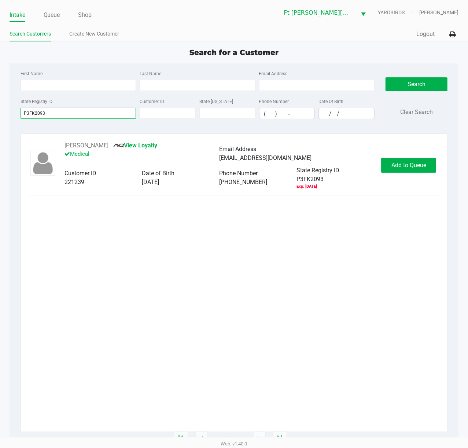
type input "P3FK2093"
click at [351, 178] on div "Betty Hartley View Loyalty Medical Email Address malloryhartley@gmail.com Custo…" at bounding box center [234, 165] width 412 height 48
drag, startPoint x: 408, startPoint y: 174, endPoint x: 404, endPoint y: 167, distance: 8.0
click at [351, 174] on div "Betty Hartley View Loyalty Medical Email Address malloryhartley@gmail.com Custo…" at bounding box center [234, 165] width 412 height 48
click at [351, 166] on span "Add to Queue" at bounding box center [408, 165] width 35 height 7
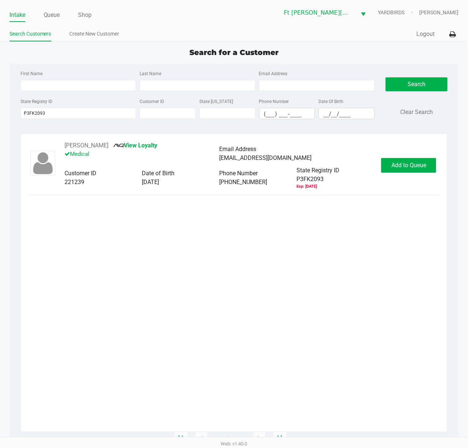
click at [351, 164] on body "Intake Queue Shop Ft Walton Beach WC YARDBIRDS Stanley Harper Search Customers …" at bounding box center [234, 218] width 468 height 437
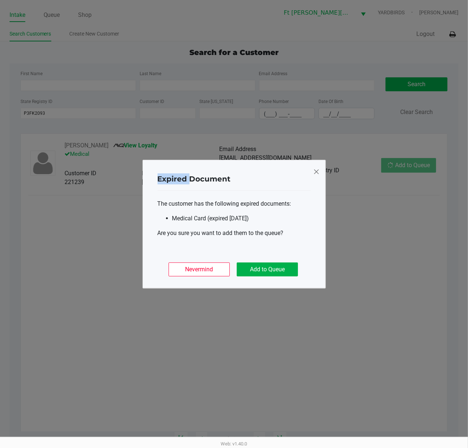
click at [351, 163] on ngb-modal-window "Expired Document The customer has the following expired documents: Medical Card…" at bounding box center [234, 224] width 468 height 448
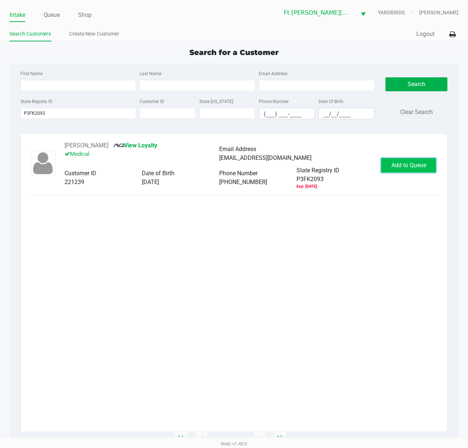
click at [351, 167] on button "Add to Queue" at bounding box center [408, 165] width 55 height 15
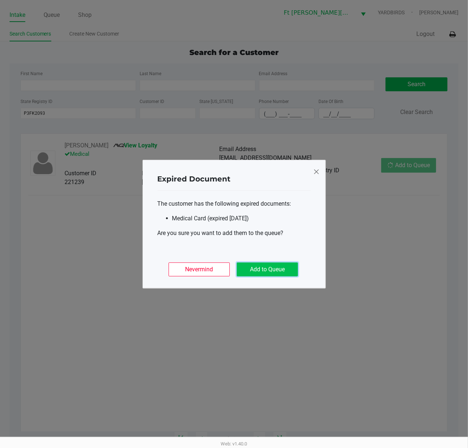
click at [275, 267] on button "Add to Queue" at bounding box center [267, 269] width 61 height 14
click at [275, 267] on div "Nevermind Add to Queue" at bounding box center [234, 266] width 153 height 29
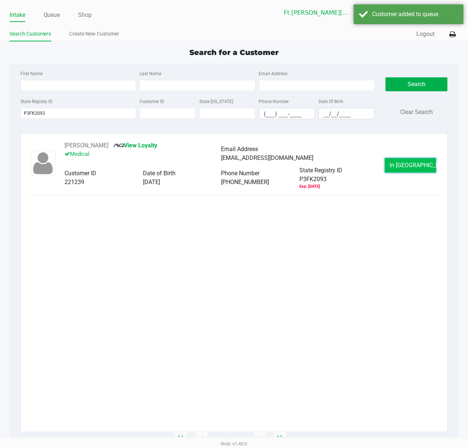
click at [351, 166] on button "In Queue" at bounding box center [410, 165] width 51 height 15
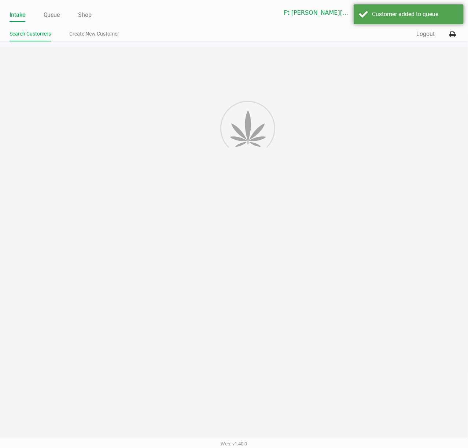
click at [351, 166] on div "Intake Queue Shop Ft Walton Beach WC YARDBIRDS Stanley Harper Search Customers …" at bounding box center [234, 224] width 468 height 448
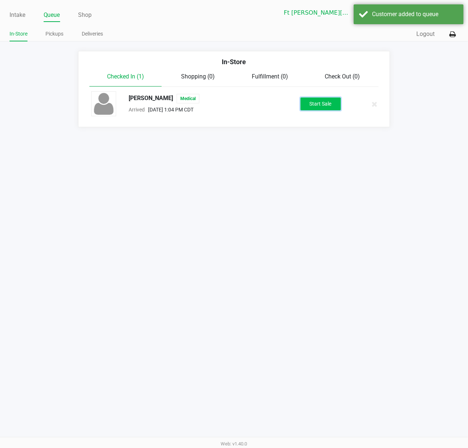
click at [315, 106] on button "Start Sale" at bounding box center [320, 103] width 40 height 13
click at [315, 106] on div "Start Sale" at bounding box center [320, 103] width 40 height 13
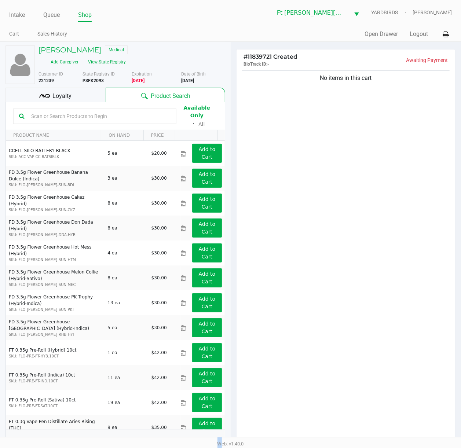
click at [126, 56] on button "View State Registry" at bounding box center [104, 62] width 43 height 12
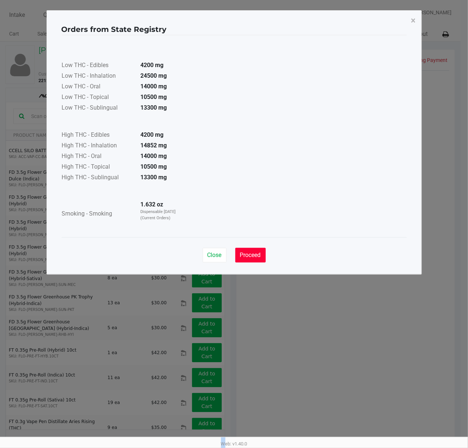
click at [251, 249] on button "Proceed" at bounding box center [250, 255] width 30 height 15
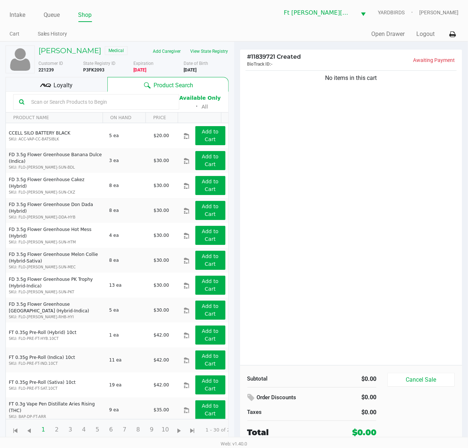
click at [64, 88] on span "Loyalty" at bounding box center [62, 85] width 19 height 9
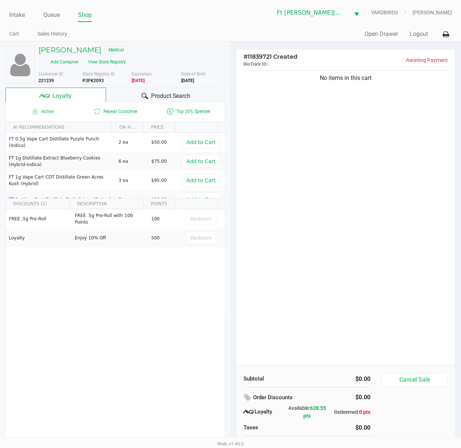
click at [144, 78] on b "07/05/2025" at bounding box center [138, 80] width 13 height 5
drag, startPoint x: 169, startPoint y: 84, endPoint x: 132, endPoint y: 91, distance: 37.6
click at [169, 92] on span "Product Search" at bounding box center [171, 96] width 40 height 9
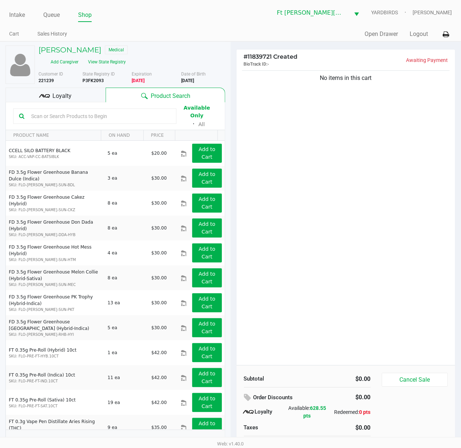
drag, startPoint x: 113, startPoint y: 108, endPoint x: 108, endPoint y: 105, distance: 6.3
click at [112, 108] on div at bounding box center [94, 115] width 163 height 15
click at [106, 111] on input "text" at bounding box center [99, 116] width 142 height 11
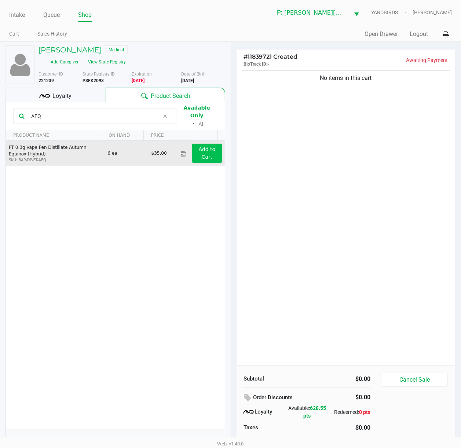
type input "AEQ"
click at [201, 146] on app-button-loader "Add to Cart" at bounding box center [207, 153] width 17 height 14
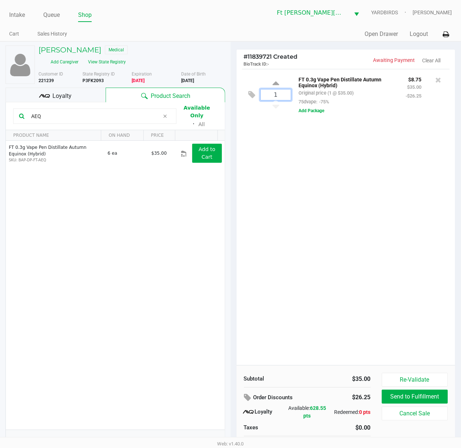
click at [281, 96] on input "1" at bounding box center [275, 94] width 30 height 11
type input "4"
click at [351, 325] on div "Betty Hartley Medical Add Caregiver View State Registry Customer ID 221239 Stat…" at bounding box center [230, 251] width 461 height 420
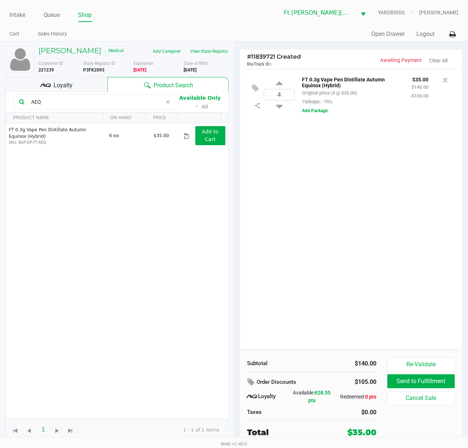
click at [74, 82] on div "Loyalty" at bounding box center [56, 84] width 102 height 15
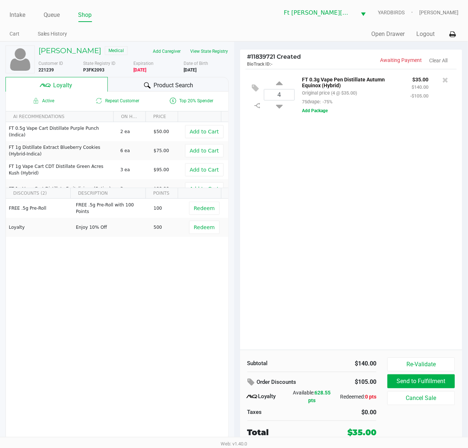
click at [348, 225] on div "4 FT 0.3g Vape Pen Distillate Autumn Equinox (Hybrid) Original price (4 @ $35.0…" at bounding box center [351, 209] width 222 height 281
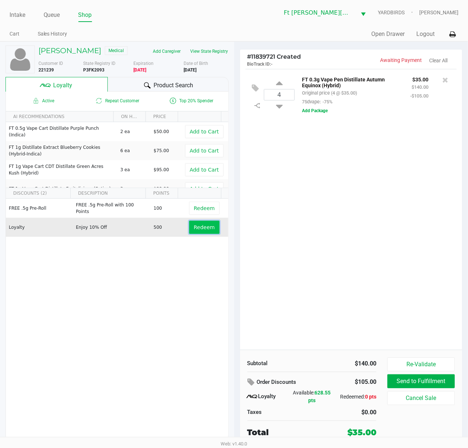
click at [194, 225] on span "Redeem" at bounding box center [204, 227] width 21 height 6
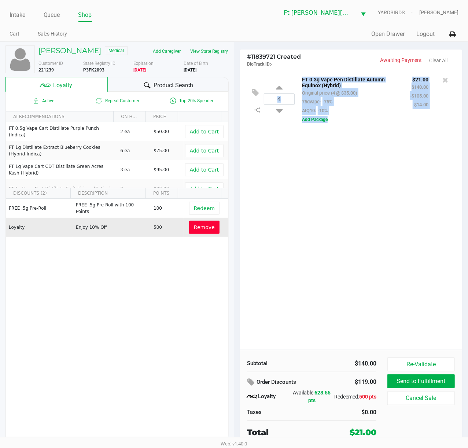
click at [351, 241] on div "4 FT 0.3g Vape Pen Distillate Autumn Equinox (Hybrid) Original price (4 @ $35.0…" at bounding box center [351, 209] width 222 height 281
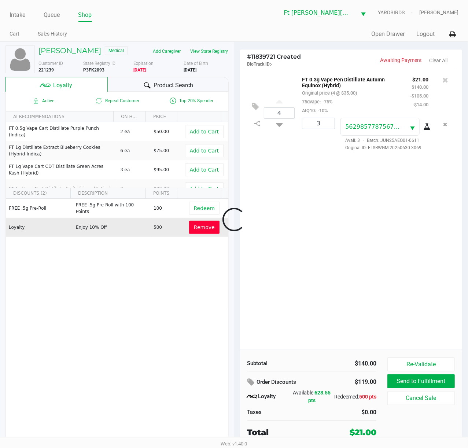
click at [351, 240] on div at bounding box center [234, 219] width 468 height 283
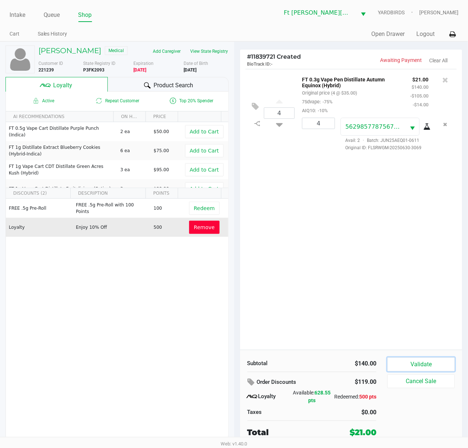
click at [351, 336] on button "Validate" at bounding box center [420, 364] width 67 height 14
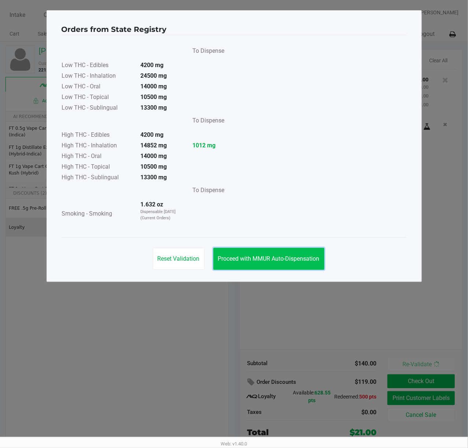
click at [304, 262] on span "Proceed with MMUR Auto-Dispensation" at bounding box center [268, 258] width 101 height 7
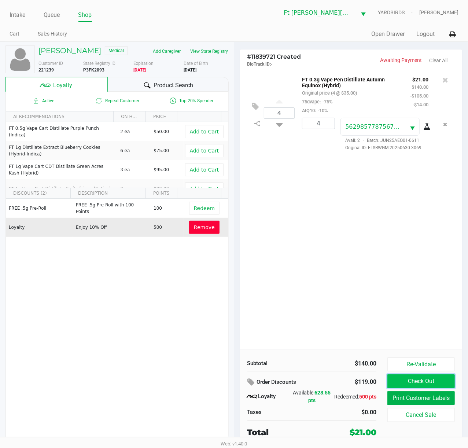
click at [351, 336] on button "Check Out" at bounding box center [420, 381] width 67 height 14
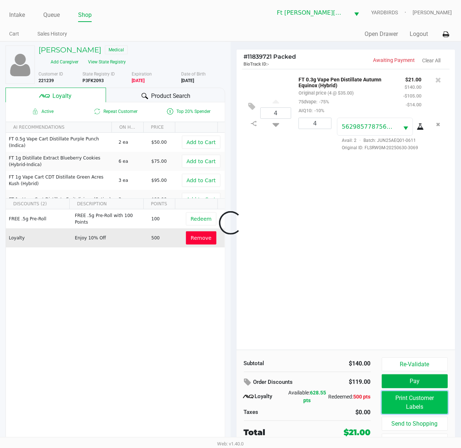
click at [351, 336] on div "Loading Betty Hartley Medical Add Caregiver View State Registry Customer ID 221…" at bounding box center [230, 248] width 461 height 414
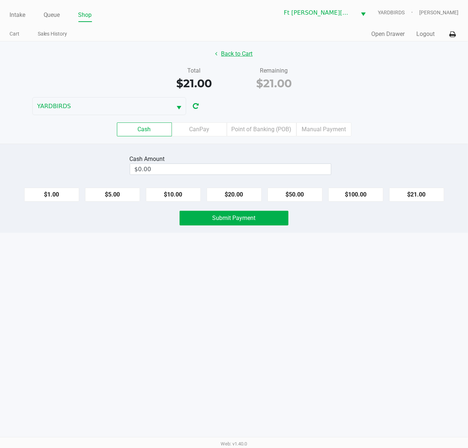
click at [239, 51] on button "Back to Cart" at bounding box center [234, 54] width 47 height 14
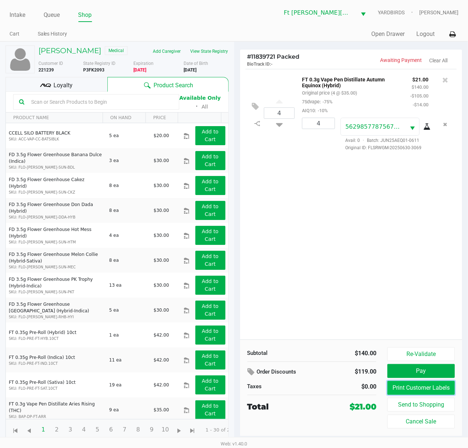
click at [351, 336] on button "Print Customer Labels" at bounding box center [420, 388] width 67 height 14
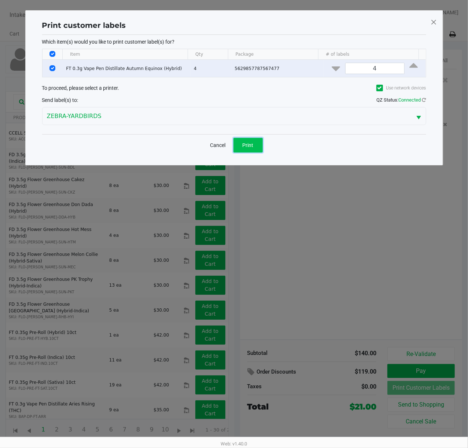
click at [260, 143] on button "Print" at bounding box center [247, 145] width 29 height 15
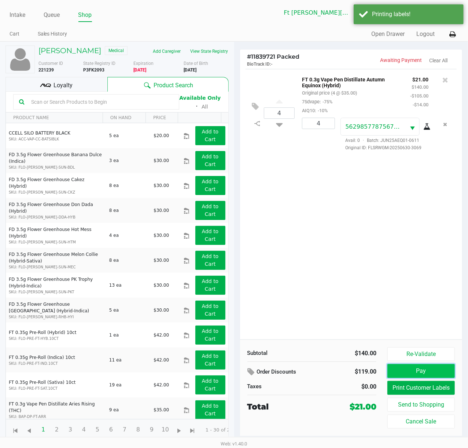
click at [351, 336] on button "Pay" at bounding box center [420, 371] width 67 height 14
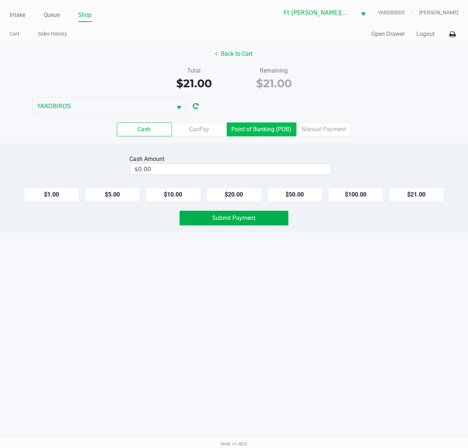
click at [281, 130] on label "Point of Banking (POB)" at bounding box center [262, 129] width 70 height 14
click at [0, 0] on 7 "Point of Banking (POB)" at bounding box center [0, 0] width 0 height 0
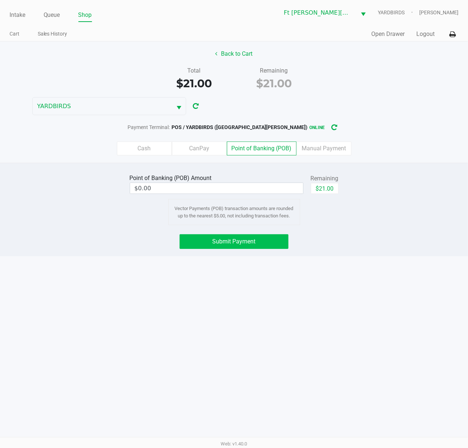
click at [252, 244] on span "Submit Payment" at bounding box center [233, 241] width 43 height 7
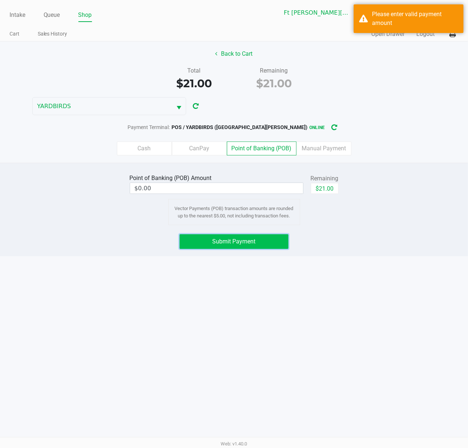
click at [284, 237] on button "Submit Payment" at bounding box center [234, 241] width 109 height 15
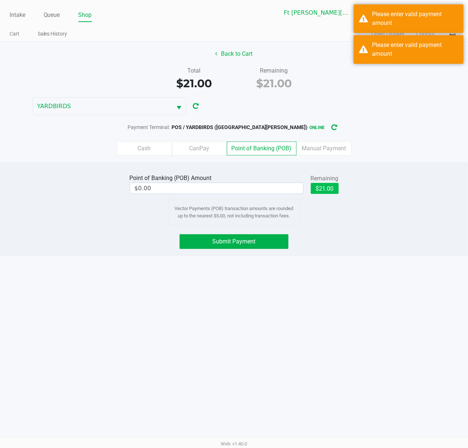
click at [331, 191] on button "$21.00" at bounding box center [325, 188] width 28 height 11
type input "$21.00"
click at [266, 241] on button "Submit Payment" at bounding box center [234, 241] width 109 height 15
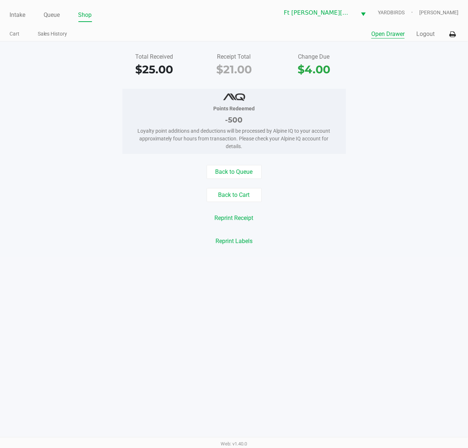
click at [351, 35] on button "Open Drawer" at bounding box center [387, 34] width 33 height 9
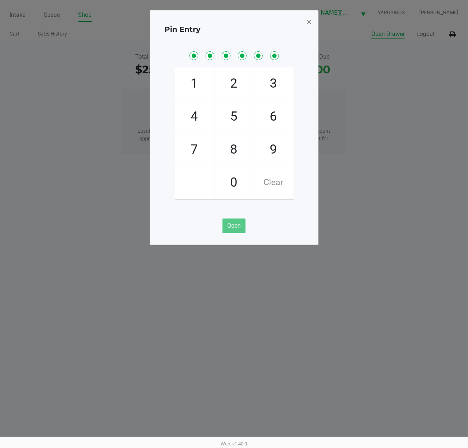
checkbox input "true"
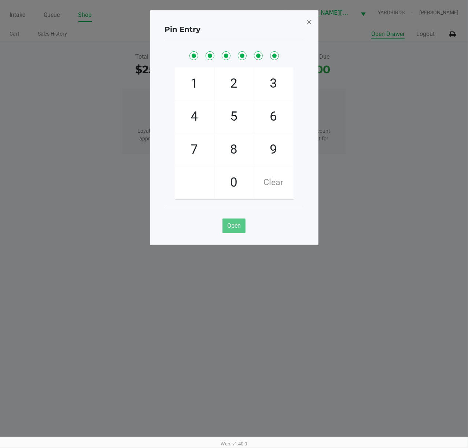
checkbox input "true"
click at [351, 143] on ngb-modal-window "Pin Entry 1 4 7 2 5 8 0 3 6 9 Clear Open" at bounding box center [234, 224] width 468 height 448
click at [314, 21] on div "Pin Entry 1 4 7 2 5 8 0 3 6 9 Clear Open" at bounding box center [234, 127] width 169 height 235
click at [310, 24] on span at bounding box center [309, 22] width 7 height 12
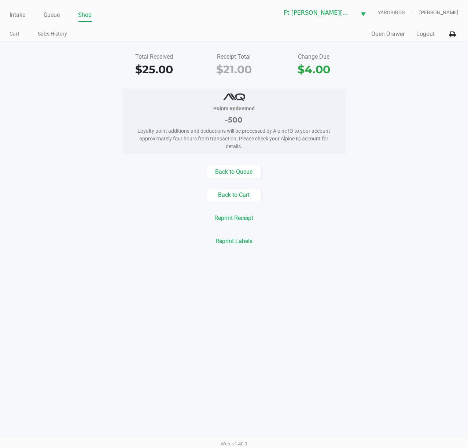
click at [351, 10] on span "Stanley Harper" at bounding box center [438, 13] width 39 height 8
click at [351, 11] on span "Stanley Harper" at bounding box center [438, 13] width 39 height 8
click at [14, 15] on link "Intake" at bounding box center [18, 15] width 16 height 10
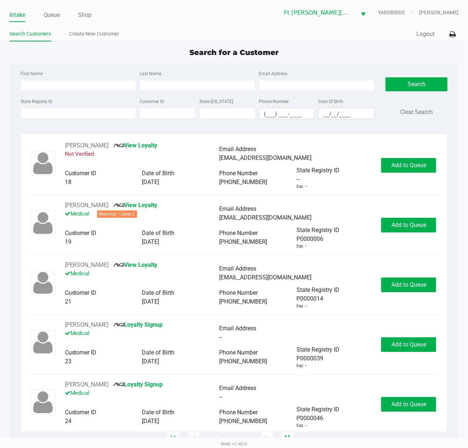
click at [351, 11] on span "Stanley Harper" at bounding box center [438, 13] width 39 height 8
click at [149, 45] on app-point-of-sale "Intake Queue Shop Ft Walton Beach WC YARDBIRDS Stanley Harper Search Customers …" at bounding box center [234, 219] width 468 height 439
type input "WENDY"
type input "BRADLEY"
type input "06/04/1979"
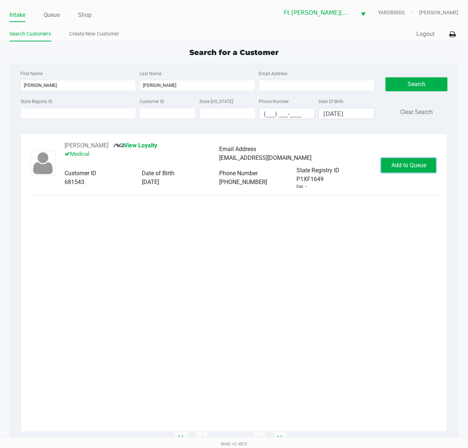
click at [351, 168] on span "Add to Queue" at bounding box center [408, 165] width 35 height 7
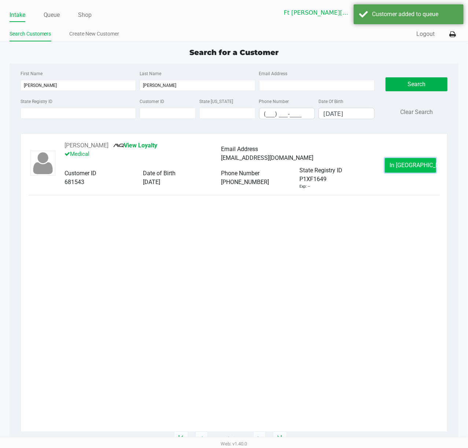
click at [351, 168] on span "In Queue" at bounding box center [420, 165] width 62 height 7
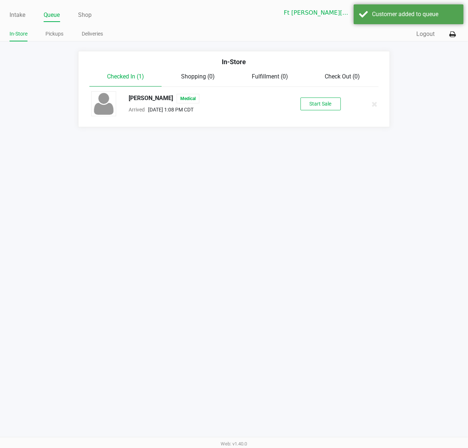
click at [309, 112] on div "WENDY BRADLEY Medical Arrived Aug 24, 2025 1:08 PM CDT Start Sale" at bounding box center [234, 104] width 296 height 26
click at [311, 101] on button "Start Sale" at bounding box center [320, 103] width 40 height 13
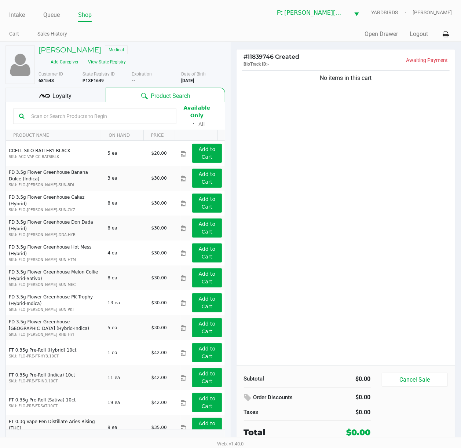
click at [41, 96] on icon at bounding box center [41, 95] width 5 height 3
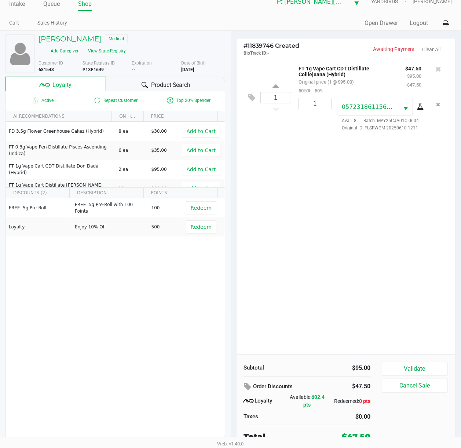
scroll to position [15, 0]
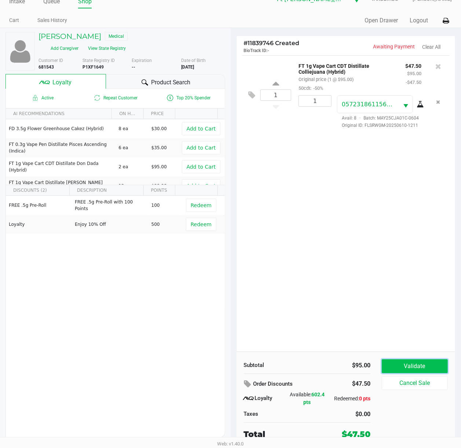
click at [351, 336] on button "Validate" at bounding box center [414, 366] width 66 height 14
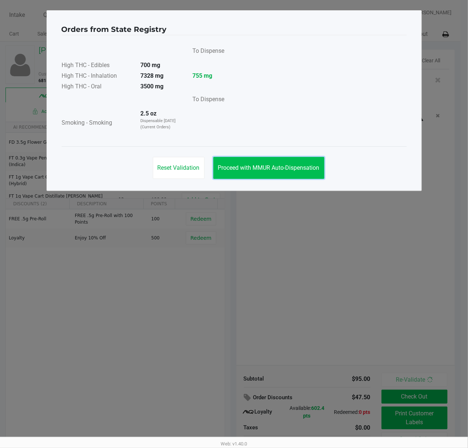
click at [270, 165] on span "Proceed with MMUR Auto-Dispensation" at bounding box center [268, 167] width 101 height 7
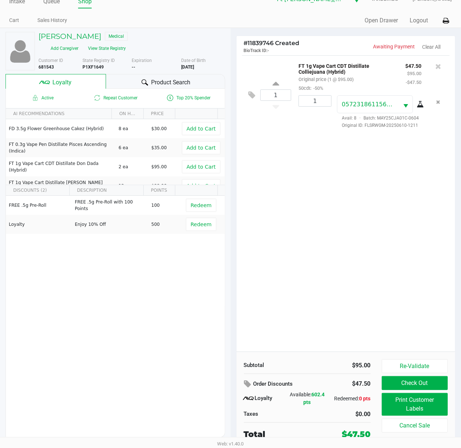
scroll to position [15, 0]
click at [351, 336] on button "Print Customer Labels" at bounding box center [414, 404] width 66 height 23
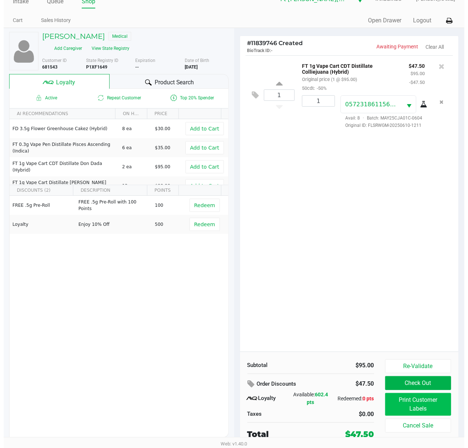
scroll to position [0, 0]
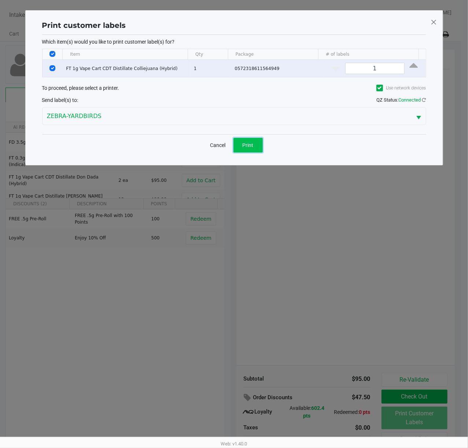
click at [247, 138] on button "Print" at bounding box center [247, 145] width 29 height 15
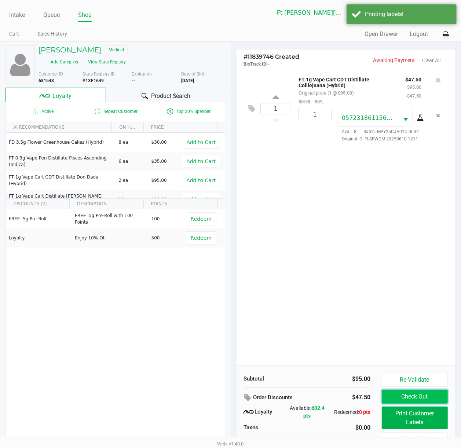
click at [351, 336] on button "Check Out" at bounding box center [414, 396] width 66 height 14
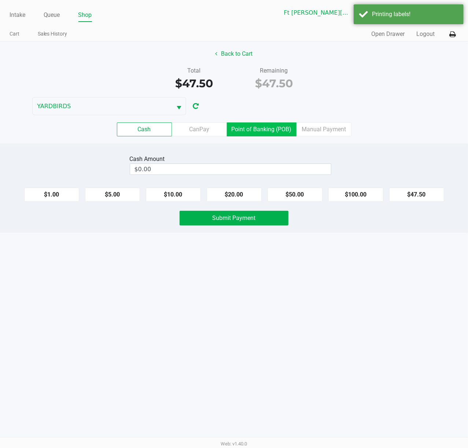
click at [260, 125] on label "Point of Banking (POB)" at bounding box center [262, 129] width 70 height 14
click at [0, 0] on 7 "Point of Banking (POB)" at bounding box center [0, 0] width 0 height 0
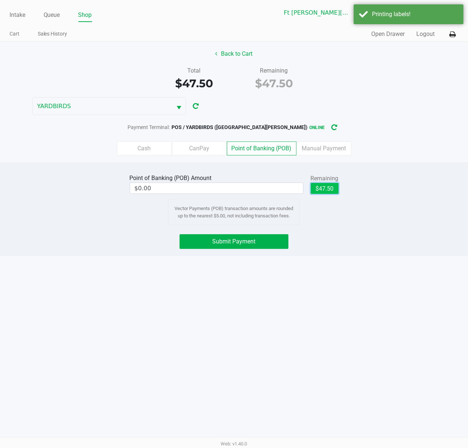
click at [327, 193] on button "$47.50" at bounding box center [325, 188] width 28 height 11
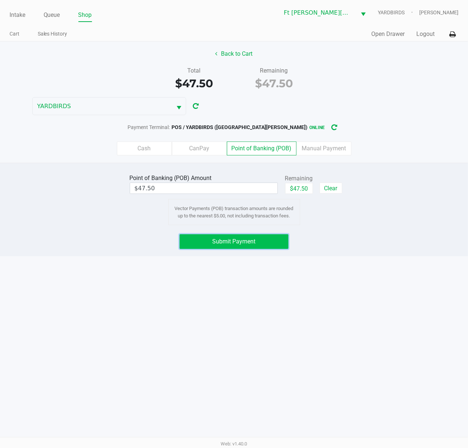
click at [271, 240] on button "Submit Payment" at bounding box center [234, 241] width 109 height 15
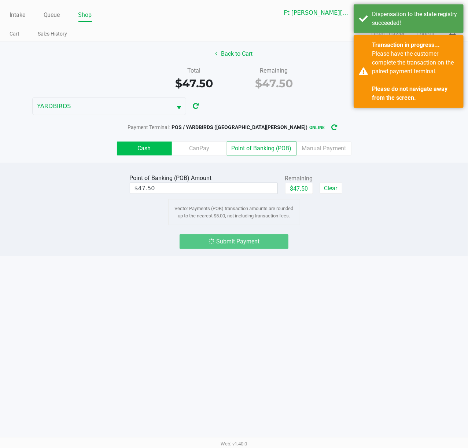
click at [156, 152] on label "Cash" at bounding box center [144, 148] width 55 height 14
click at [0, 0] on 0 "Cash" at bounding box center [0, 0] width 0 height 0
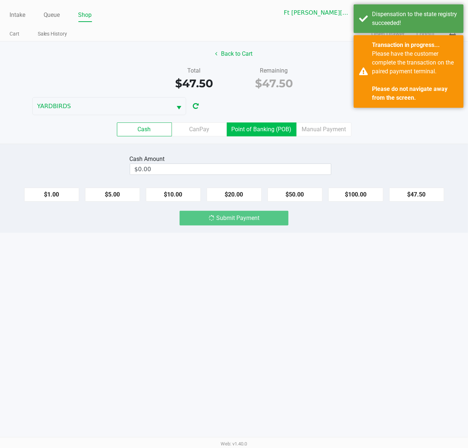
click at [244, 136] on label "Point of Banking (POB)" at bounding box center [262, 129] width 70 height 14
click at [0, 0] on 7 "Point of Banking (POB)" at bounding box center [0, 0] width 0 height 0
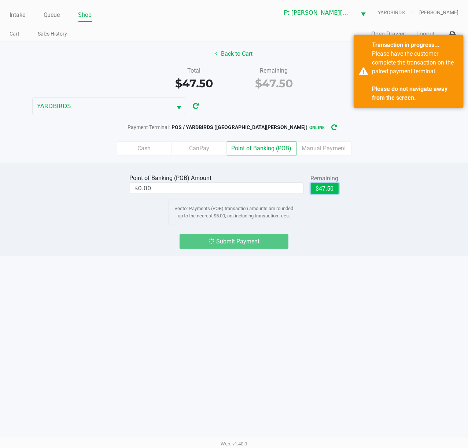
click at [330, 188] on button "$47.50" at bounding box center [325, 188] width 28 height 11
type input "$47.50"
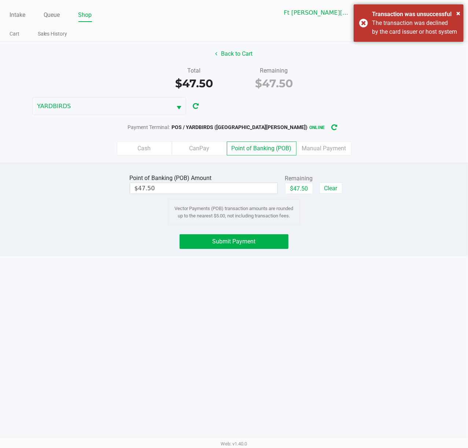
click at [340, 280] on div "Intake Queue Shop Ft Walton Beach WC YARDBIRDS Stanley Harper Cart Sales Histor…" at bounding box center [234, 224] width 468 height 448
click at [351, 13] on div "× Transaction was unsuccessful The transaction was declined by the card issuer …" at bounding box center [409, 22] width 110 height 37
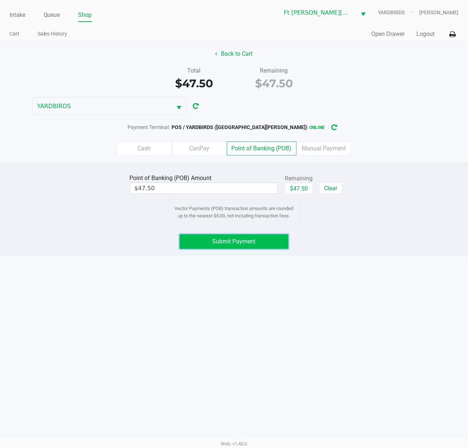
click at [229, 242] on span "Submit Payment" at bounding box center [233, 241] width 43 height 7
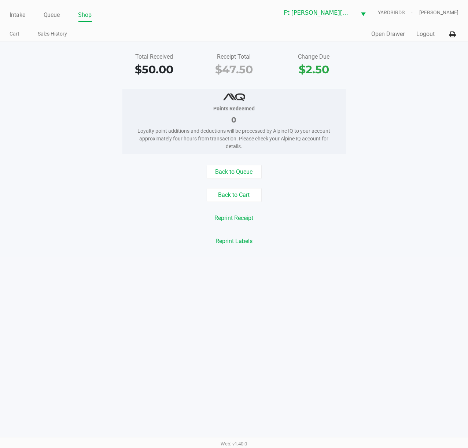
drag, startPoint x: 47, startPoint y: 12, endPoint x: 49, endPoint y: 25, distance: 13.3
click at [48, 12] on link "Queue" at bounding box center [52, 15] width 16 height 10
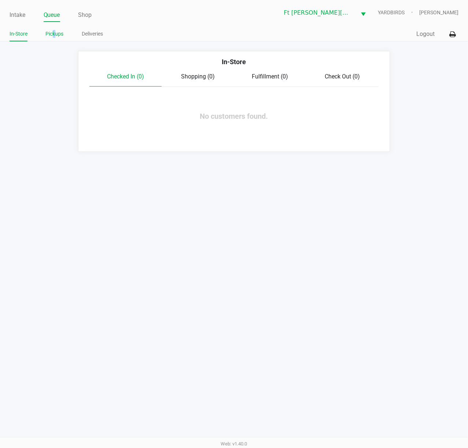
drag, startPoint x: 53, startPoint y: 29, endPoint x: 58, endPoint y: 36, distance: 8.0
click at [55, 29] on li "Pickups" at bounding box center [55, 35] width 18 height 13
drag, startPoint x: 58, startPoint y: 39, endPoint x: 83, endPoint y: 87, distance: 54.6
click at [58, 39] on li "Pickups" at bounding box center [55, 35] width 18 height 13
click at [59, 34] on link "Pickups" at bounding box center [55, 33] width 18 height 9
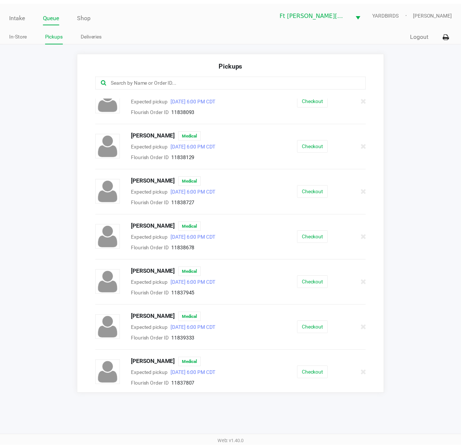
scroll to position [16, 0]
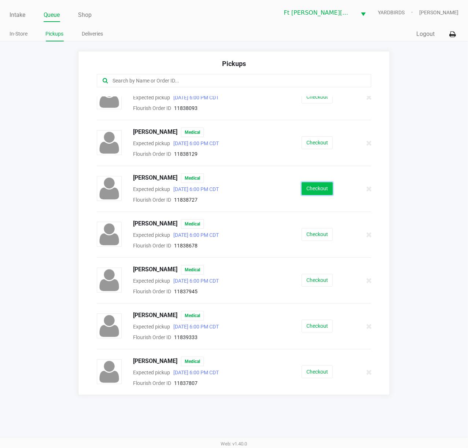
click at [309, 187] on button "Checkout" at bounding box center [317, 188] width 31 height 13
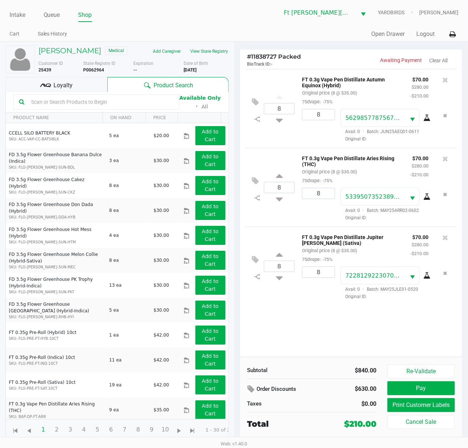
click at [64, 85] on span "Loyalty" at bounding box center [62, 85] width 19 height 9
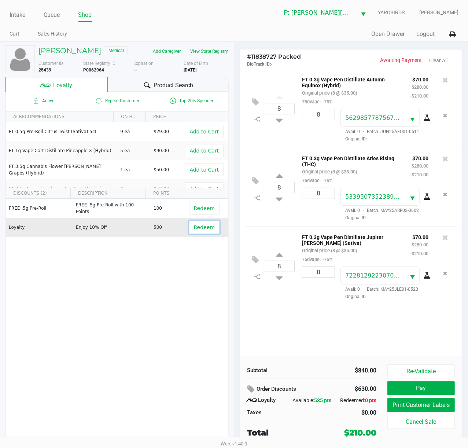
drag, startPoint x: 204, startPoint y: 228, endPoint x: 198, endPoint y: 224, distance: 6.9
click at [199, 224] on span "Redeem" at bounding box center [204, 227] width 21 height 6
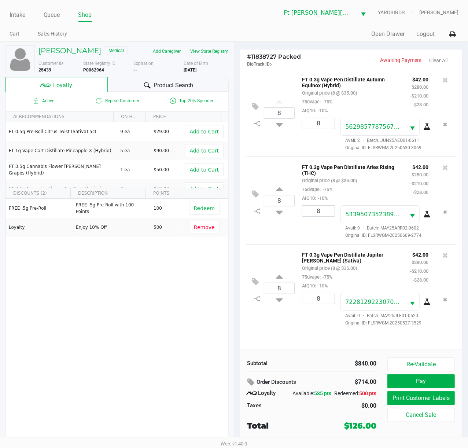
drag, startPoint x: 177, startPoint y: 84, endPoint x: 172, endPoint y: 88, distance: 5.7
click at [177, 84] on span "Product Search" at bounding box center [174, 85] width 40 height 9
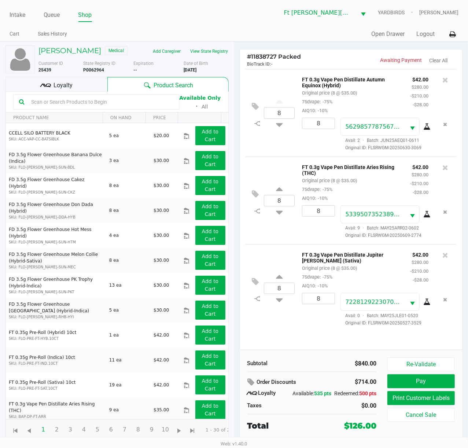
click at [121, 102] on input "text" at bounding box center [100, 101] width 145 height 11
type input "M"
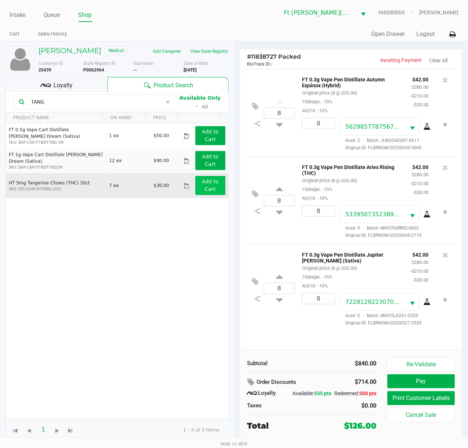
type input "TANG"
click at [202, 192] on app-button-loader "Add to Cart" at bounding box center [210, 185] width 17 height 14
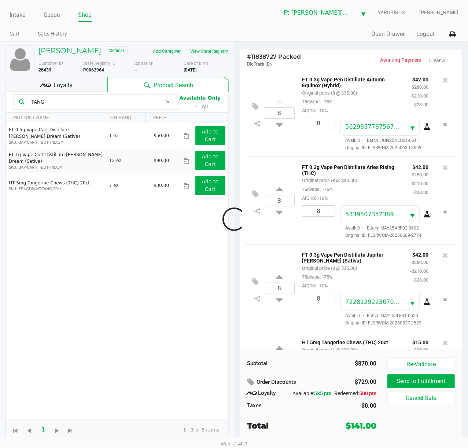
scroll to position [40, 0]
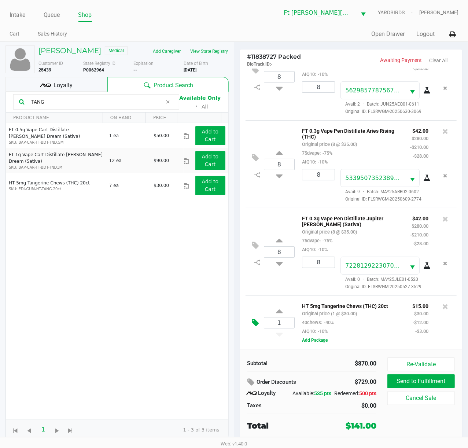
click at [249, 321] on div "1 HT 5mg Tangerine Chews (THC) 20ct Original price (1 @ $30.00) 40chews: -40% A…" at bounding box center [350, 322] width 211 height 54
click at [254, 321] on icon at bounding box center [255, 322] width 7 height 8
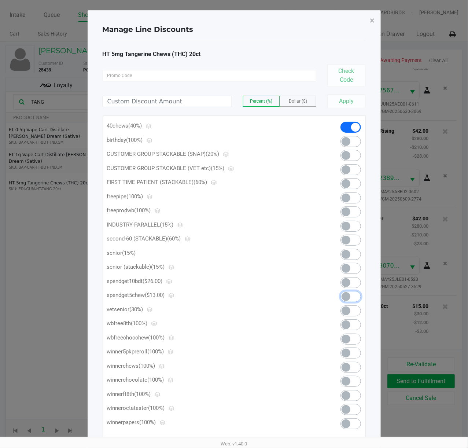
click at [349, 296] on span at bounding box center [345, 296] width 9 height 9
click at [351, 20] on span "×" at bounding box center [372, 20] width 5 height 10
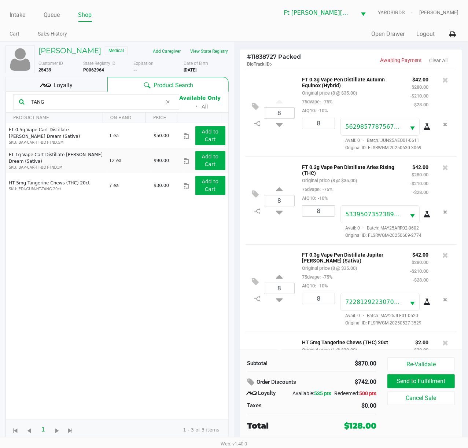
scroll to position [49, 0]
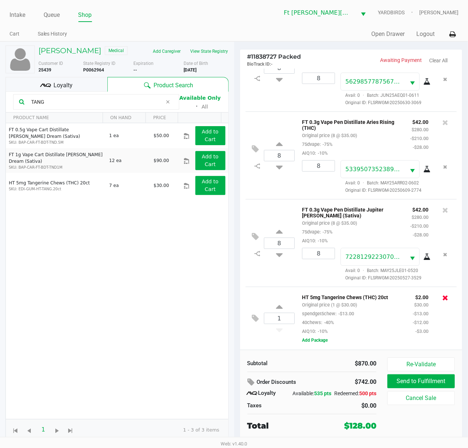
click at [351, 295] on icon at bounding box center [445, 297] width 6 height 7
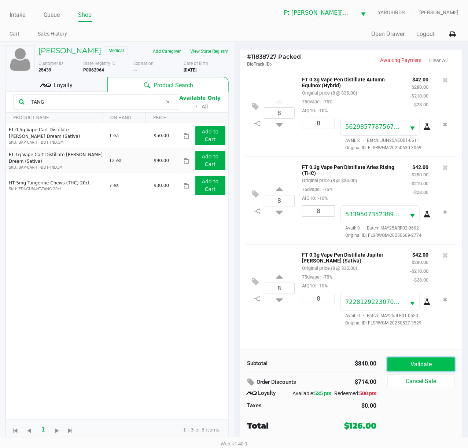
click at [351, 336] on button "Validate" at bounding box center [420, 364] width 67 height 14
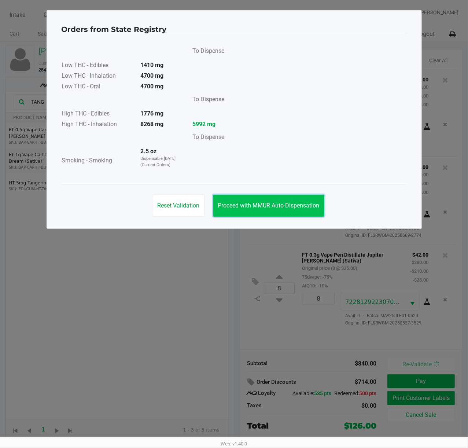
click at [289, 202] on span "Proceed with MMUR Auto-Dispensation" at bounding box center [268, 205] width 101 height 7
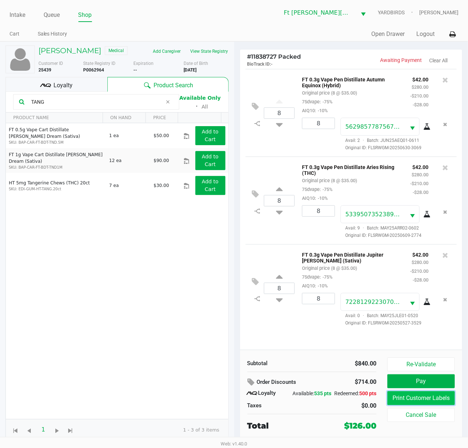
click at [351, 336] on button "Print Customer Labels" at bounding box center [420, 398] width 67 height 14
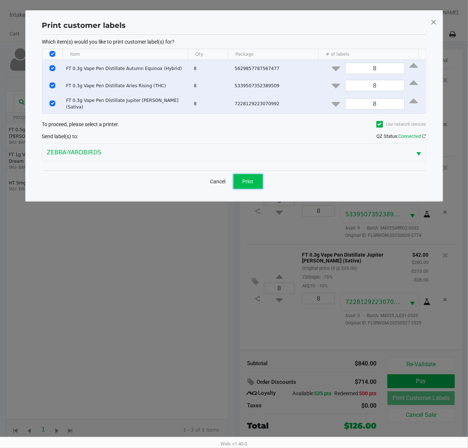
click at [249, 179] on span "Print" at bounding box center [248, 181] width 11 height 6
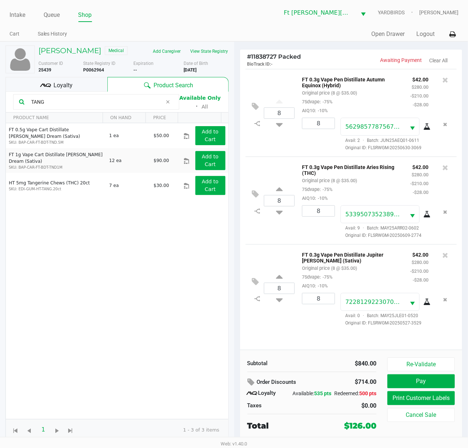
click at [276, 336] on div "8 FT 0.3g Vape Pen Distillate Autumn Equinox (Hybrid) Original price (8 @ $35.0…" at bounding box center [351, 209] width 222 height 281
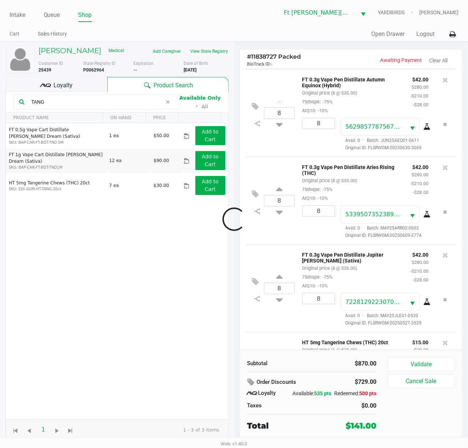
scroll to position [77, 0]
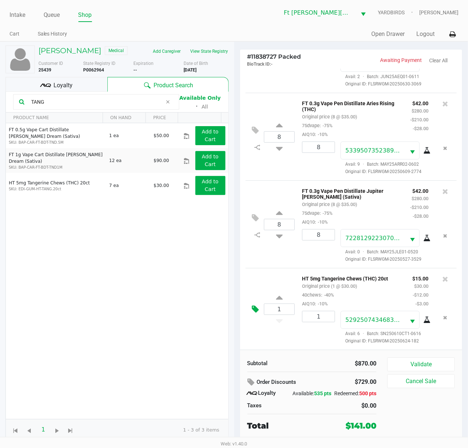
click at [258, 305] on icon at bounding box center [255, 309] width 7 height 8
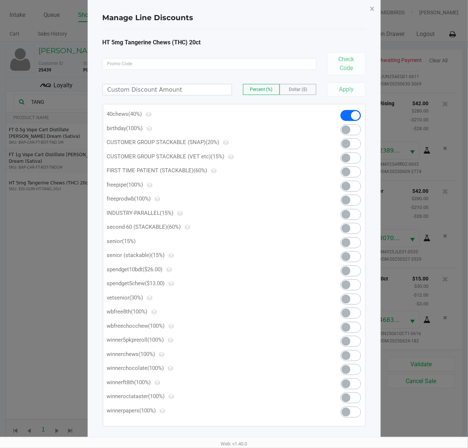
scroll to position [18, 0]
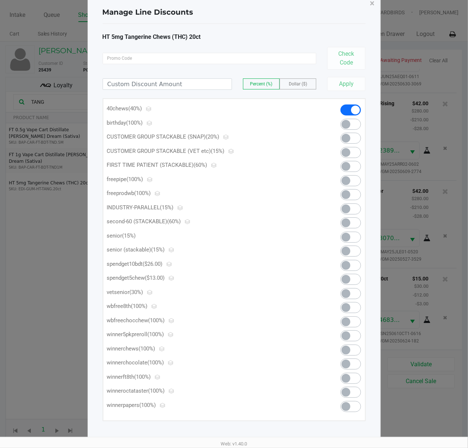
click at [351, 279] on span at bounding box center [350, 279] width 21 height 11
click at [351, 2] on span "×" at bounding box center [372, 3] width 5 height 10
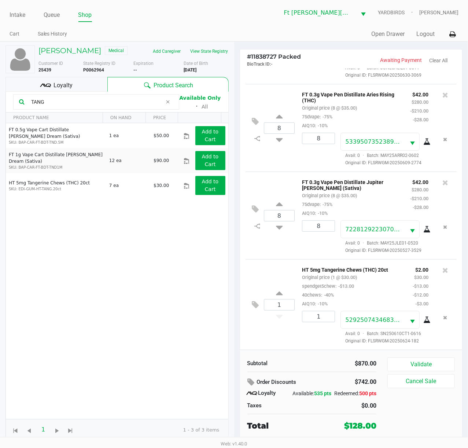
scroll to position [86, 0]
click at [351, 336] on button "Validate" at bounding box center [420, 364] width 67 height 14
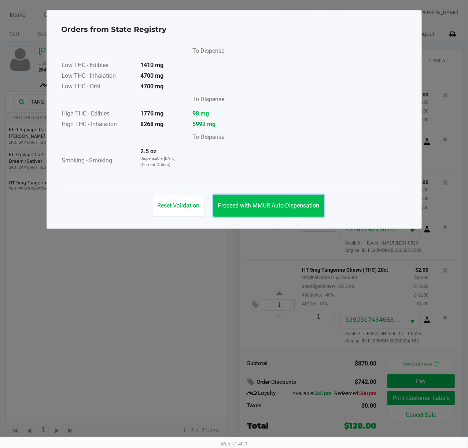
click at [277, 202] on span "Proceed with MMUR Auto-Dispensation" at bounding box center [268, 205] width 101 height 7
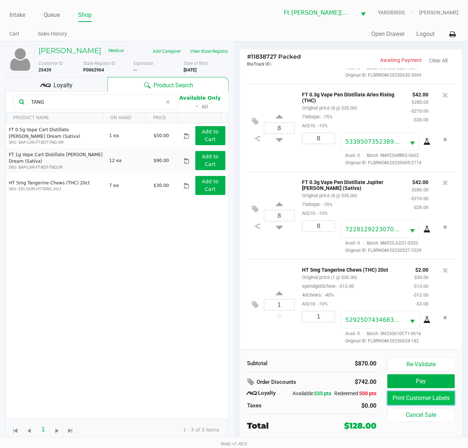
click at [351, 336] on button "Print Customer Labels" at bounding box center [420, 398] width 67 height 14
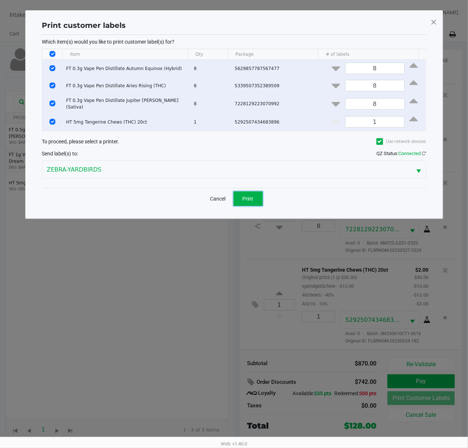
click at [251, 201] on button "Print" at bounding box center [247, 198] width 29 height 15
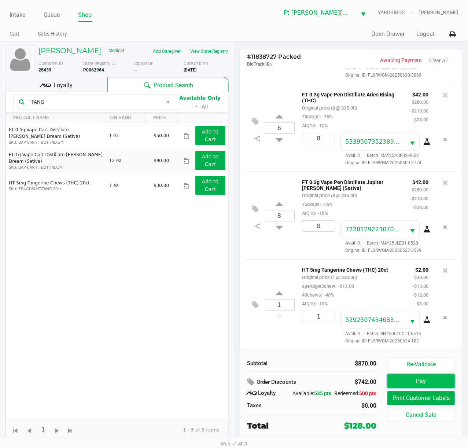
click at [351, 336] on button "Pay" at bounding box center [420, 381] width 67 height 14
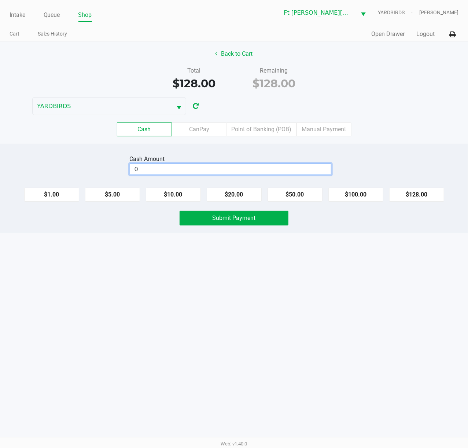
click at [274, 171] on input "0" at bounding box center [230, 169] width 201 height 11
type input "$130.00"
drag, startPoint x: 270, startPoint y: 208, endPoint x: 273, endPoint y: 218, distance: 10.2
click at [270, 209] on div "Cash Amount $130.00 Clear $1.00 $5.00 $10.00 $20.00 $50.00 $100.00 $128.00 Subm…" at bounding box center [234, 188] width 468 height 89
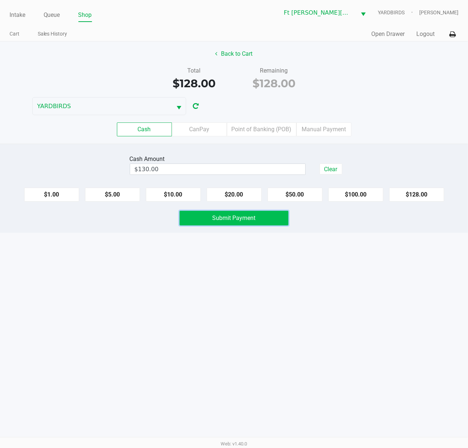
click at [273, 219] on button "Submit Payment" at bounding box center [234, 218] width 109 height 15
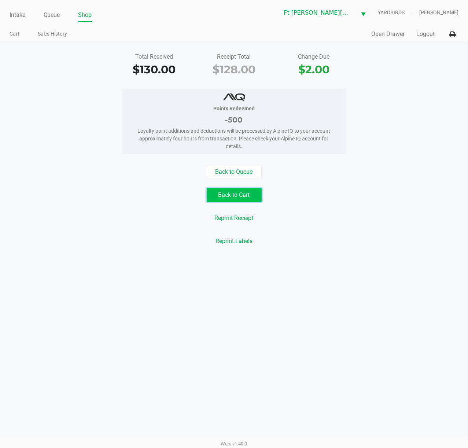
click at [242, 197] on button "Back to Cart" at bounding box center [234, 195] width 55 height 14
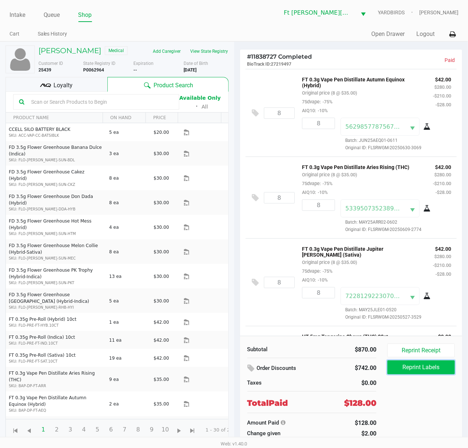
click at [351, 336] on button "Reprint Labels" at bounding box center [420, 367] width 67 height 14
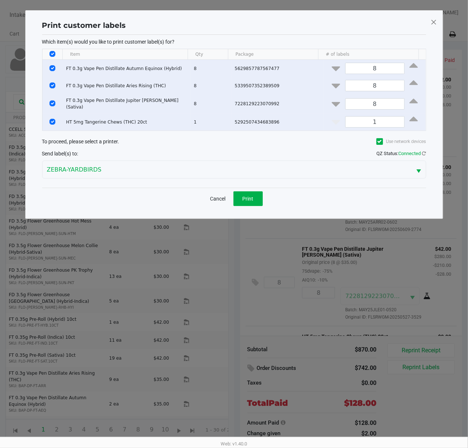
click at [54, 52] on input "Select All Rows" at bounding box center [52, 54] width 6 height 6
checkbox input "false"
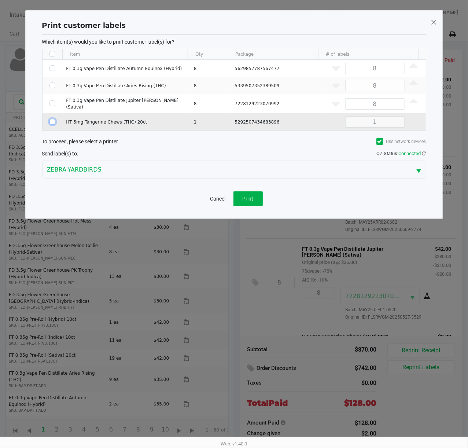
click at [51, 119] on input "Select Row" at bounding box center [52, 122] width 6 height 6
checkbox input "true"
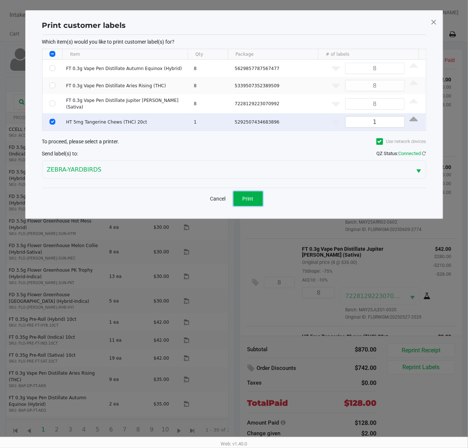
click at [248, 192] on button "Print" at bounding box center [247, 198] width 29 height 15
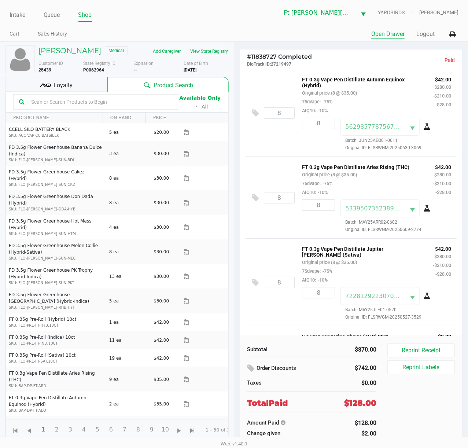
click at [351, 31] on button "Open Drawer" at bounding box center [387, 34] width 33 height 9
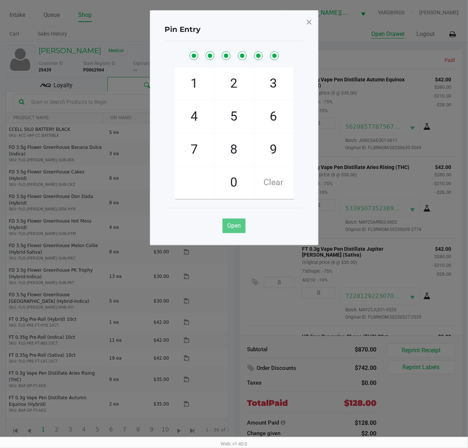
checkbox input "true"
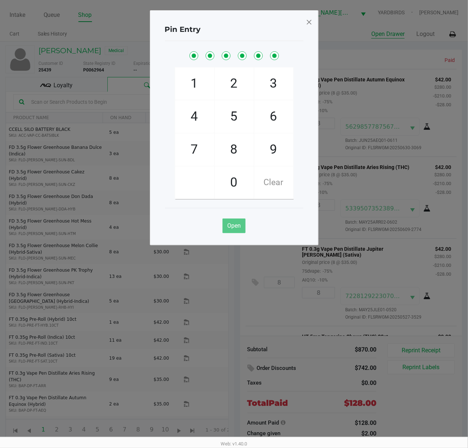
checkbox input "true"
click at [306, 21] on span at bounding box center [309, 22] width 7 height 12
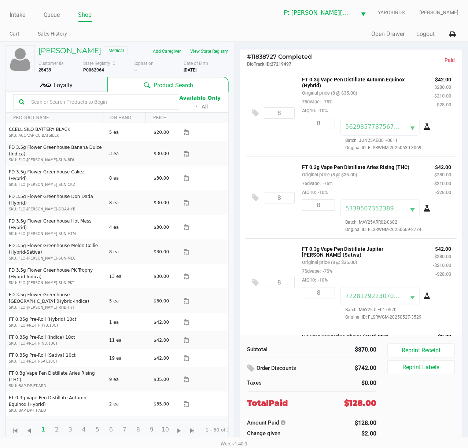
click at [306, 20] on div "Pin Entry 1 4 7 2 5 8 0 3 6 9 Clear Open" at bounding box center [234, 109] width 169 height 235
click at [21, 11] on link "Intake" at bounding box center [18, 15] width 16 height 10
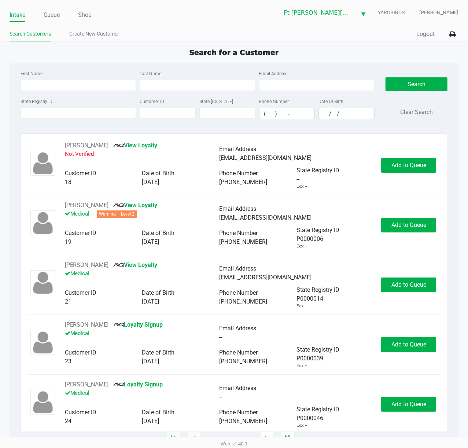
click at [180, 42] on app-point-of-sale "Intake Queue Shop Ft Walton Beach WC YARDBIRDS Stanley Harper Search Customers …" at bounding box center [234, 219] width 468 height 439
type input "CHARLES"
type input "KREINBIHL"
type input "05/11/1981"
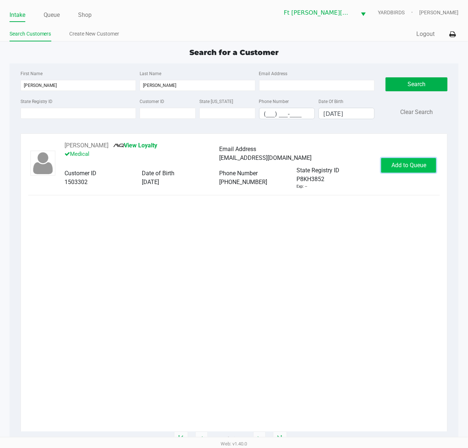
click at [351, 167] on span "Add to Queue" at bounding box center [408, 165] width 35 height 7
click at [351, 167] on div "Add to Queue" at bounding box center [408, 165] width 55 height 15
click at [351, 169] on div "Add to Queue" at bounding box center [408, 165] width 55 height 15
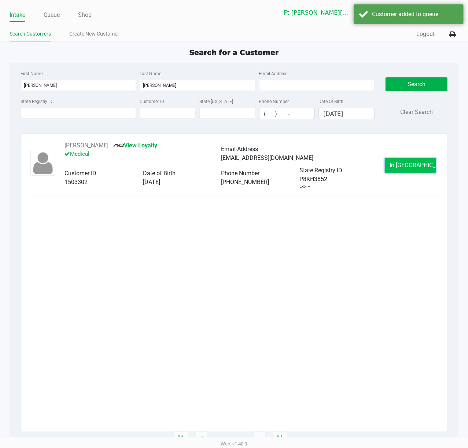
click at [351, 168] on button "In Queue" at bounding box center [410, 165] width 51 height 15
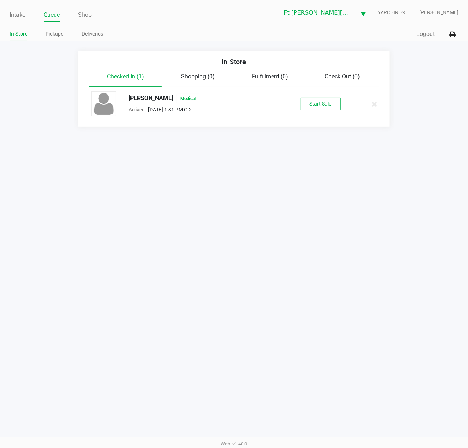
click at [312, 112] on div "Charles Kreinbihl Medical Arrived Aug 24, 2025 1:31 PM CDT Start Sale" at bounding box center [234, 104] width 296 height 26
click at [314, 104] on button "Start Sale" at bounding box center [320, 103] width 40 height 13
click at [314, 104] on div "Start Sale" at bounding box center [320, 103] width 40 height 13
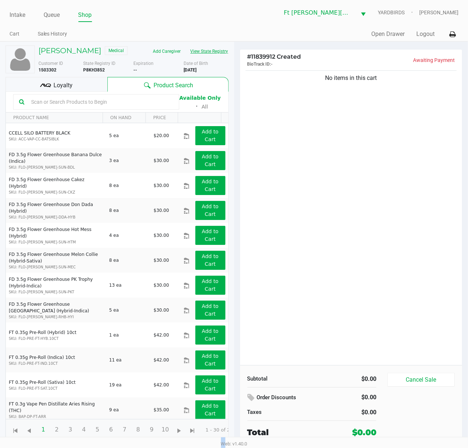
click at [200, 53] on button "View State Registry" at bounding box center [207, 51] width 43 height 12
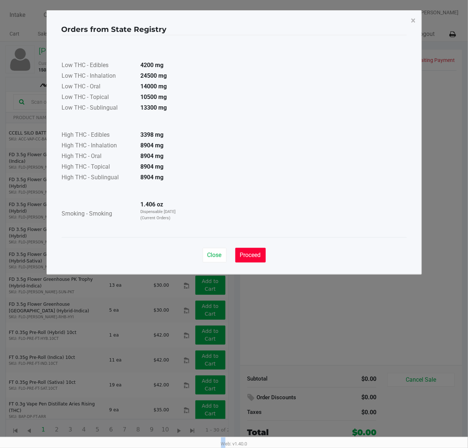
drag, startPoint x: 244, startPoint y: 248, endPoint x: 229, endPoint y: 226, distance: 26.5
click at [242, 248] on button "Proceed" at bounding box center [250, 255] width 30 height 15
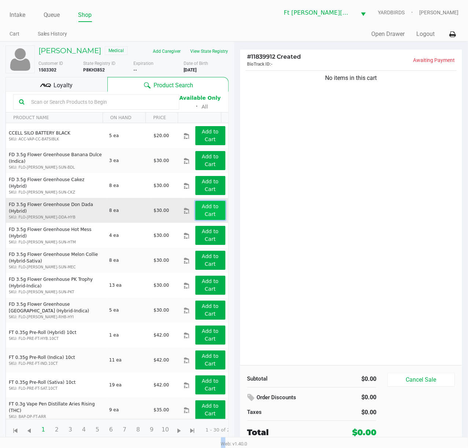
click at [206, 203] on button "Add to Cart" at bounding box center [210, 210] width 30 height 19
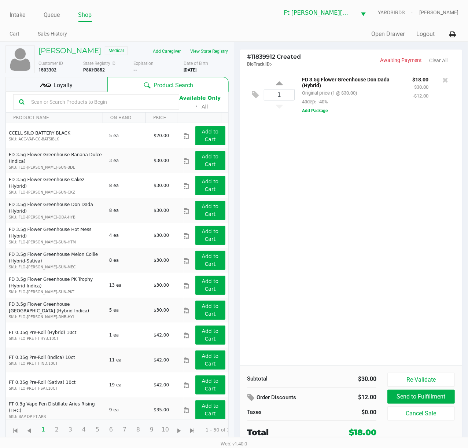
click at [147, 104] on input "text" at bounding box center [100, 101] width 145 height 11
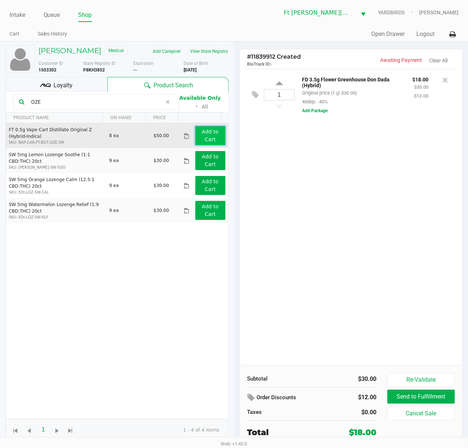
click at [202, 135] on app-button-loader "Add to Cart" at bounding box center [210, 136] width 17 height 14
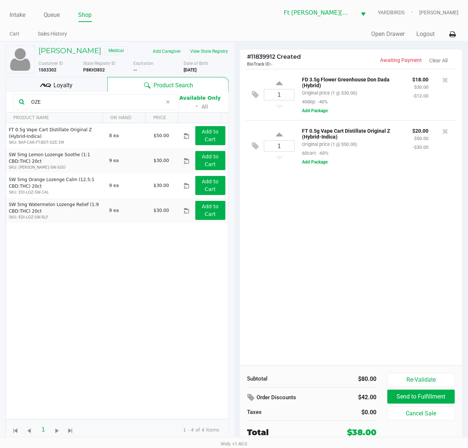
click at [97, 103] on input "OZE" at bounding box center [95, 101] width 134 height 11
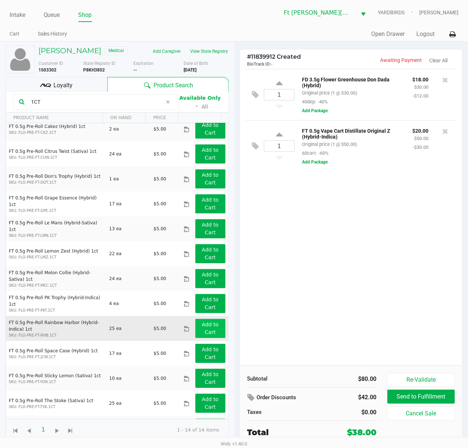
scroll to position [57, 0]
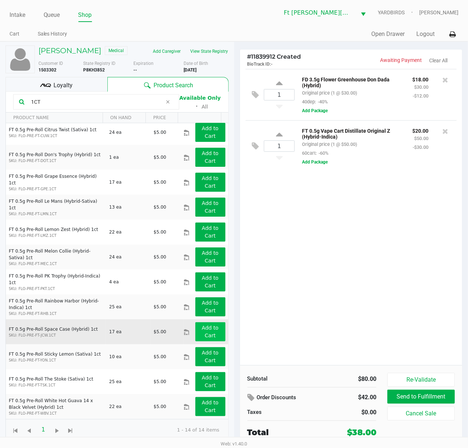
type input "1CT"
click at [207, 330] on app-button-loader "Add to Cart" at bounding box center [210, 332] width 17 height 14
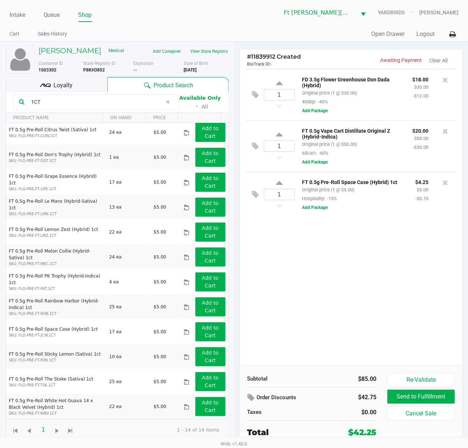
click at [55, 80] on div "Loyalty" at bounding box center [56, 84] width 102 height 15
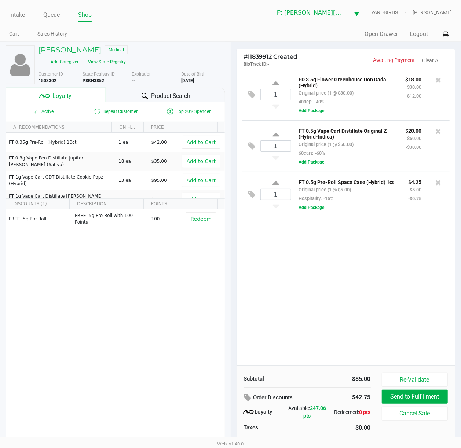
click at [327, 244] on div "1 FD 3.5g Flower Greenhouse Don Dada (Hybrid) Original price (1 @ $30.00) 40dep…" at bounding box center [345, 217] width 219 height 296
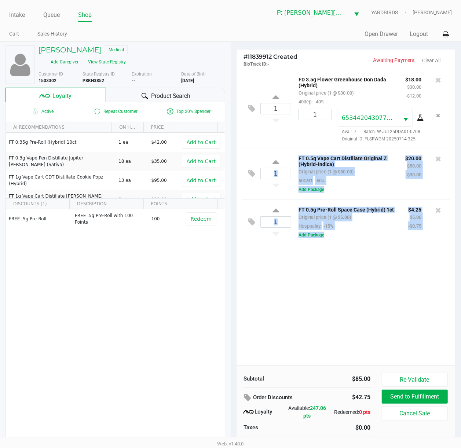
click at [328, 244] on div "1 FT 0.5g Pre-Roll Space Case (Hybrid) 1ct Original price (1 @ $5.00) Hospitali…" at bounding box center [346, 221] width 208 height 45
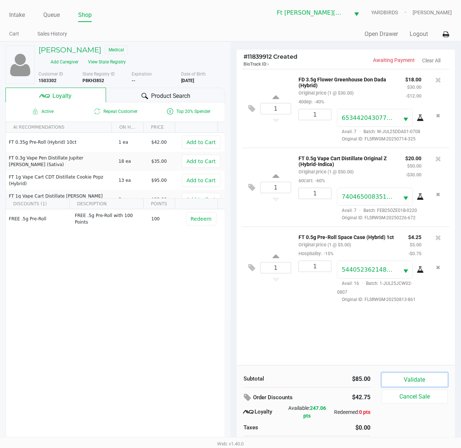
click at [351, 336] on button "Validate" at bounding box center [414, 380] width 66 height 14
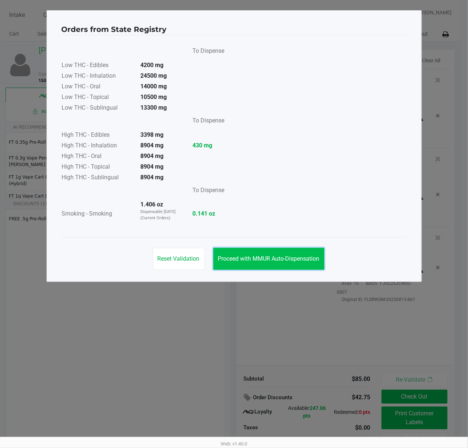
click at [310, 266] on button "Proceed with MMUR Auto-Dispensation" at bounding box center [268, 259] width 111 height 22
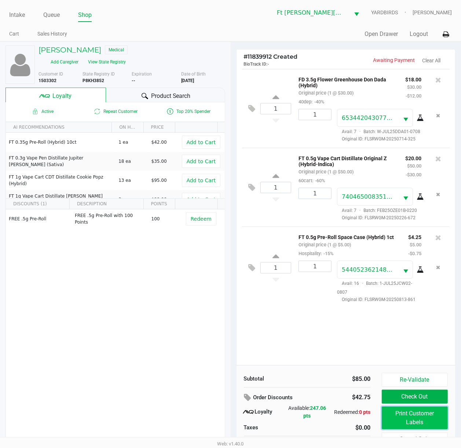
click at [351, 336] on button "Print Customer Labels" at bounding box center [414, 417] width 66 height 23
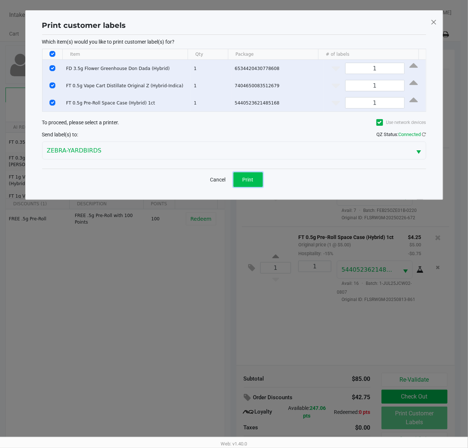
click at [248, 179] on span "Print" at bounding box center [248, 180] width 11 height 6
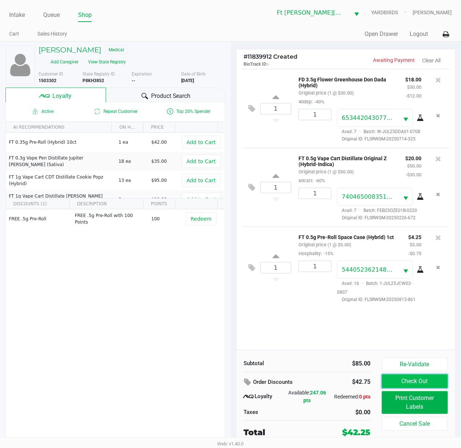
click at [351, 336] on button "Check Out" at bounding box center [414, 381] width 66 height 14
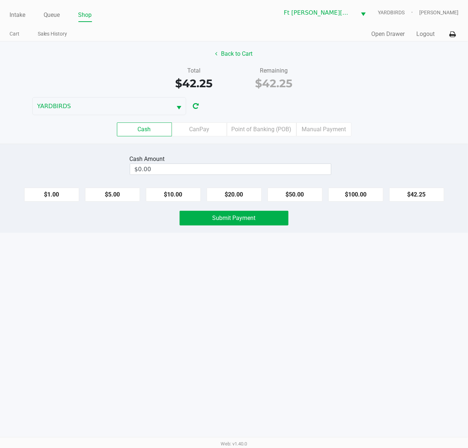
click at [232, 178] on div "Cash Amount $0.00 $1.00 $5.00 $10.00 $20.00 $50.00 $100.00 $42.25 Submit Payment" at bounding box center [234, 188] width 468 height 89
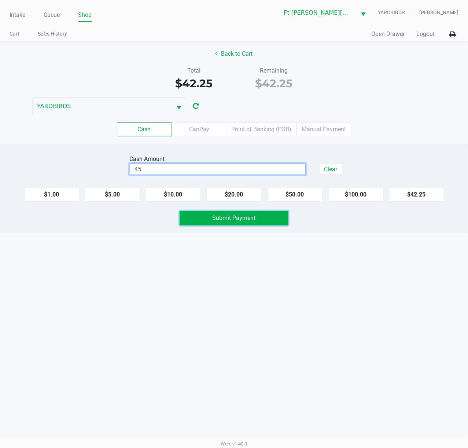
type input "$45.00"
click at [270, 221] on button "Submit Payment" at bounding box center [234, 218] width 109 height 15
